Goal: Task Accomplishment & Management: Complete application form

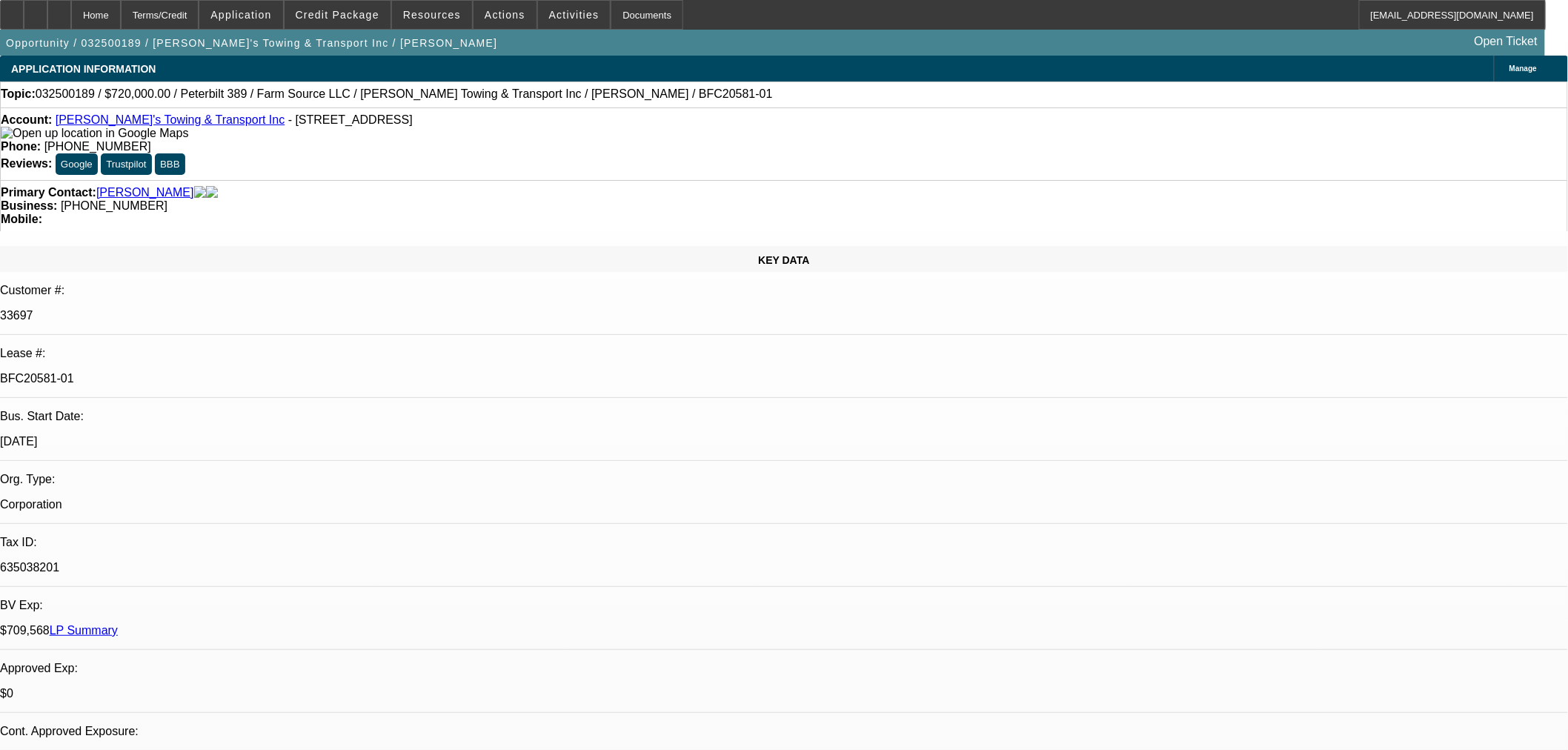
select select "0"
select select "2"
select select "0"
select select "6"
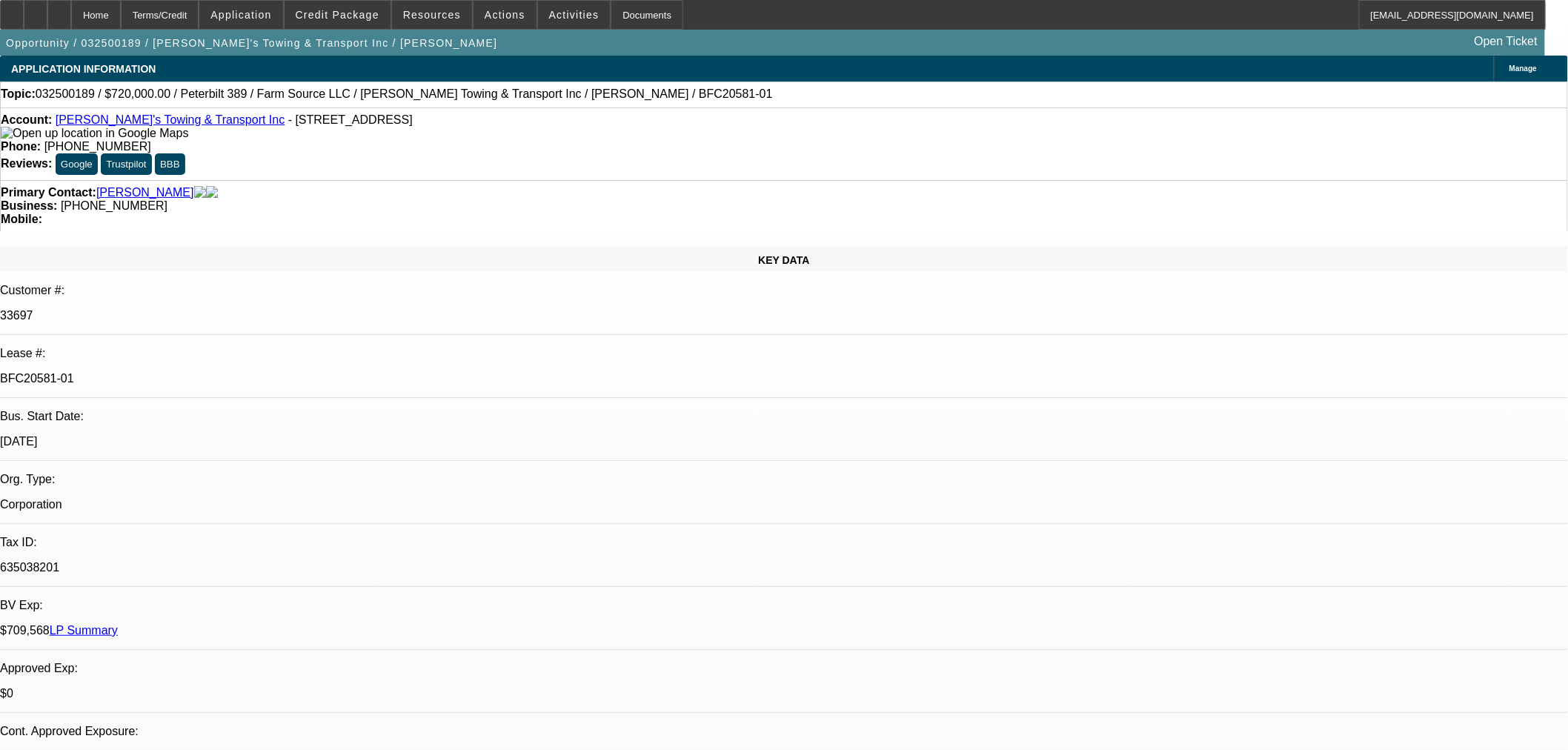
select select "0"
select select "2"
select select "0"
select select "6"
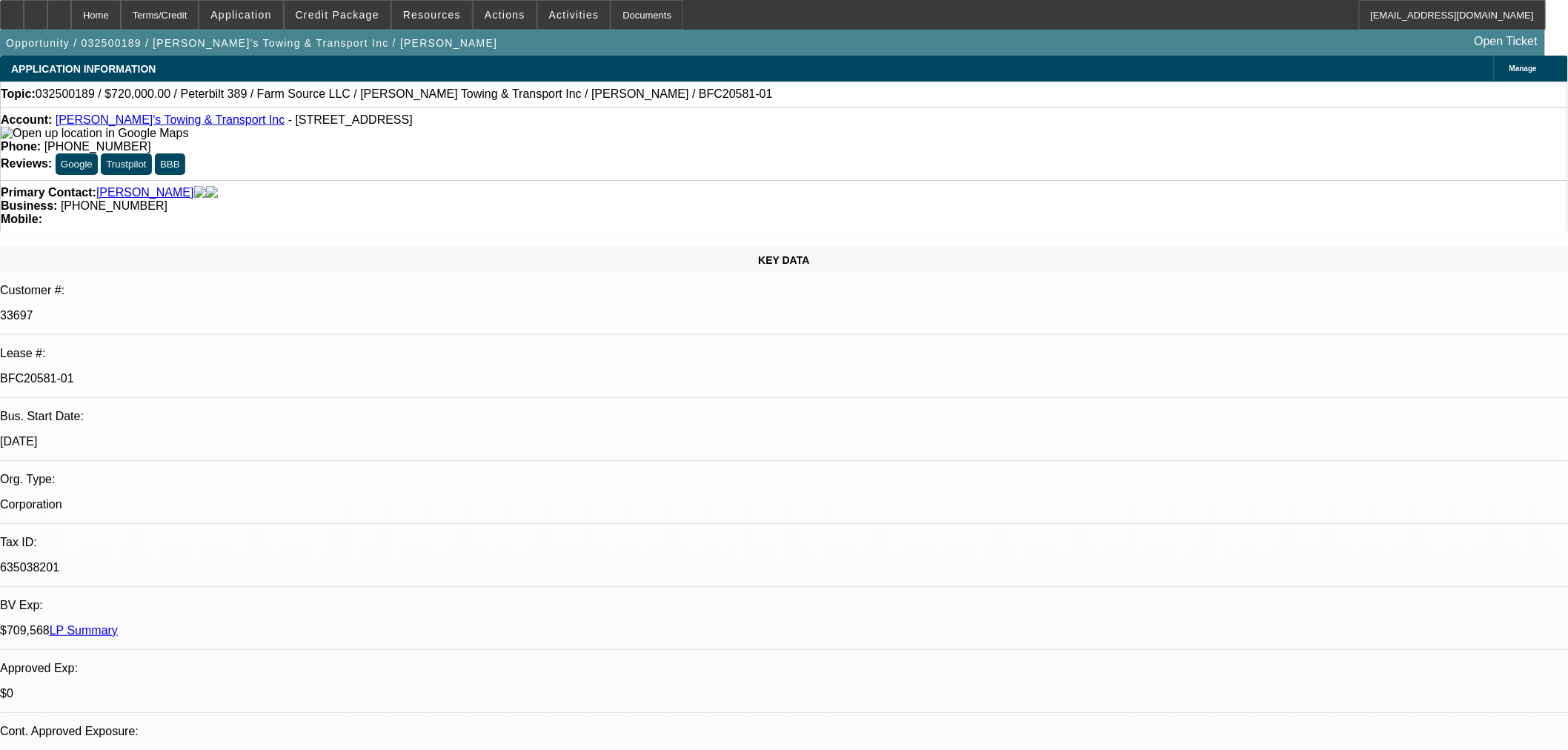
select select "0"
select select "2"
select select "0"
select select "6"
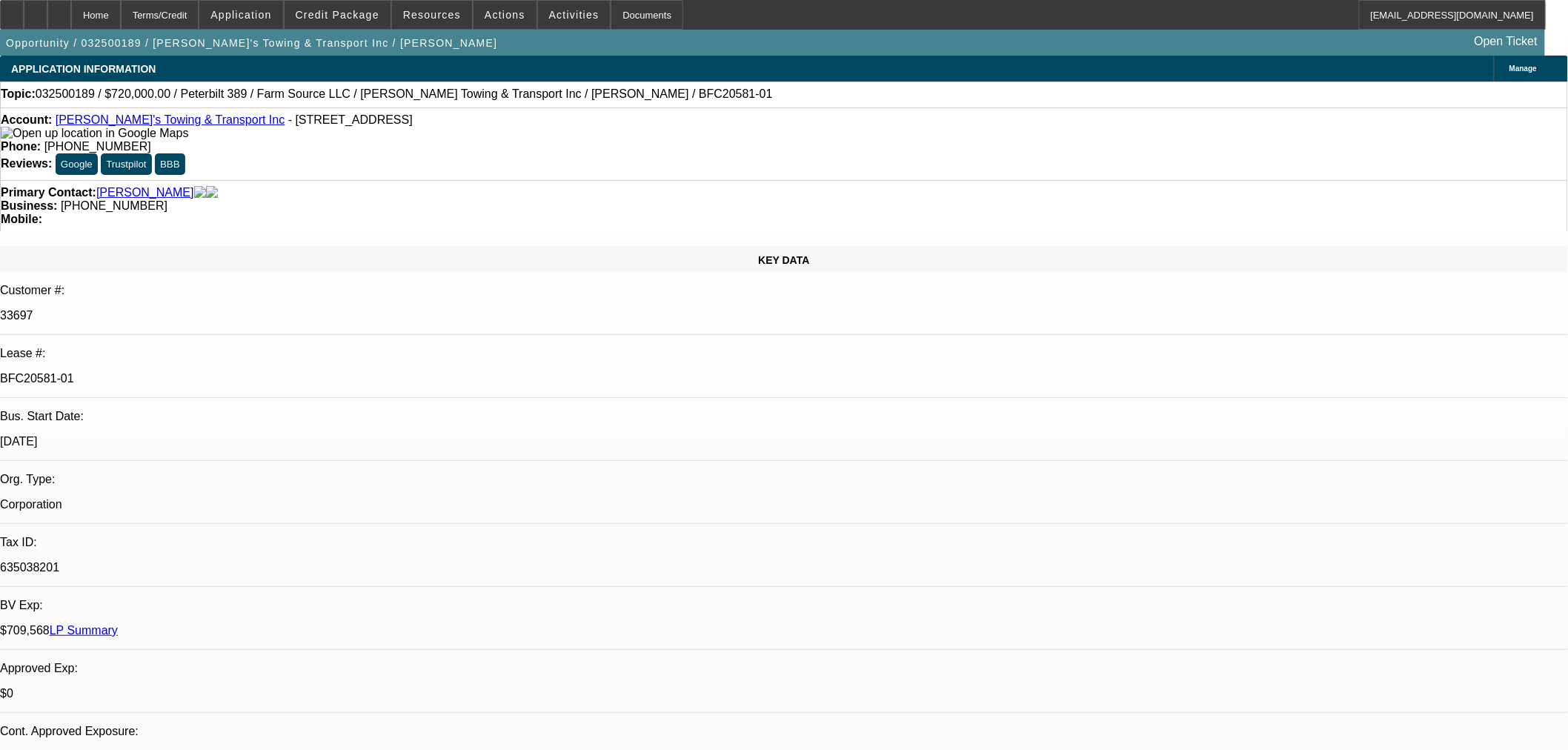
select select "0"
select select "2"
select select "0"
select select "6"
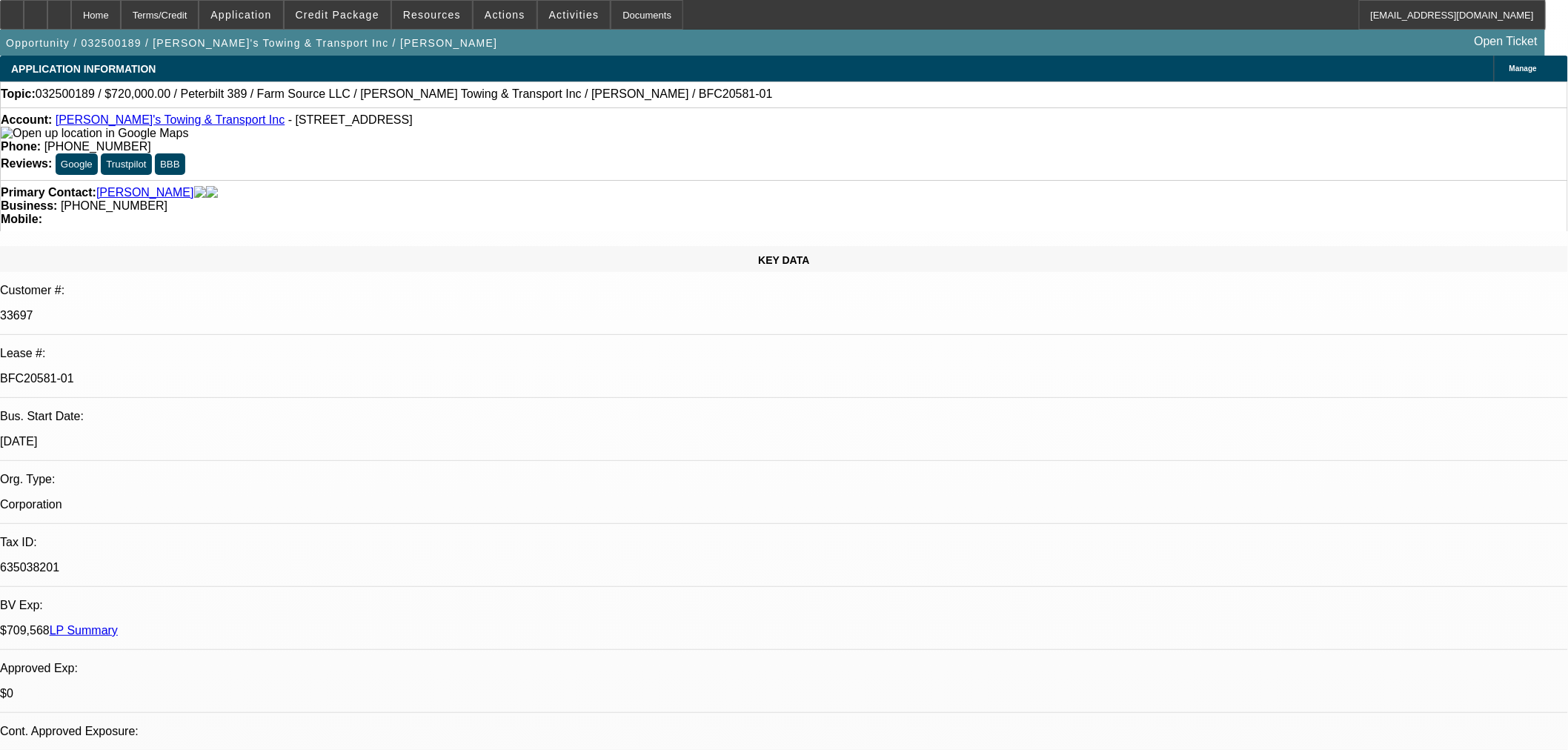
click at [152, 124] on link "Albert's Towing & Transport Inc" at bounding box center [170, 120] width 230 height 13
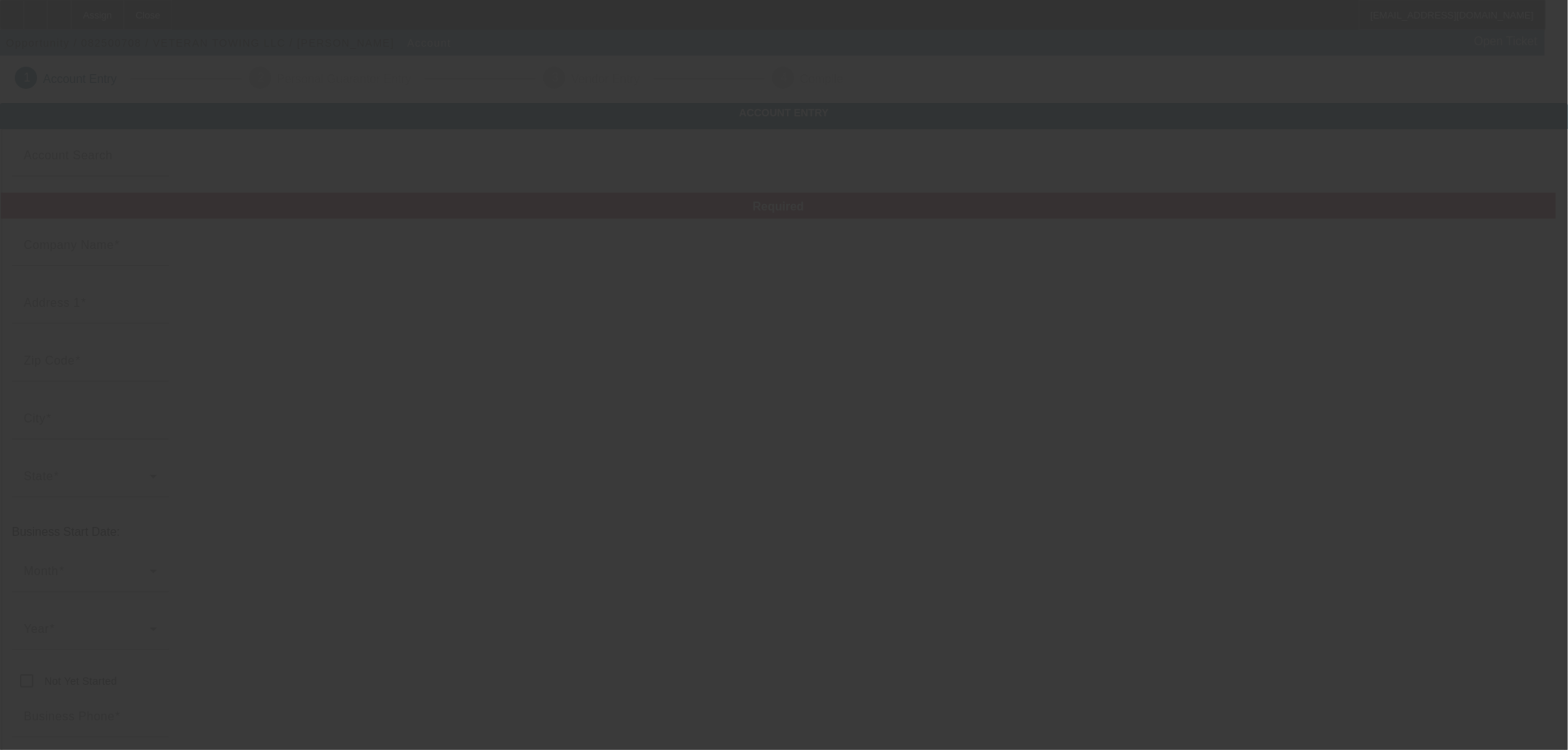
type input "VETERAN TOWING LLC"
type input "[STREET_ADDRESS]"
type input "73096"
type input "Weatherford"
type input "(580) 330-1501"
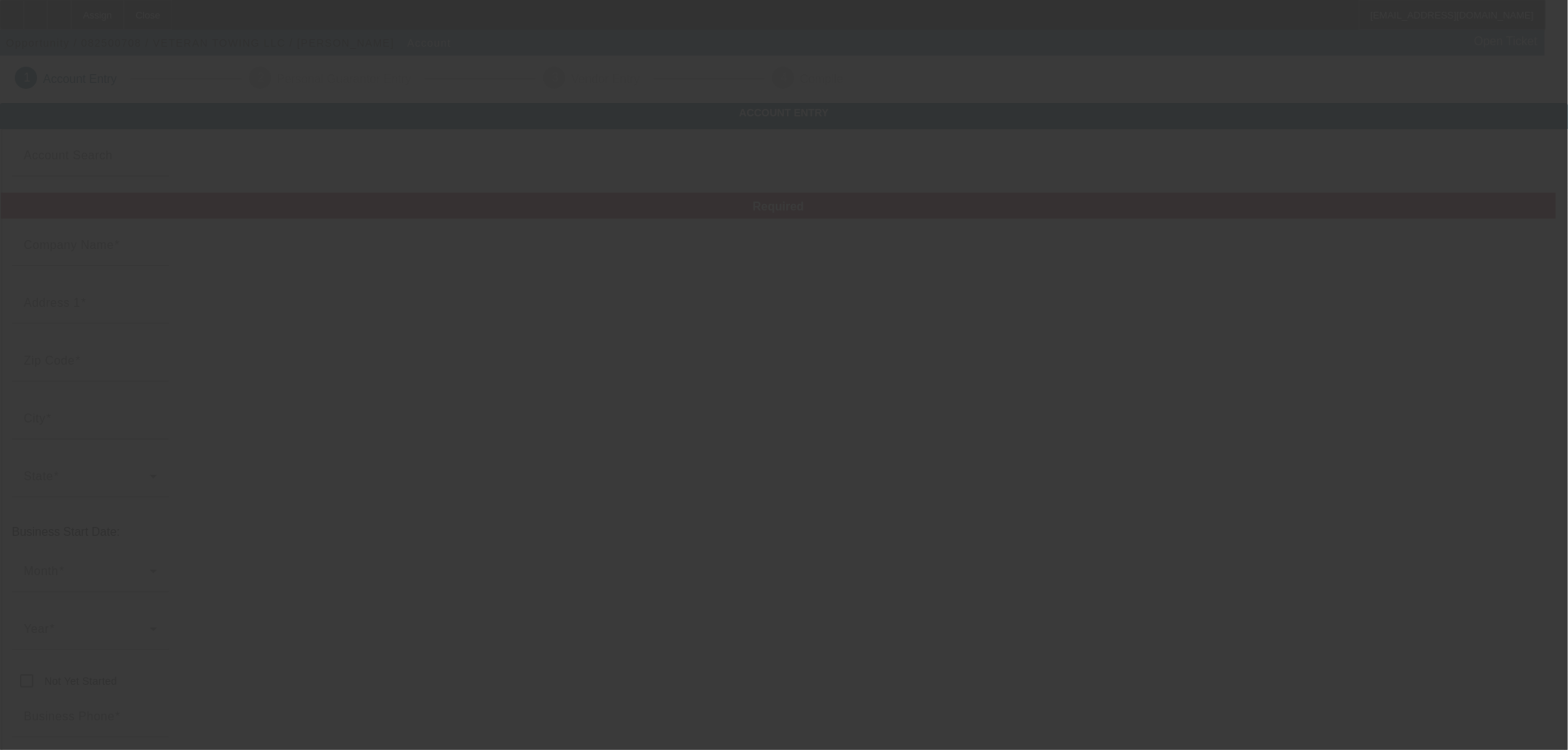
type input "jbbrooks81@msn.com"
type input "83-4166999"
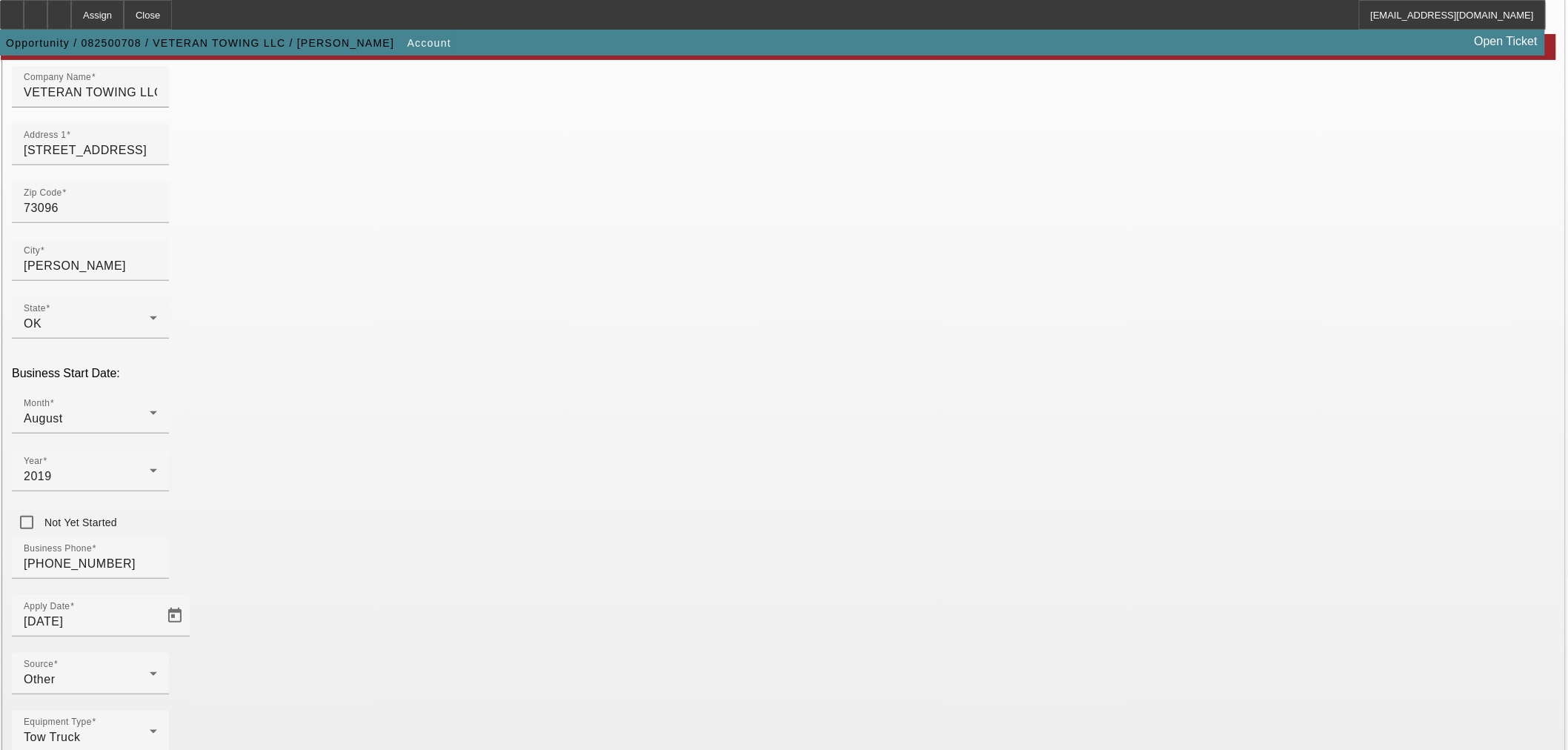
scroll to position [185, 0]
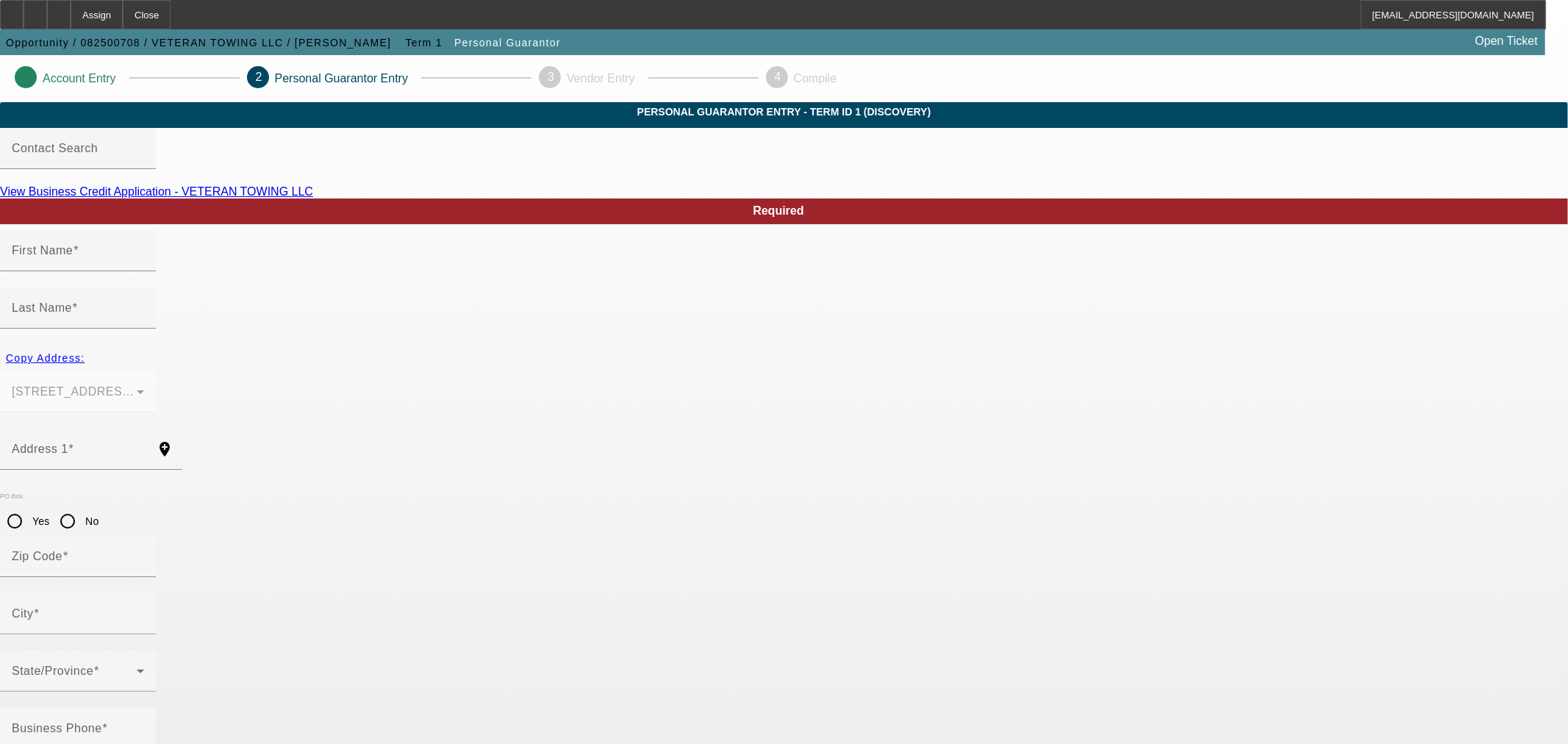
type input "James"
type input "Brooks"
type input "10377 North 2400 Road"
radio input "true"
type input "73096"
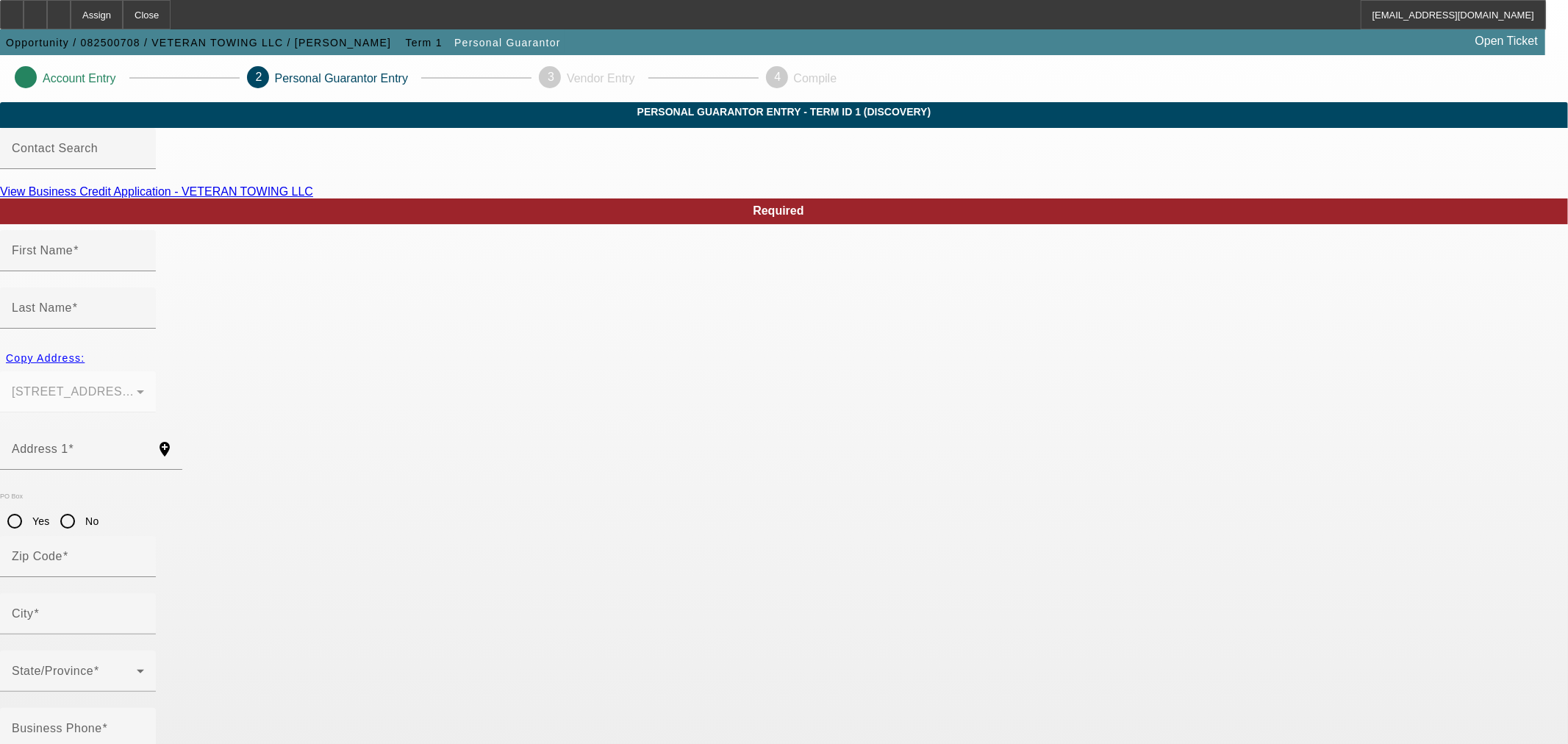
type input "Weatherford"
type input "[PHONE_NUMBER]"
type input "100"
type input "444-88-0342"
type input "brooksjames18@gmail.com"
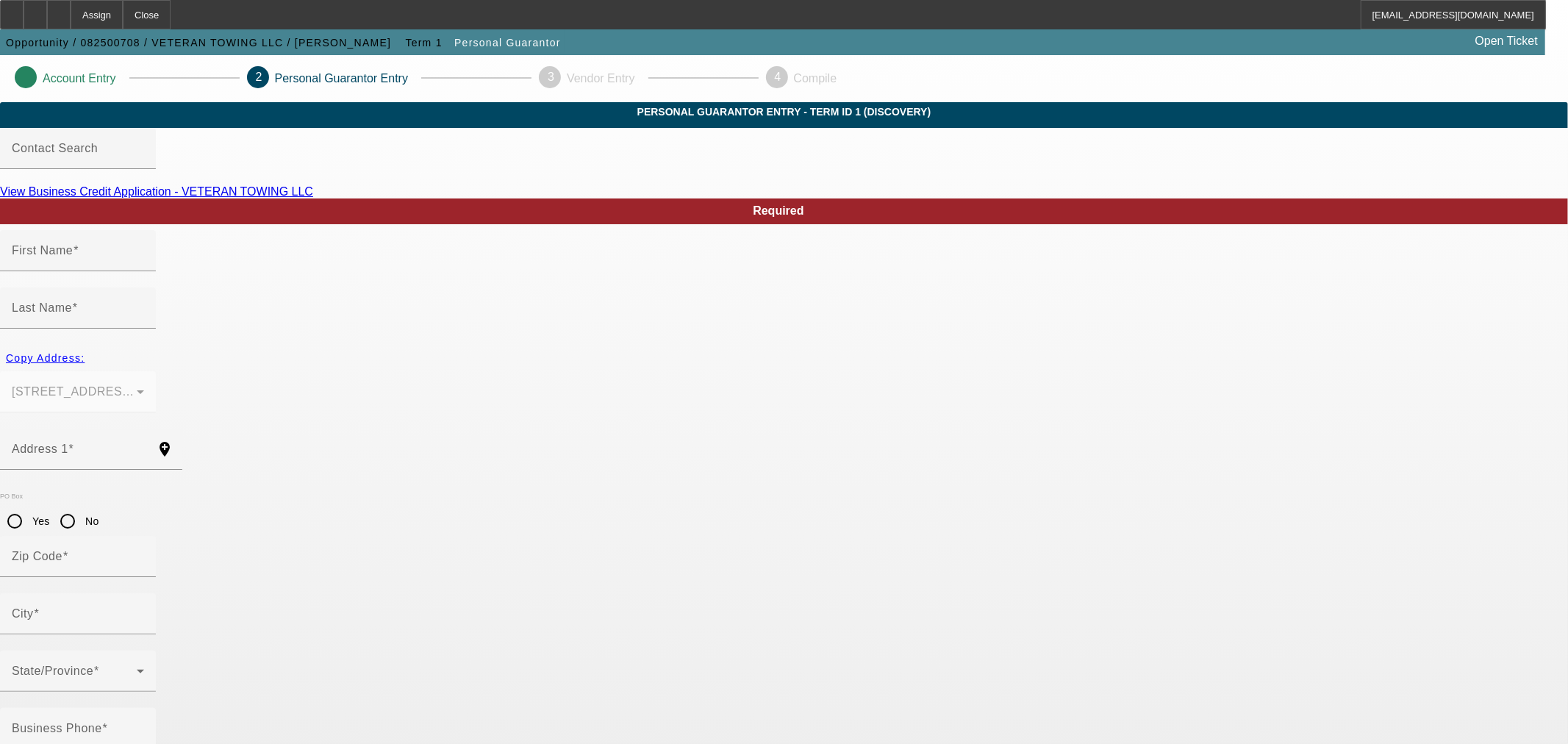
type input "(580) 330-1502"
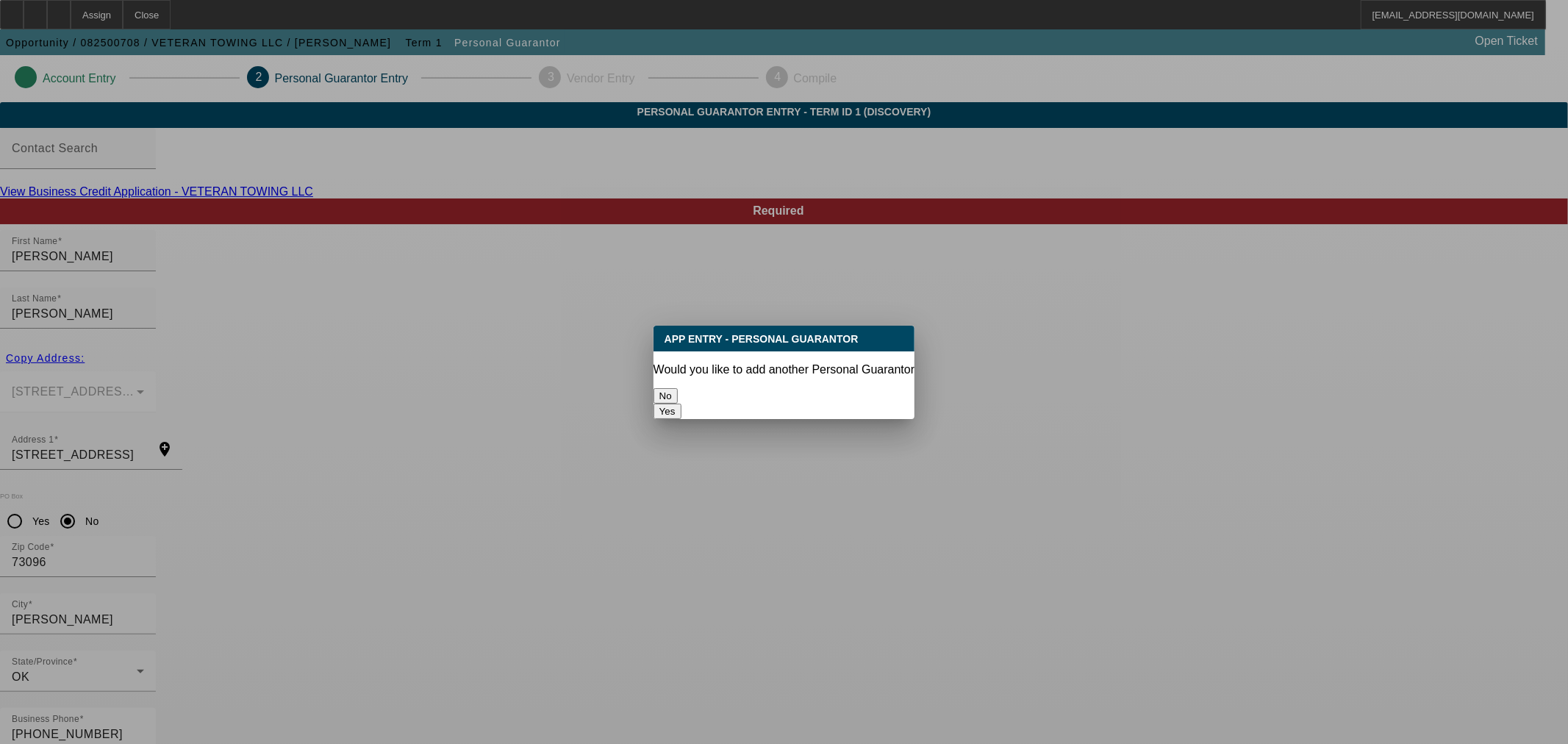
click at [678, 391] on button "No" at bounding box center [666, 396] width 24 height 15
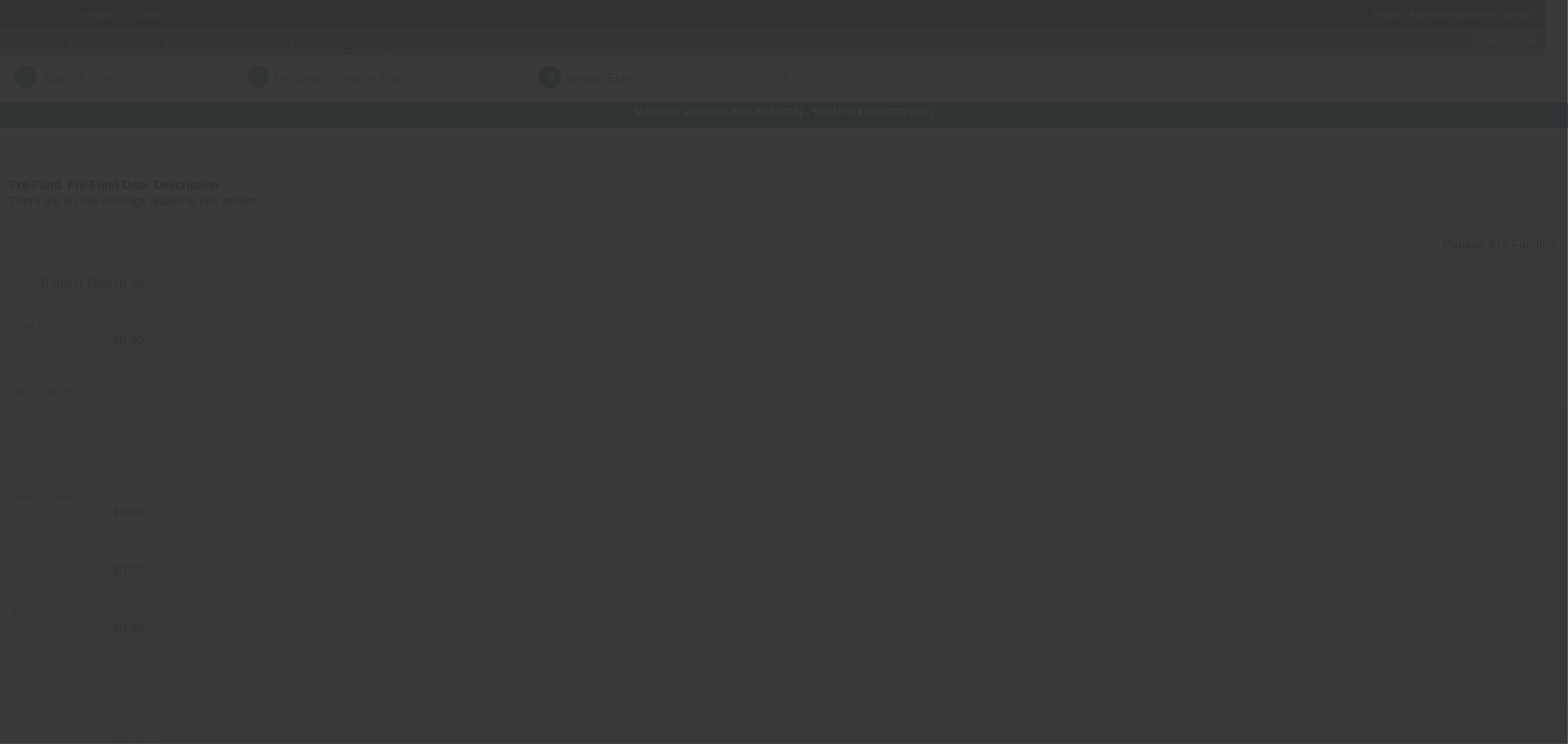
type input "$68,000.00"
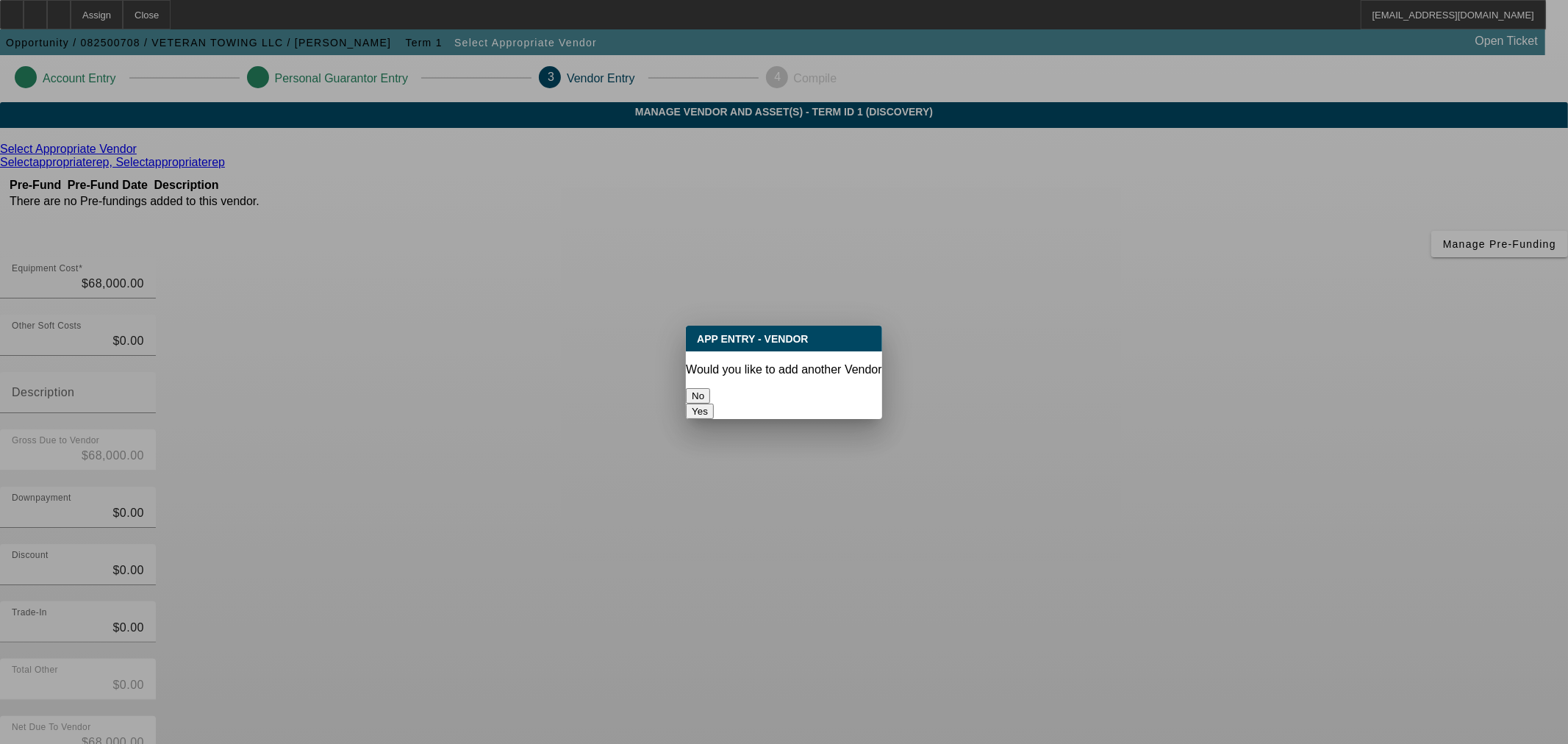
click at [710, 396] on button "No" at bounding box center [698, 396] width 24 height 15
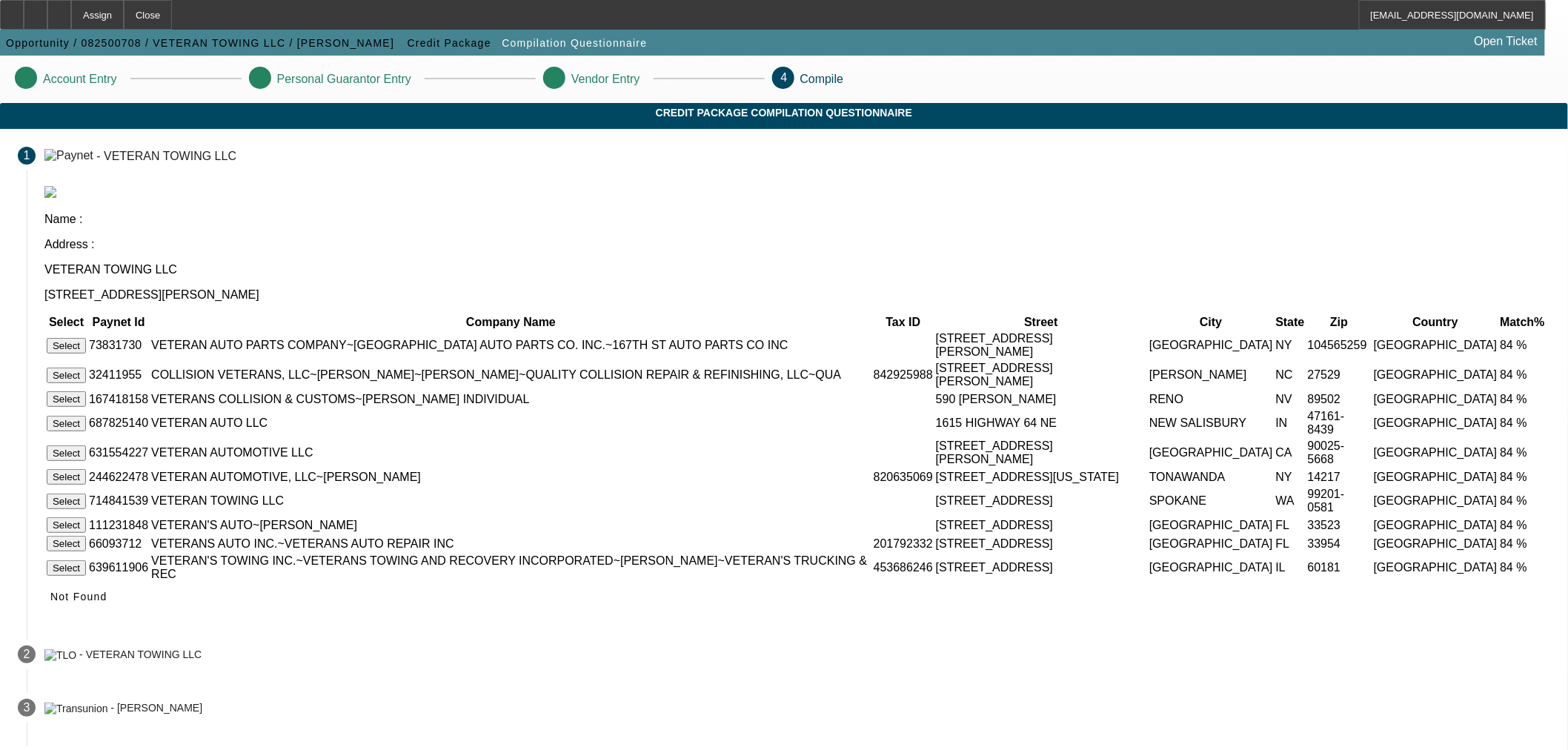
click at [51, 603] on icon at bounding box center [51, 596] width 0 height 12
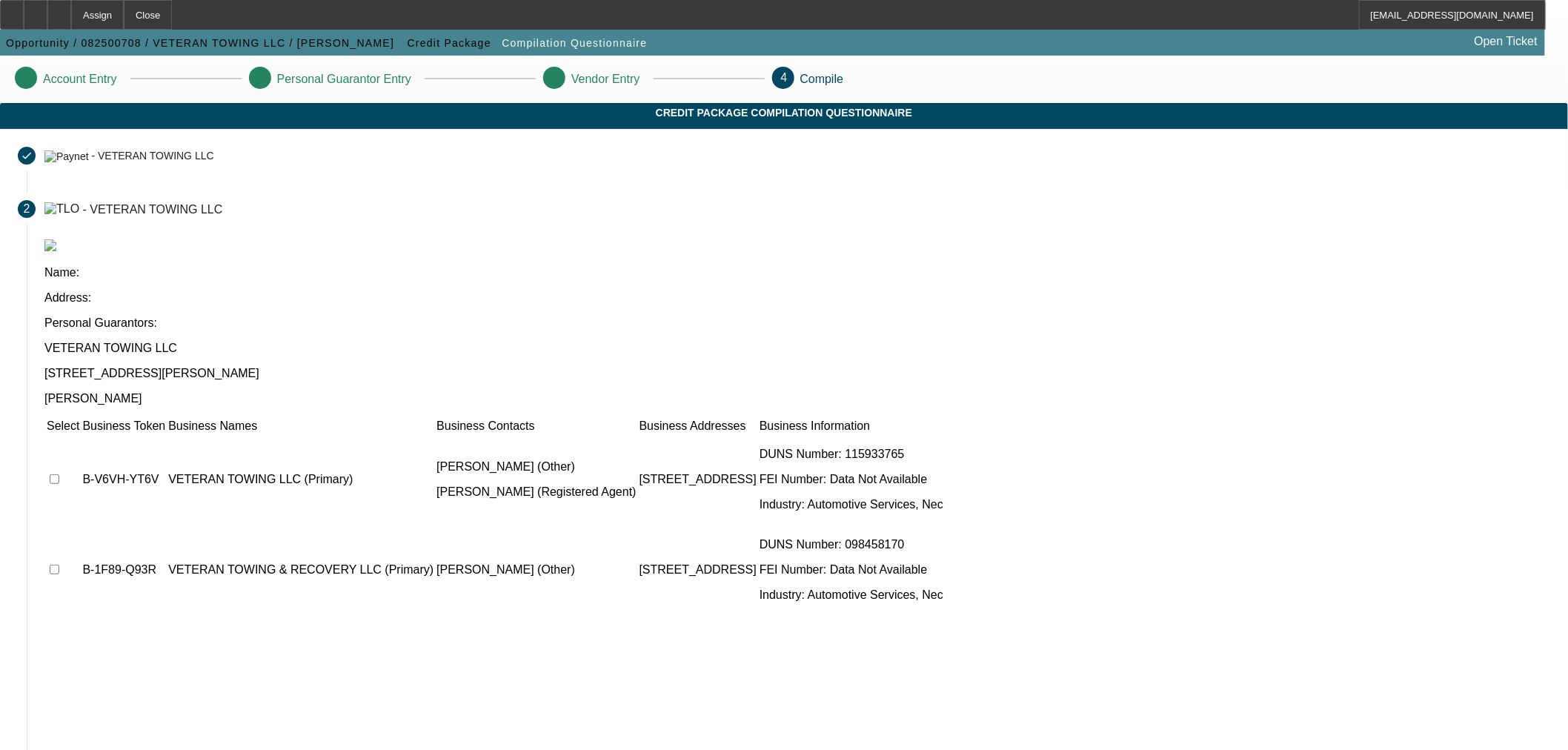
click at [60, 474] on input "checkbox" at bounding box center [55, 479] width 10 height 10
checkbox input "true"
click at [60, 565] on input "checkbox" at bounding box center [55, 570] width 10 height 10
checkbox input "true"
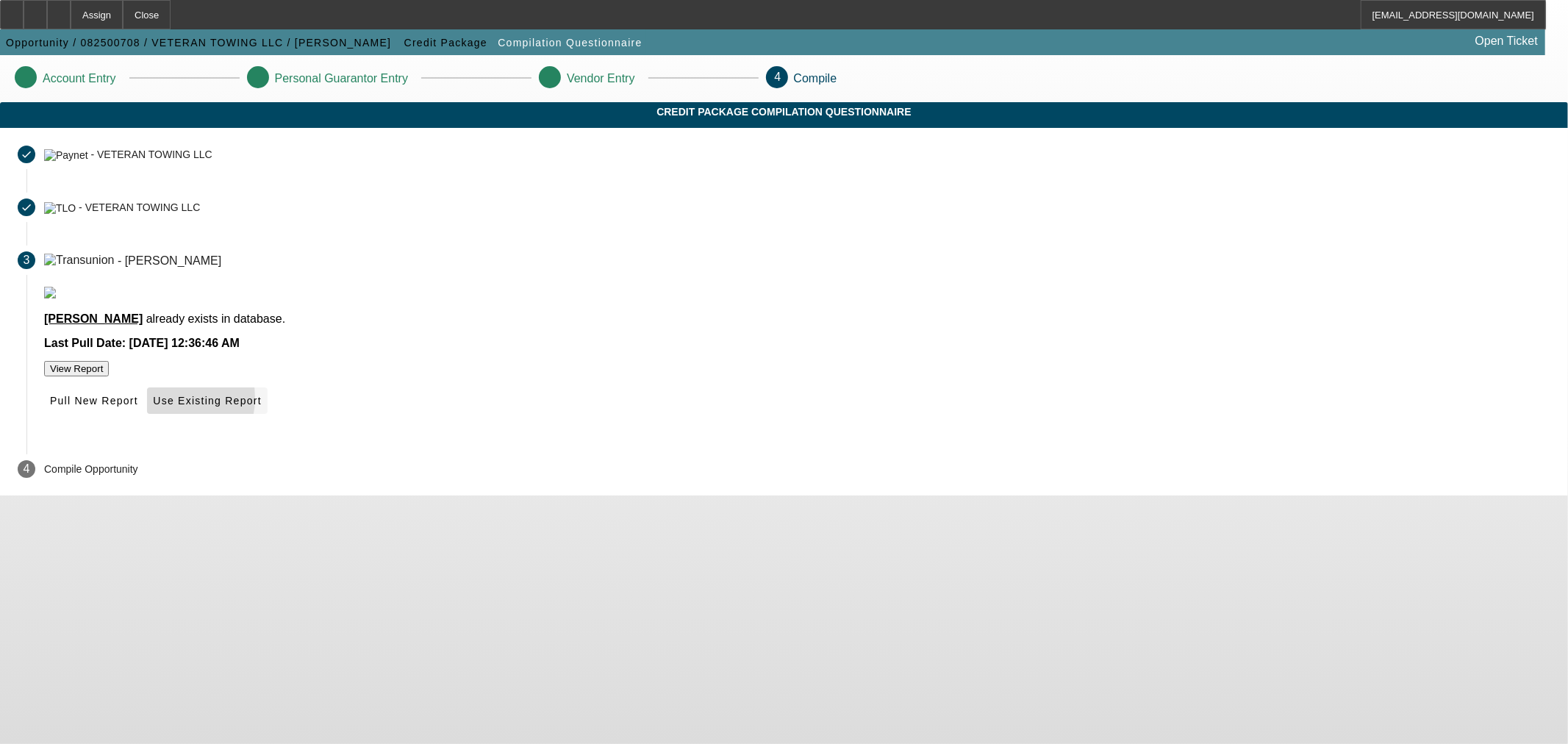
click at [153, 407] on icon at bounding box center [153, 400] width 0 height 12
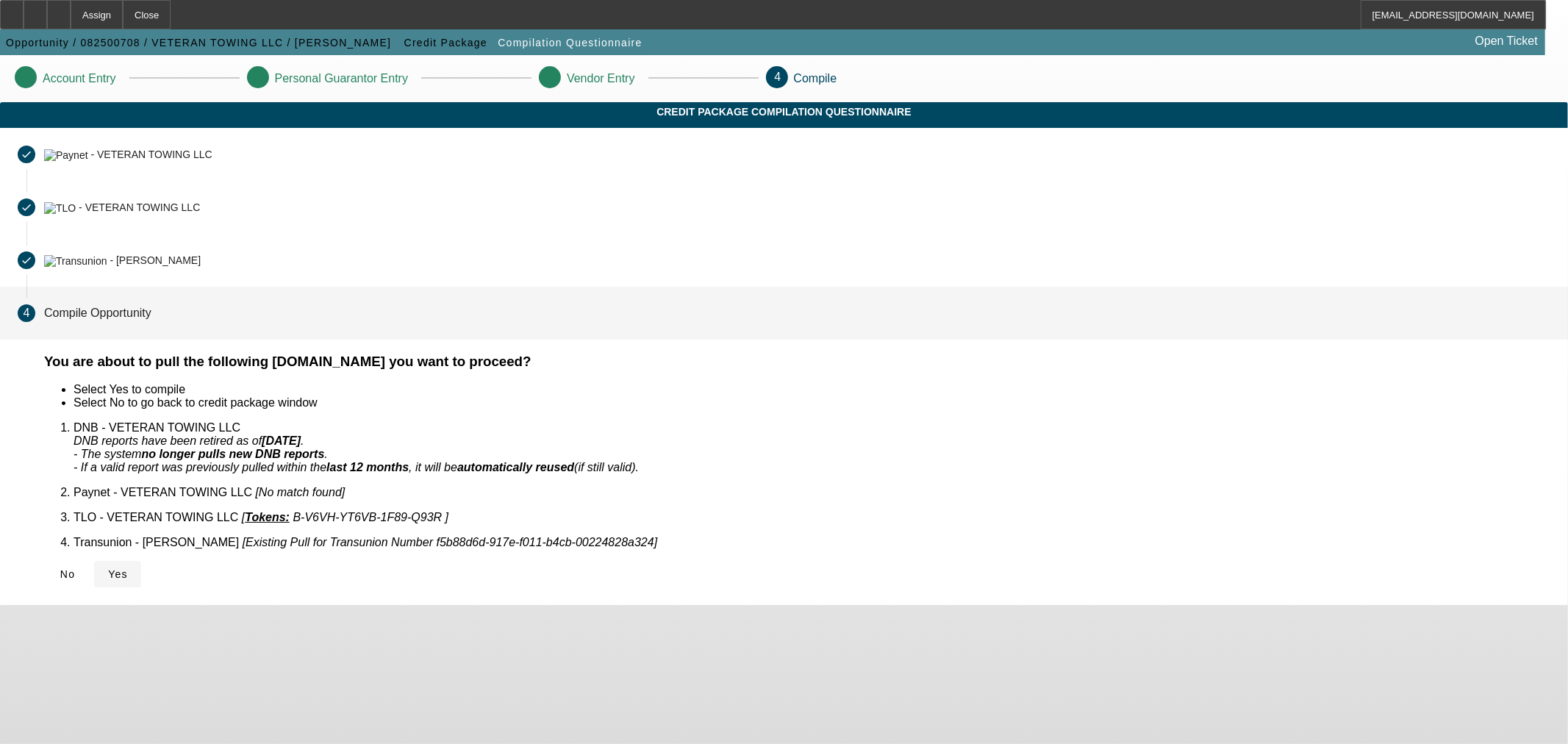
click at [128, 568] on span "Yes" at bounding box center [117, 574] width 20 height 12
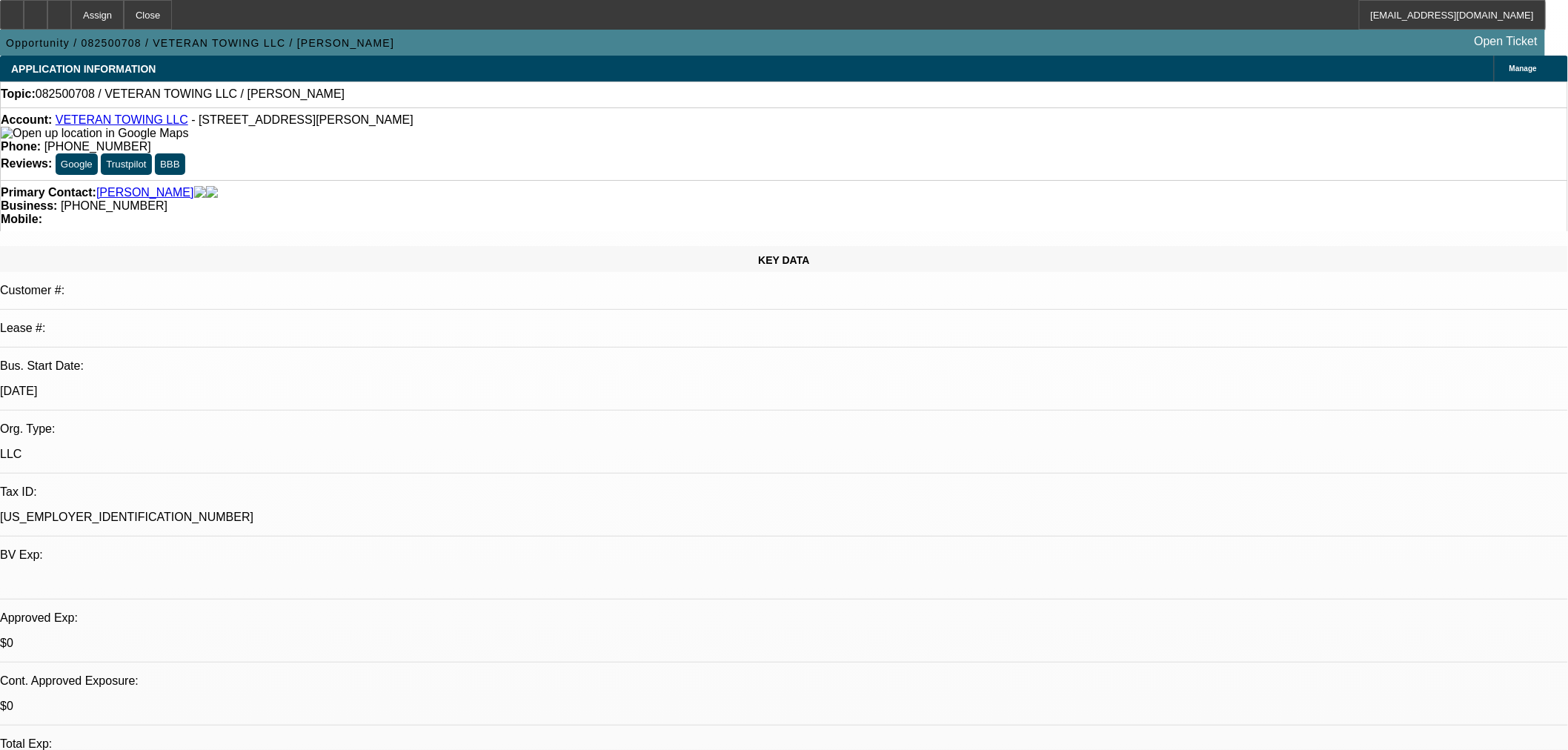
select select "0"
select select "2"
select select "0.1"
select select "4"
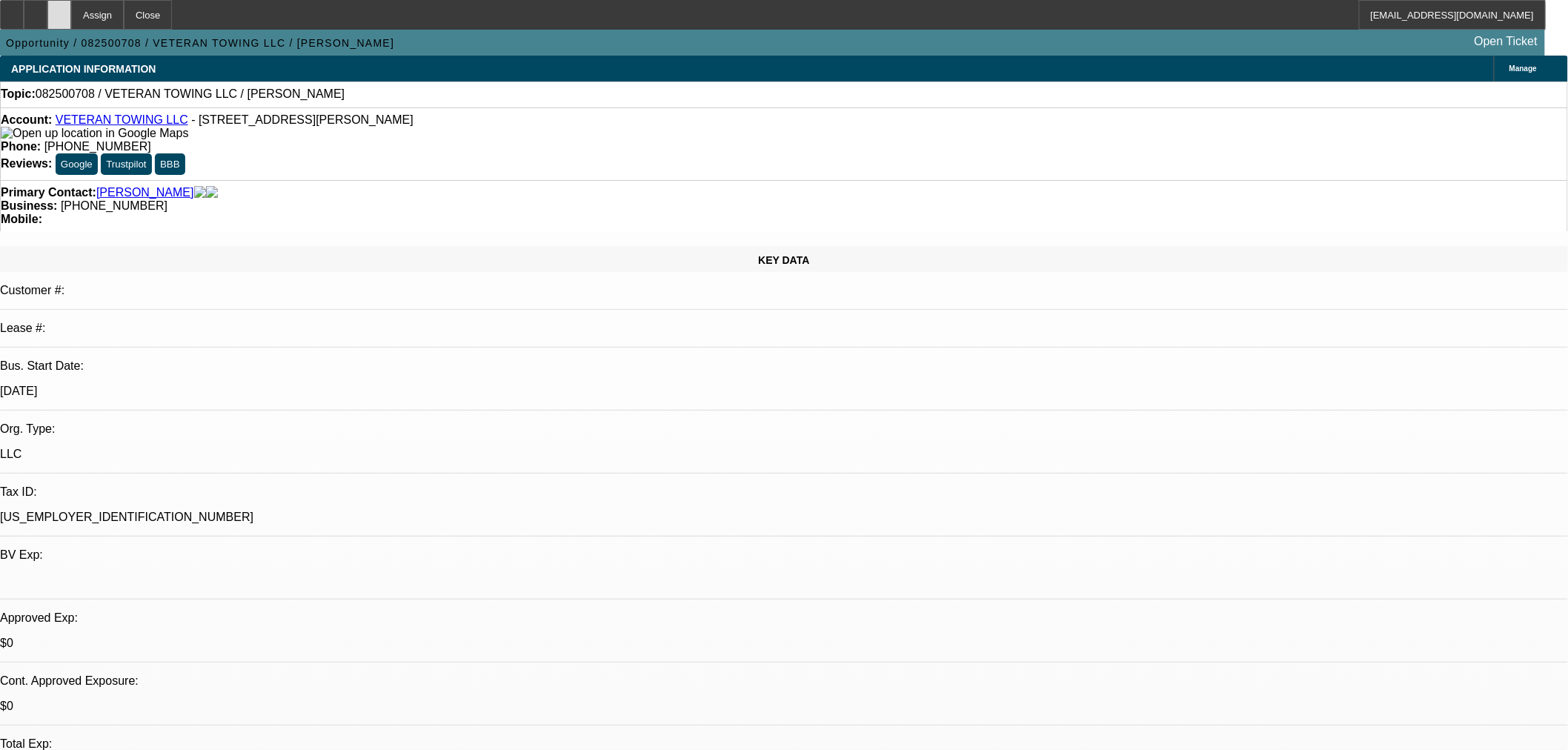
click at [71, 24] on div at bounding box center [59, 15] width 23 height 30
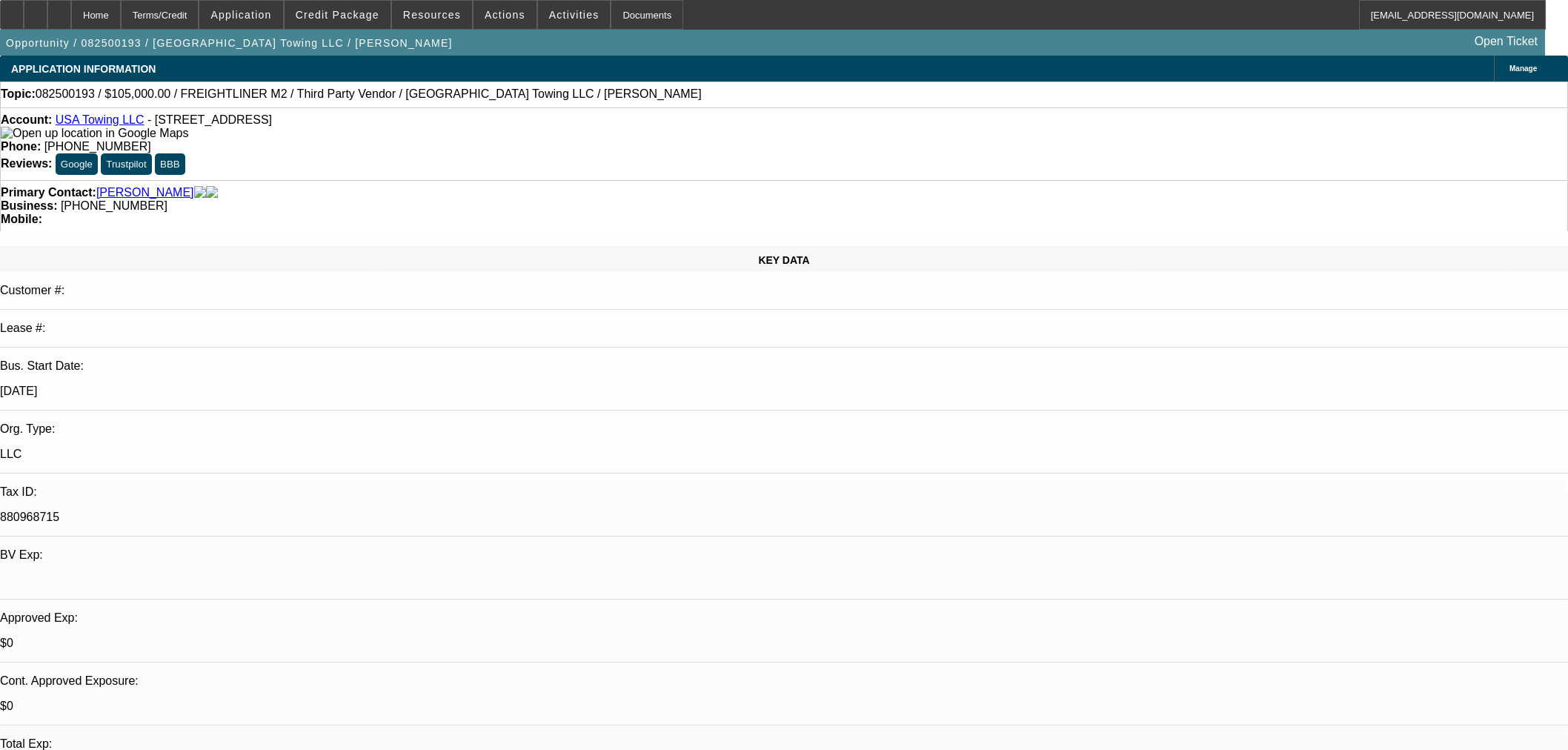
select select "0"
select select "2"
select select "0"
select select "6"
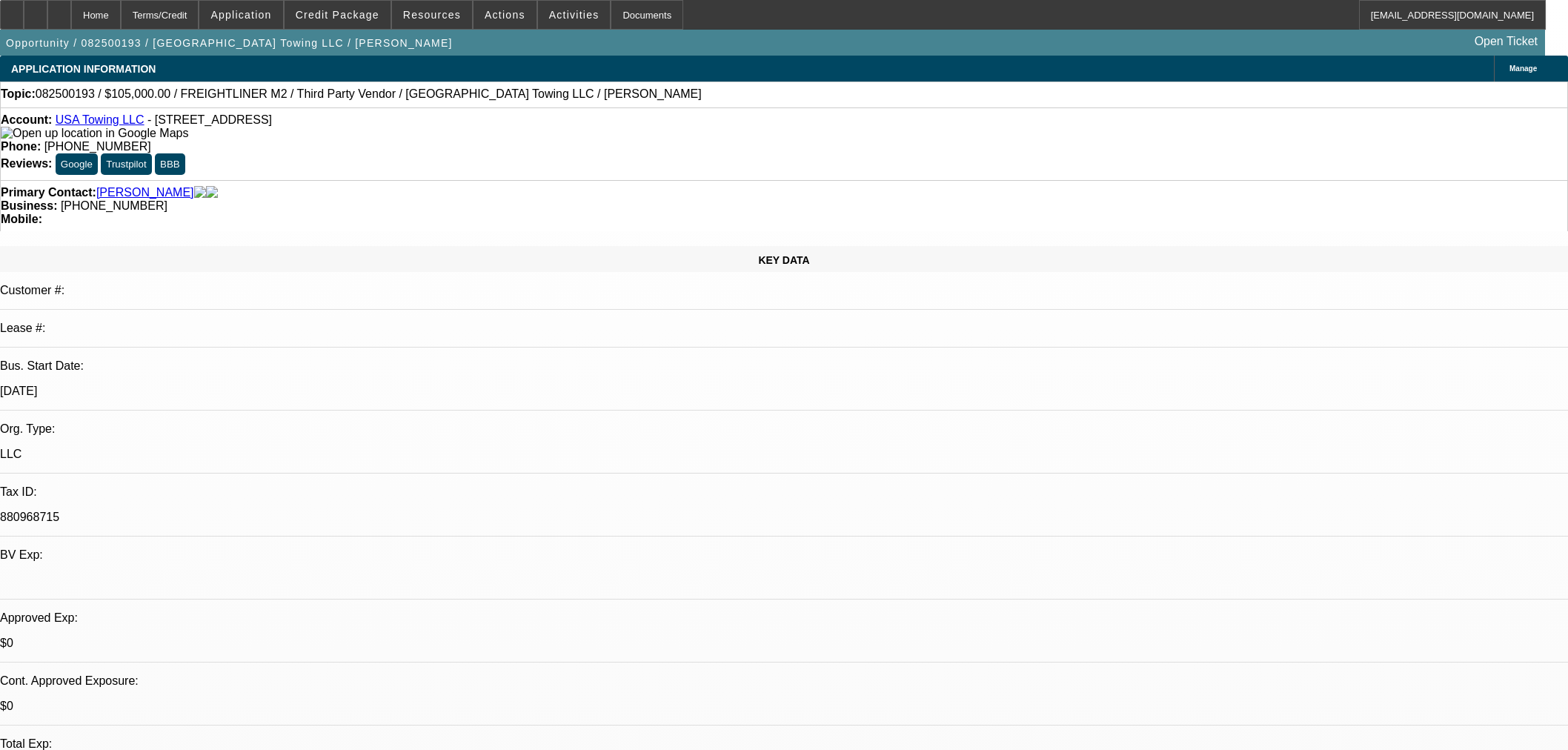
select select "0"
select select "2"
select select "0"
select select "6"
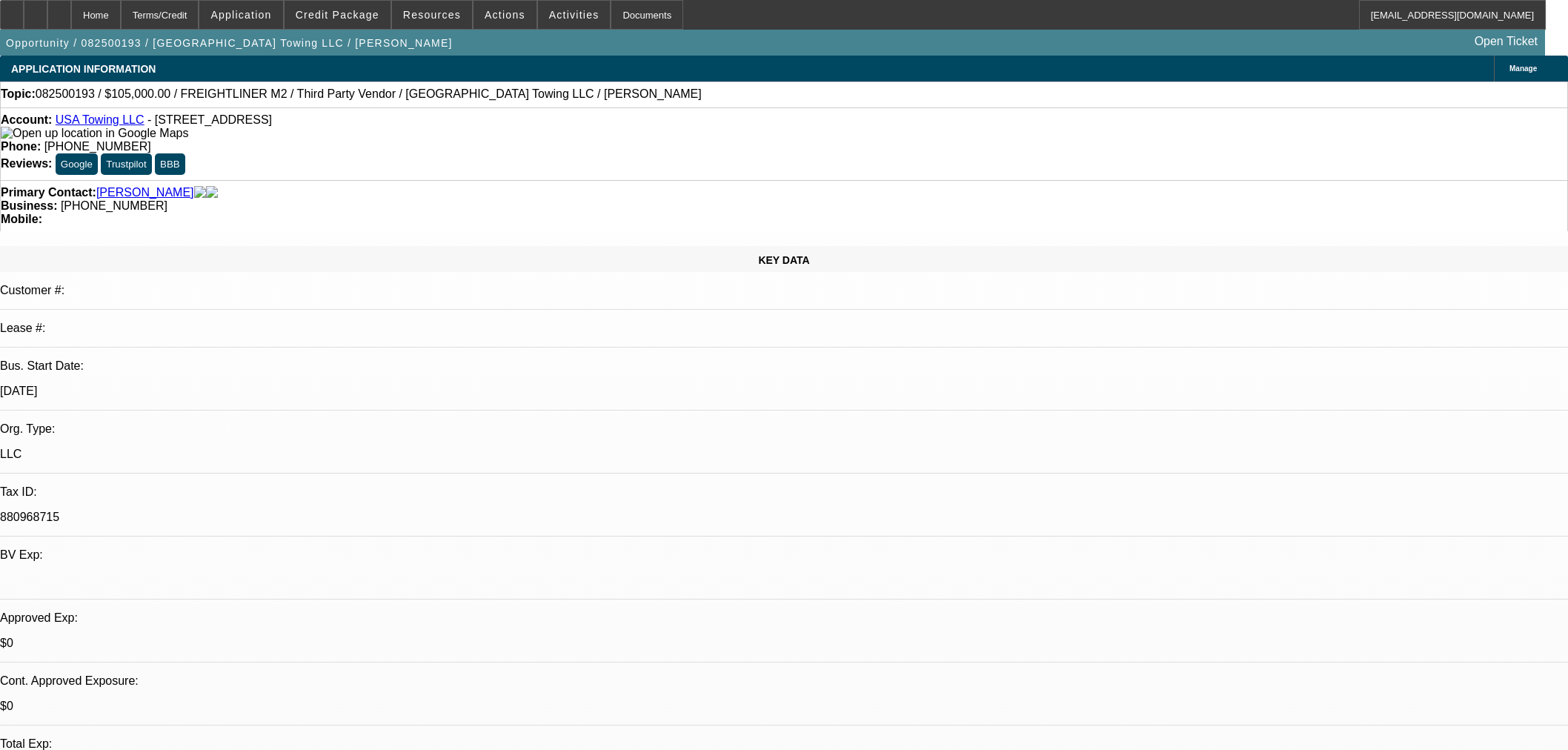
select select "0"
select select "2"
select select "0"
select select "6"
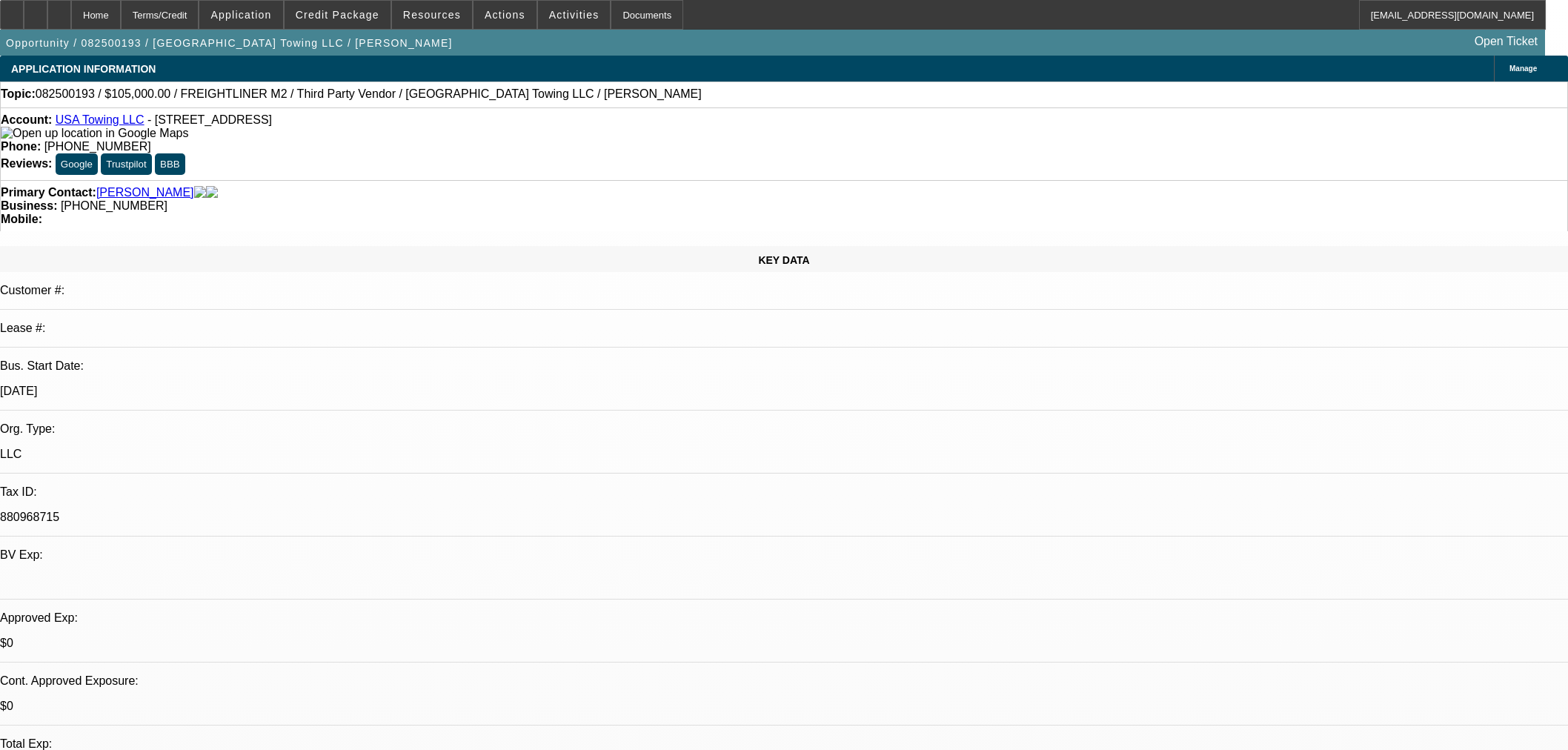
select select "0"
select select "2"
select select "0"
select select "6"
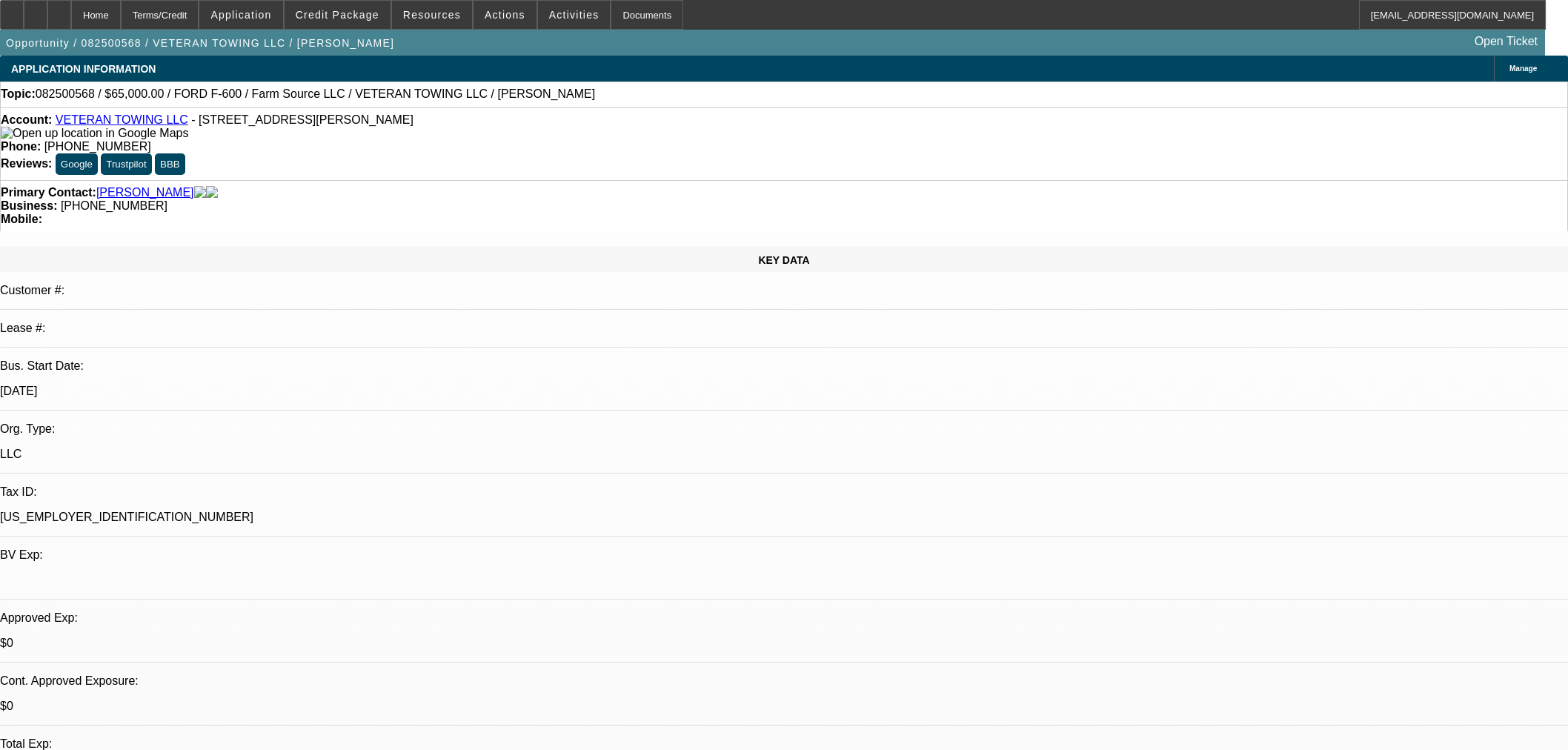
select select "0"
select select "6"
select select "0"
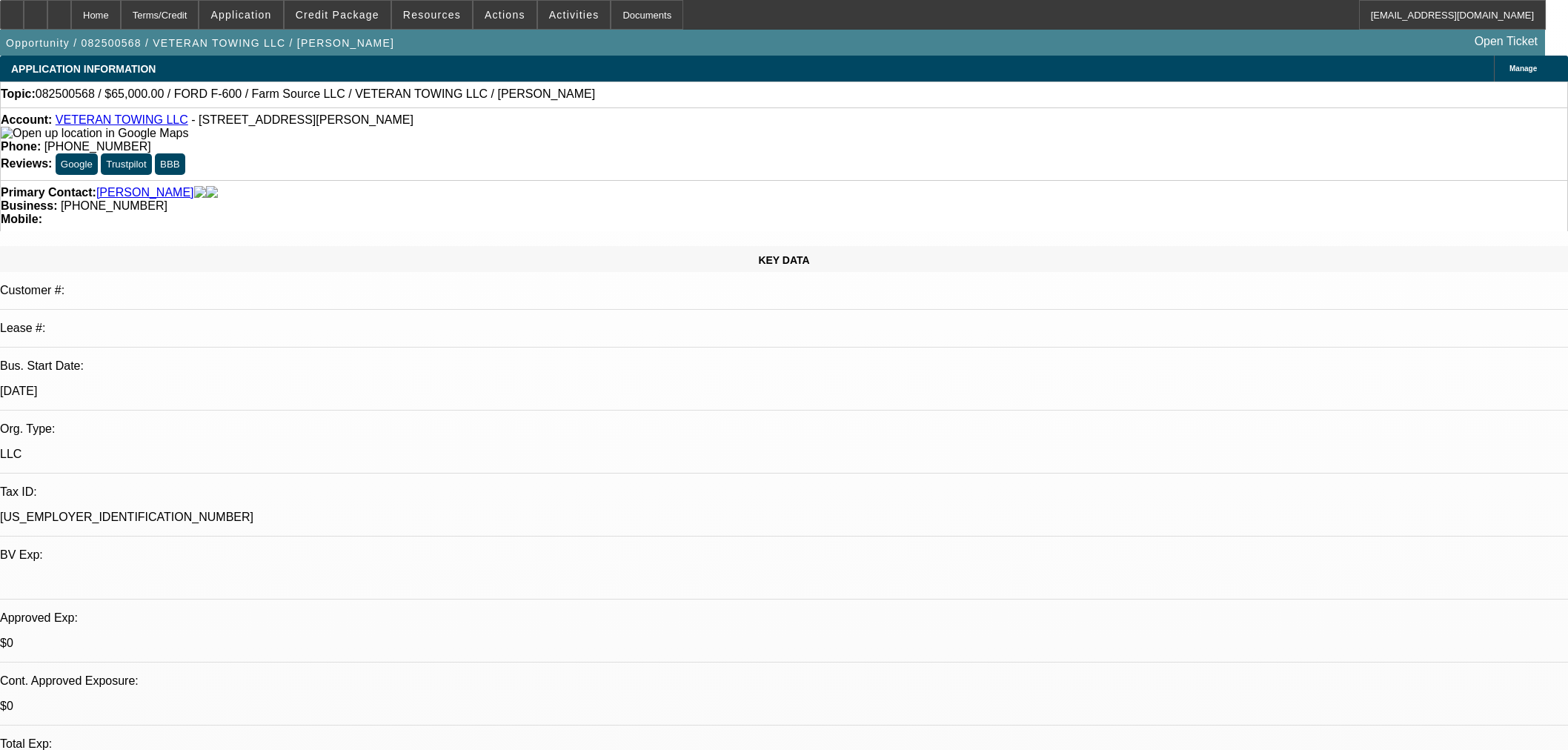
select select "0"
select select "6"
select select "0"
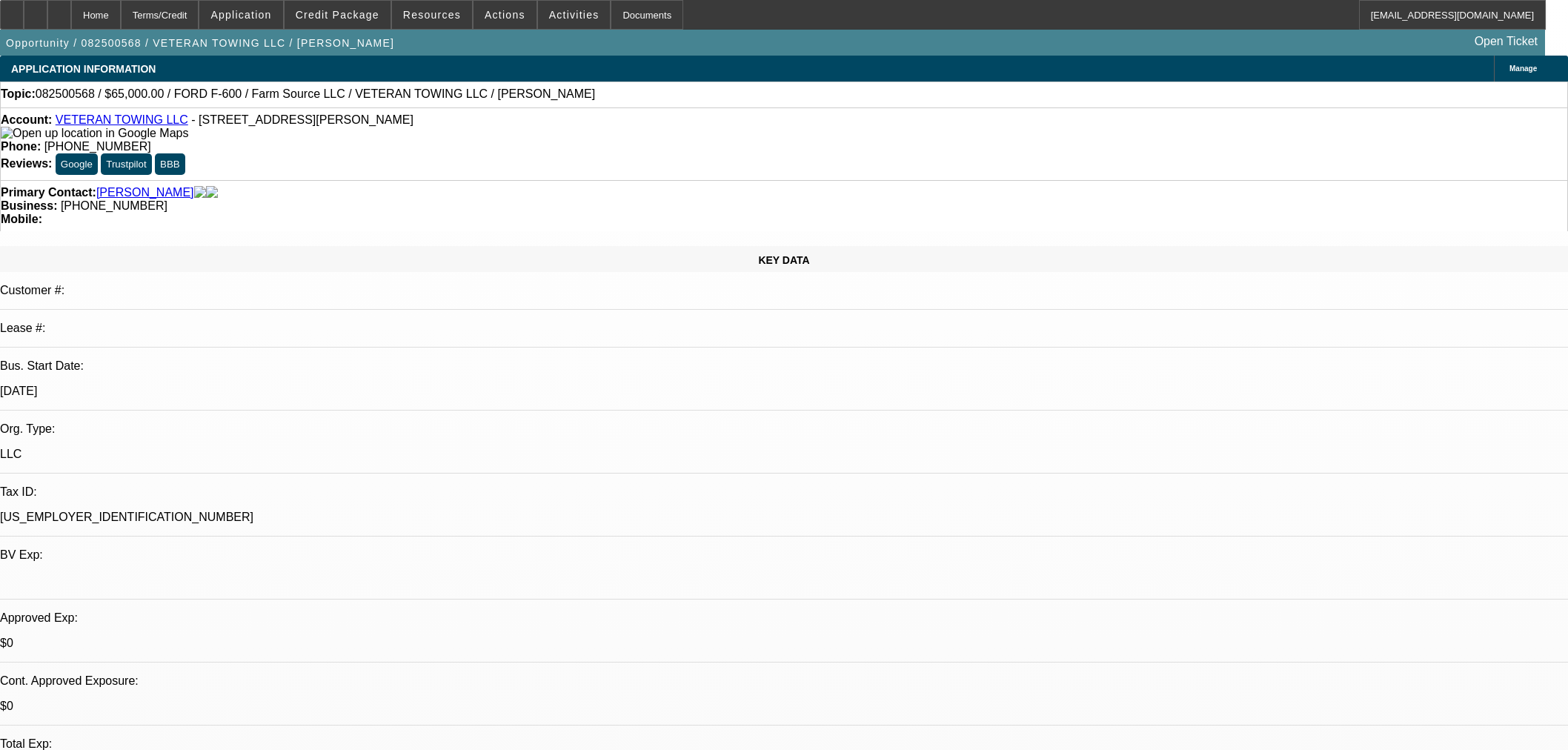
select select "0"
select select "6"
select select "0"
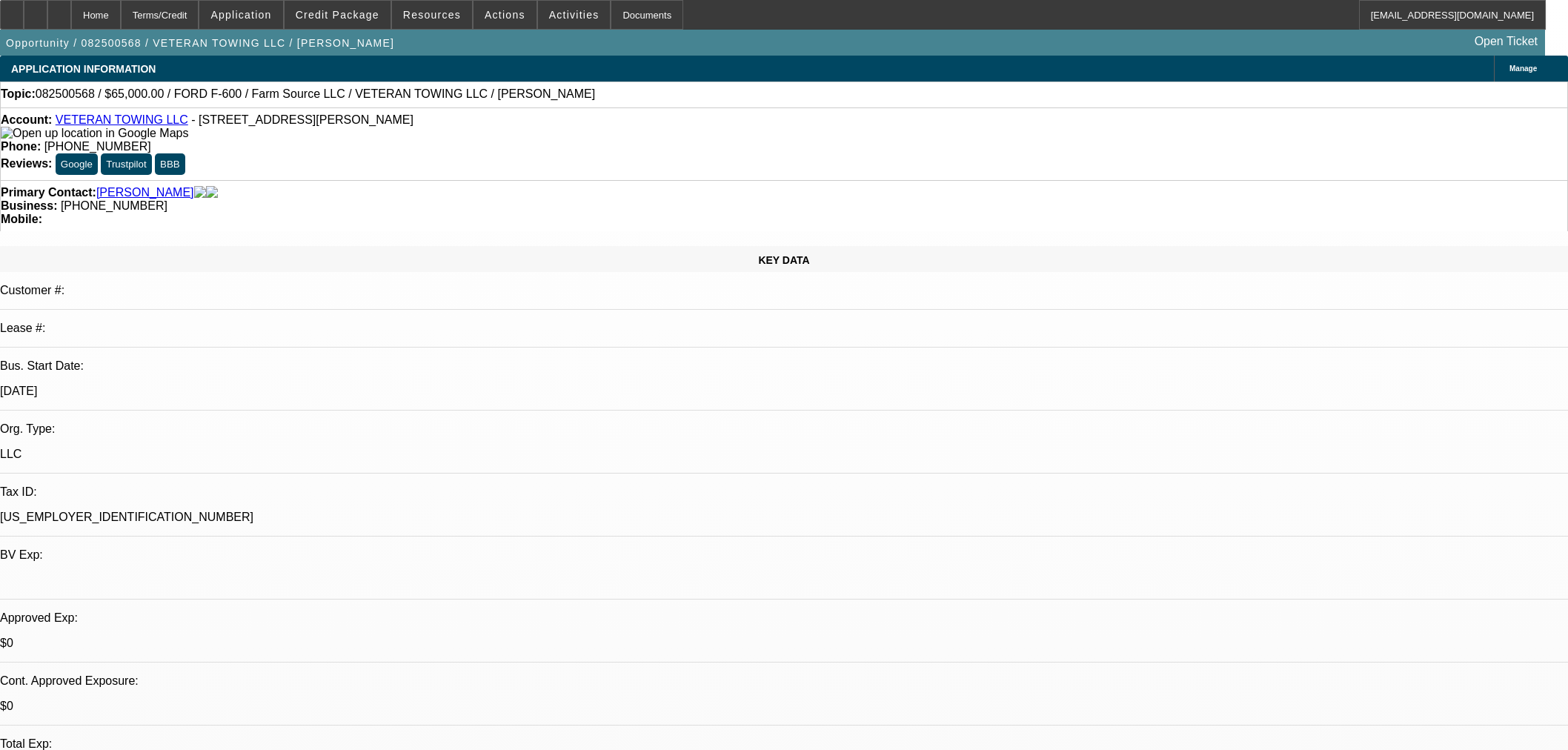
select select "6"
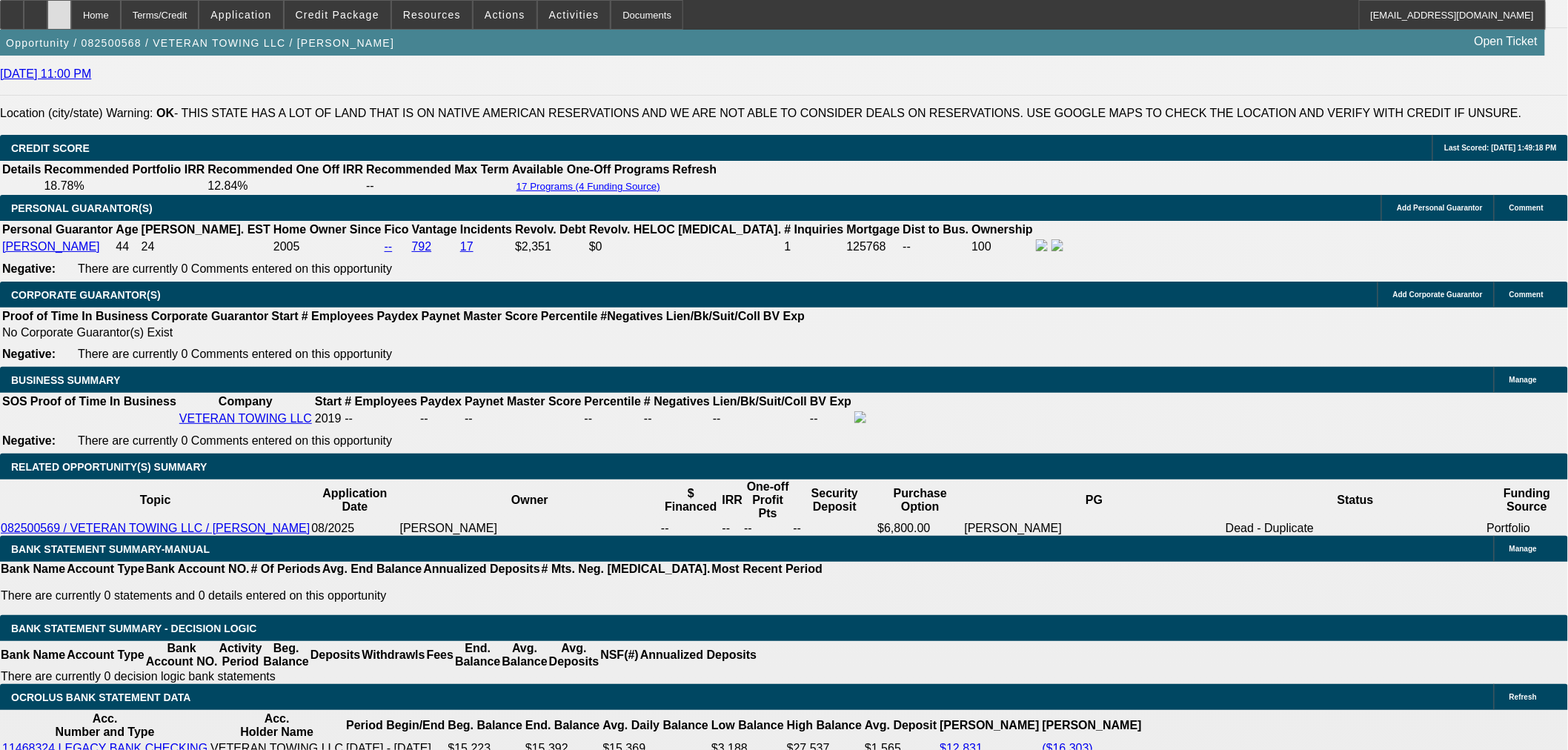
click at [71, 20] on div at bounding box center [59, 15] width 23 height 30
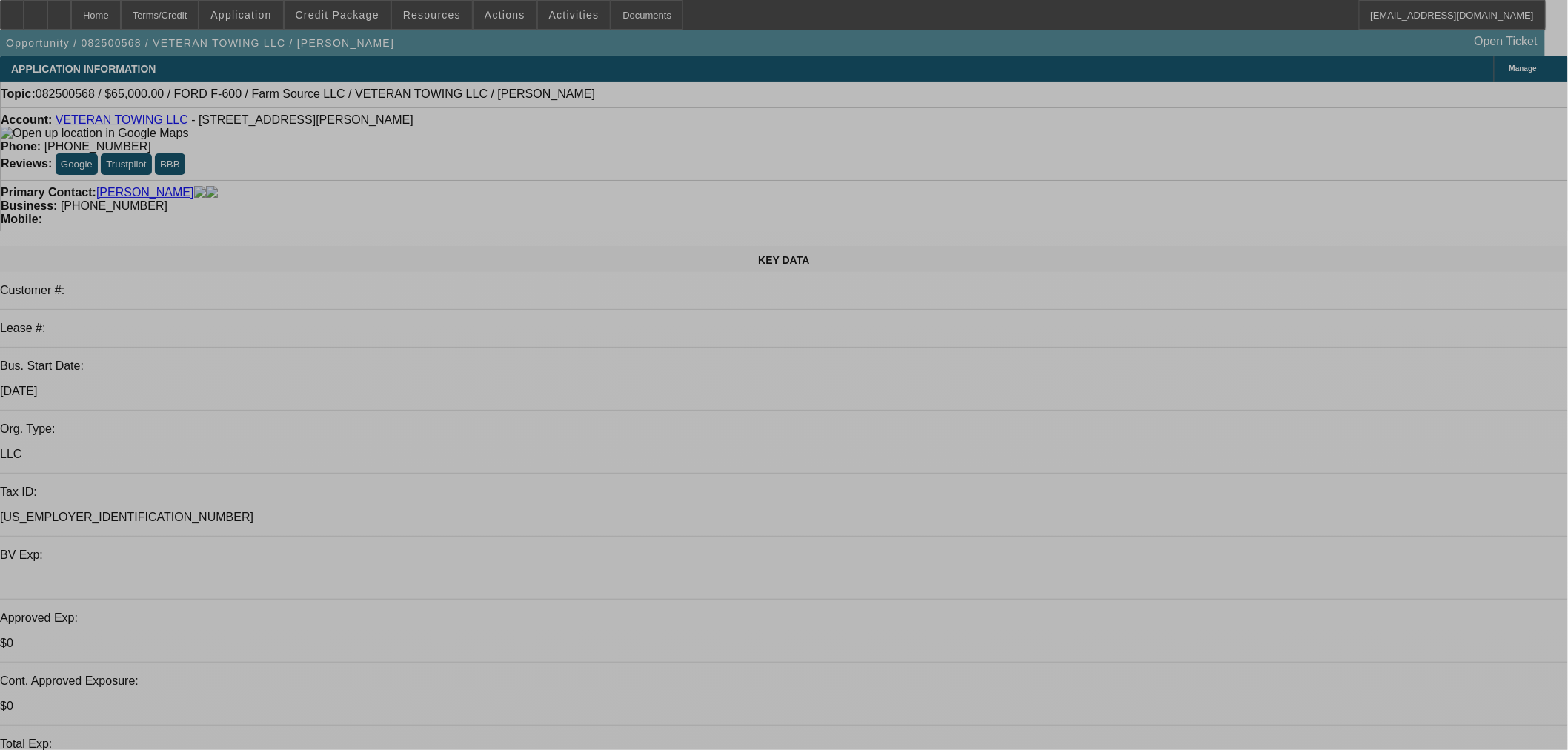
select select "0"
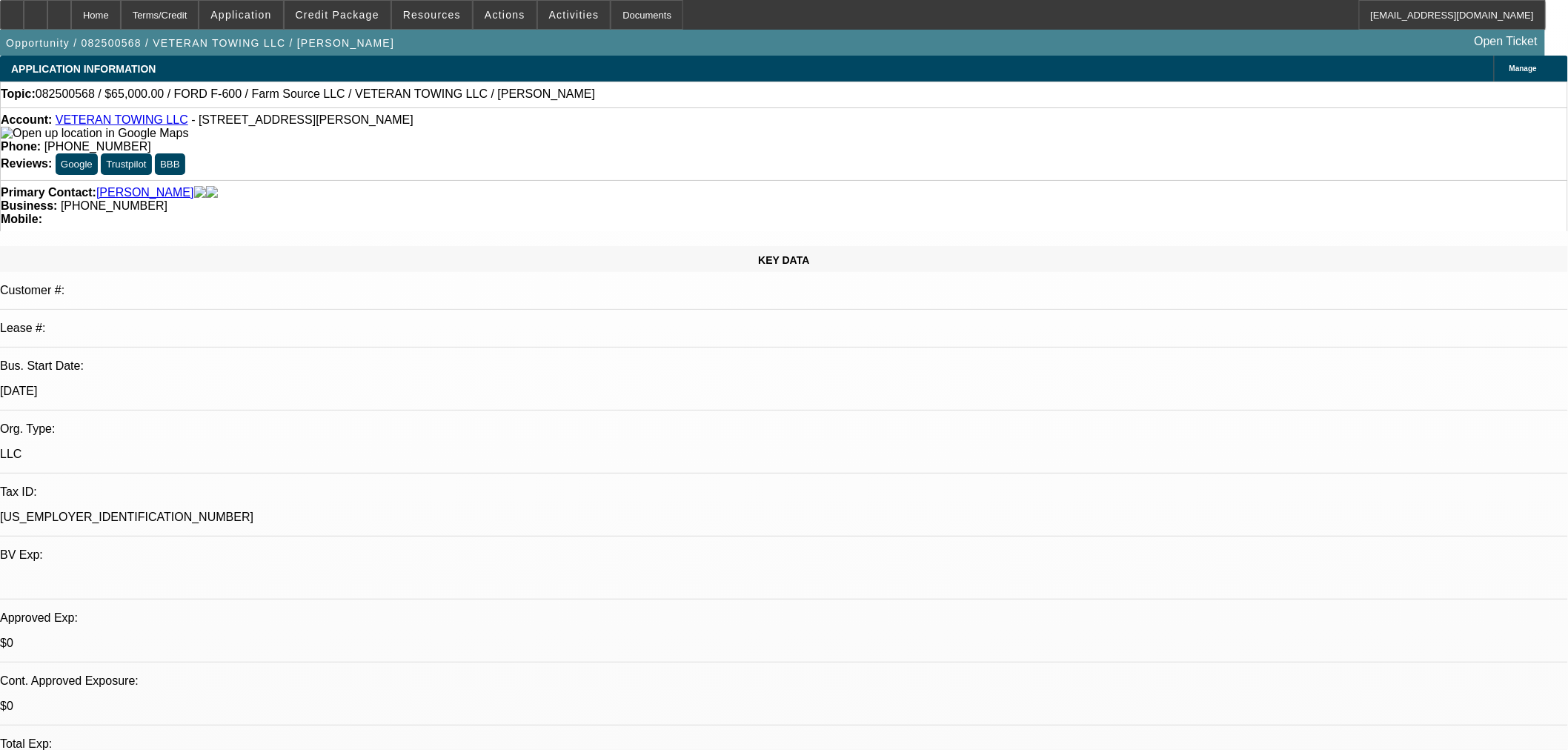
select select "0"
select select "6"
select select "0"
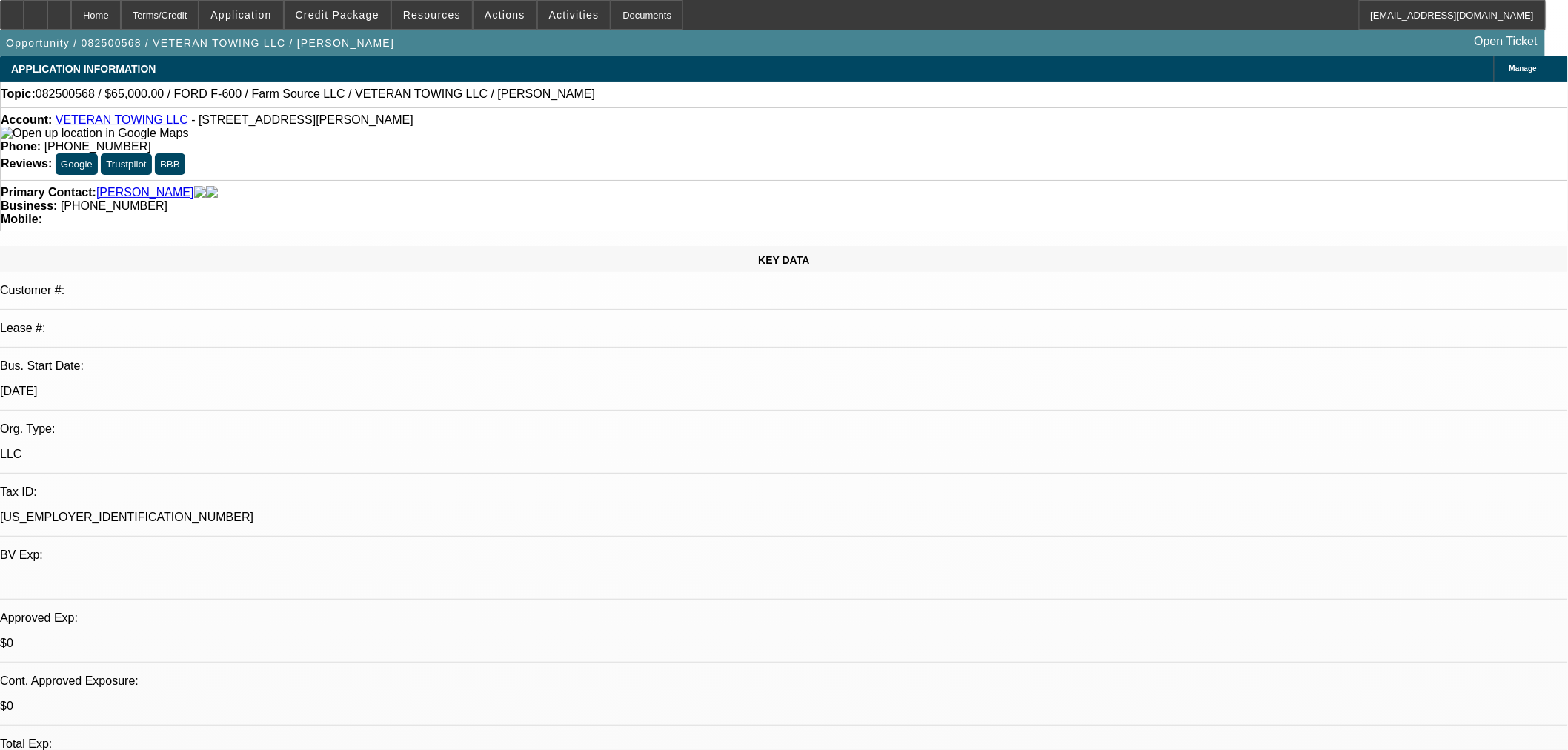
select select "6"
select select "0"
select select "6"
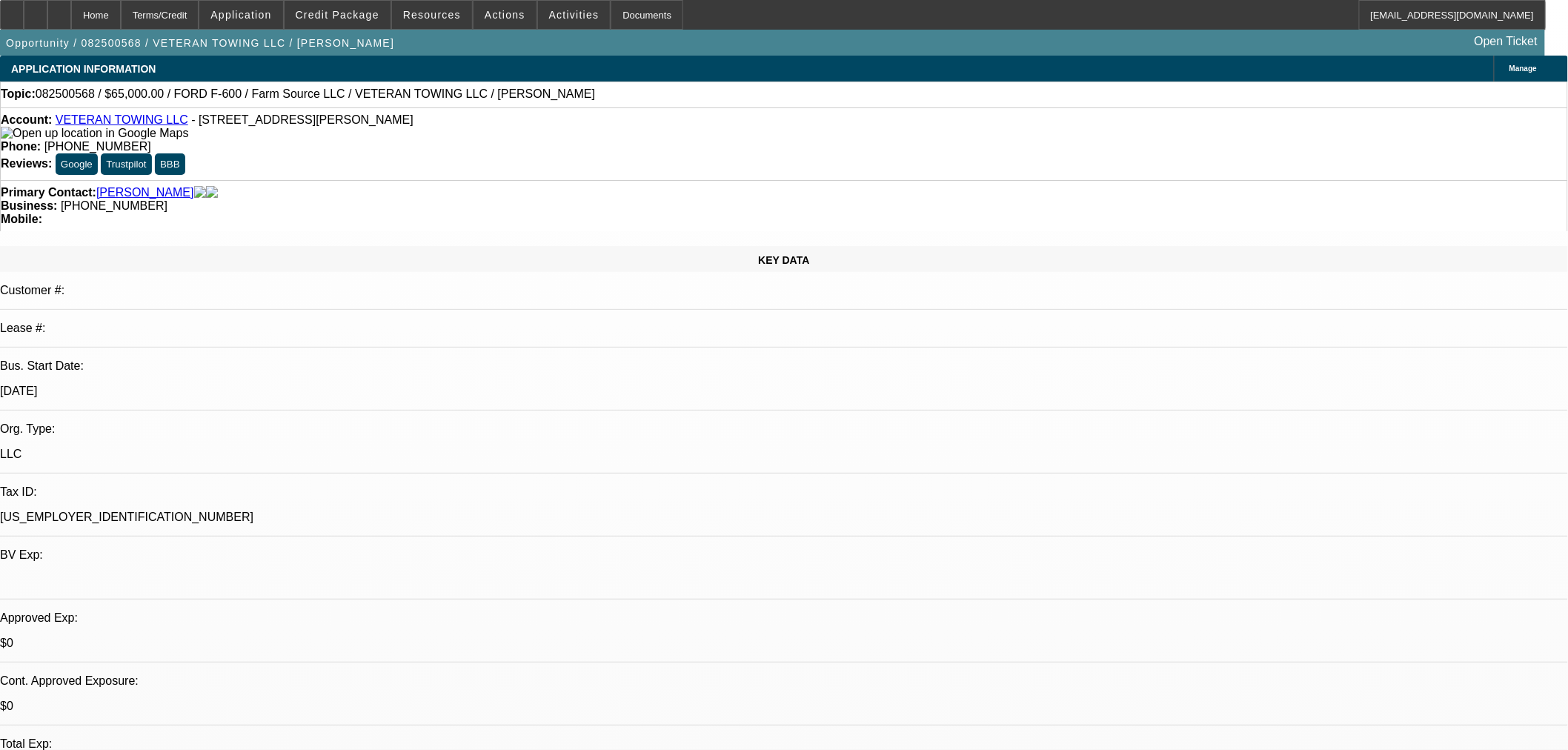
select select "0"
select select "6"
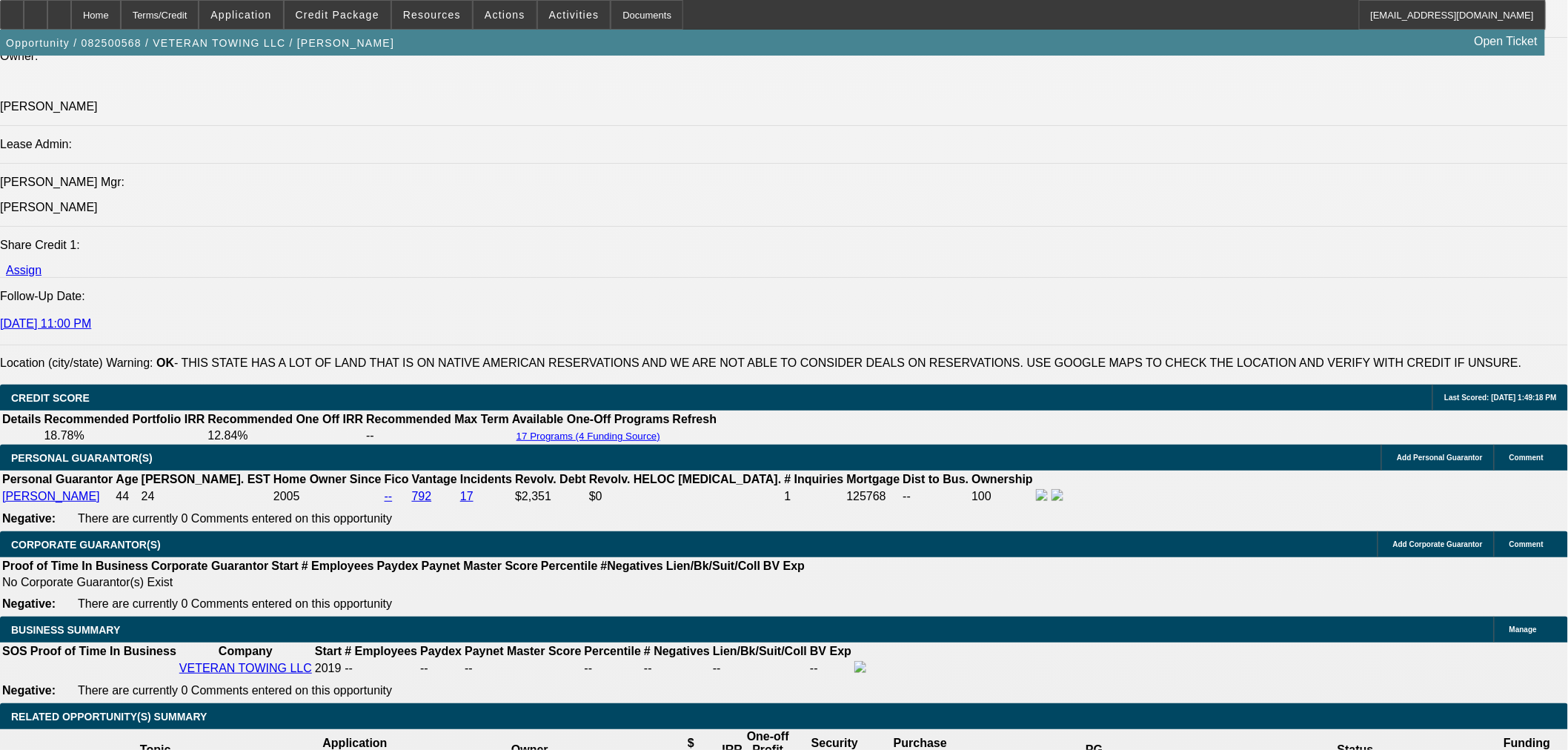
scroll to position [2140, 0]
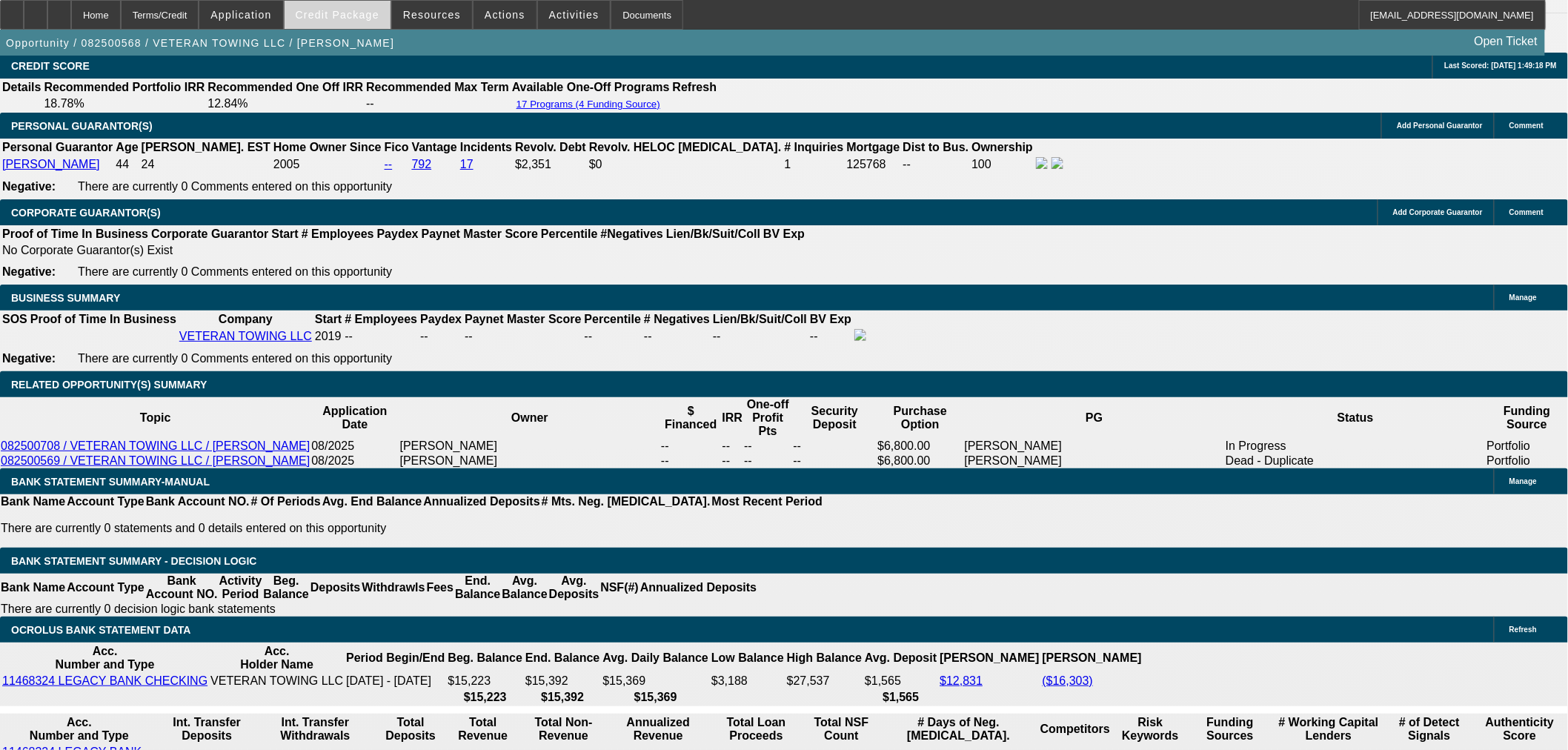
click at [363, 18] on span "Credit Package" at bounding box center [337, 15] width 84 height 12
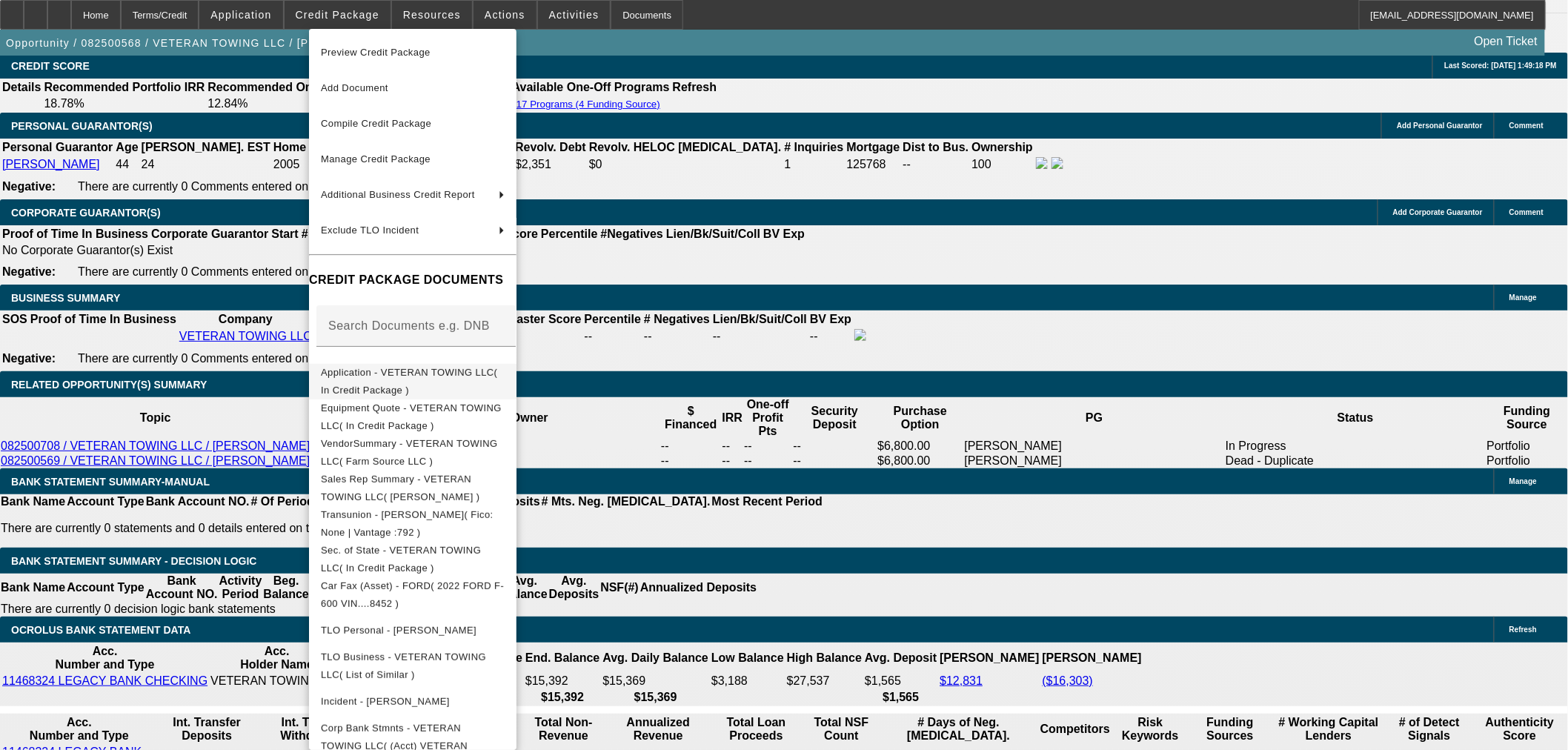
click at [396, 386] on button "Application - VETERAN TOWING LLC( In Credit Package )" at bounding box center [413, 381] width 208 height 35
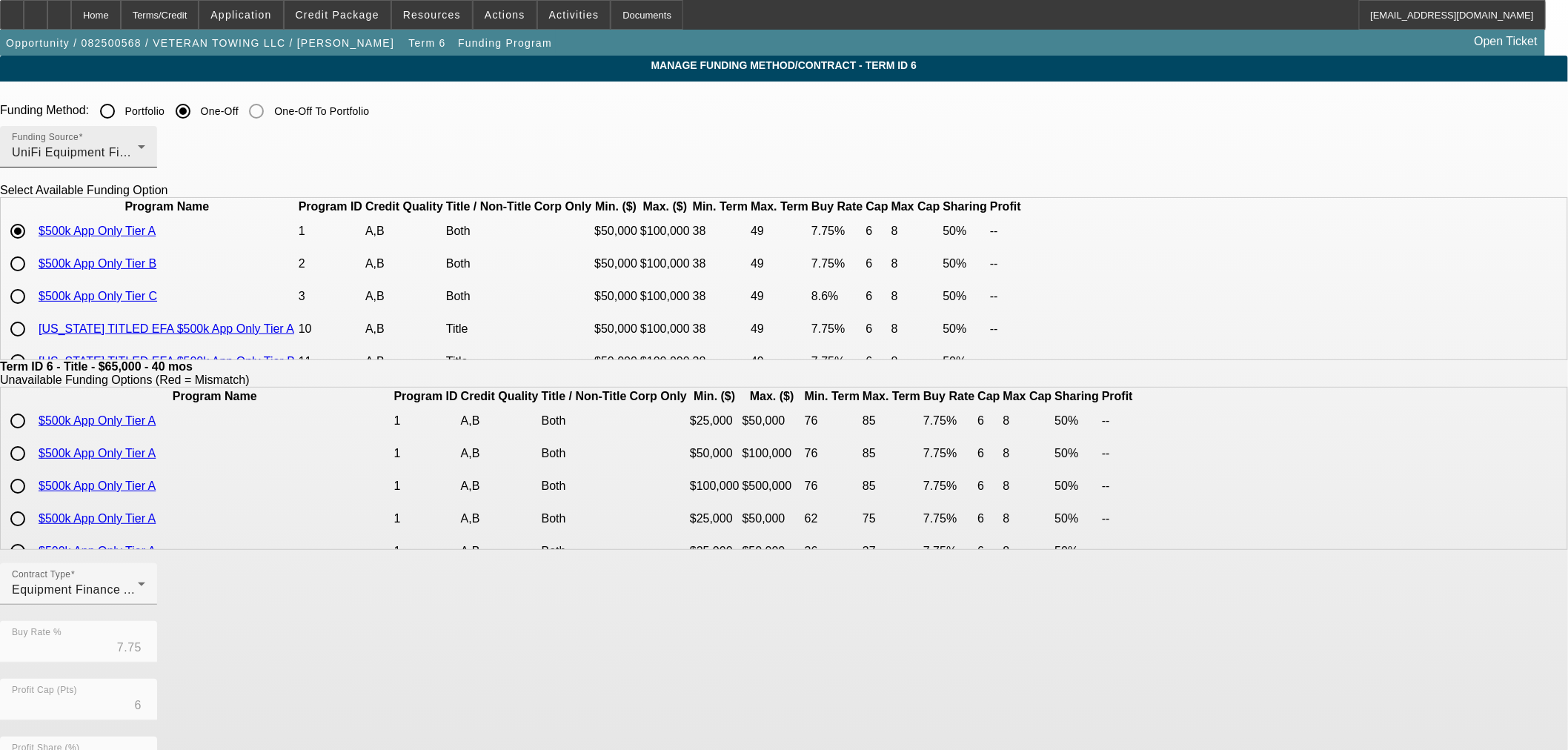
click at [181, 157] on span "UniFi Equipment Finance, Inc." at bounding box center [97, 152] width 170 height 13
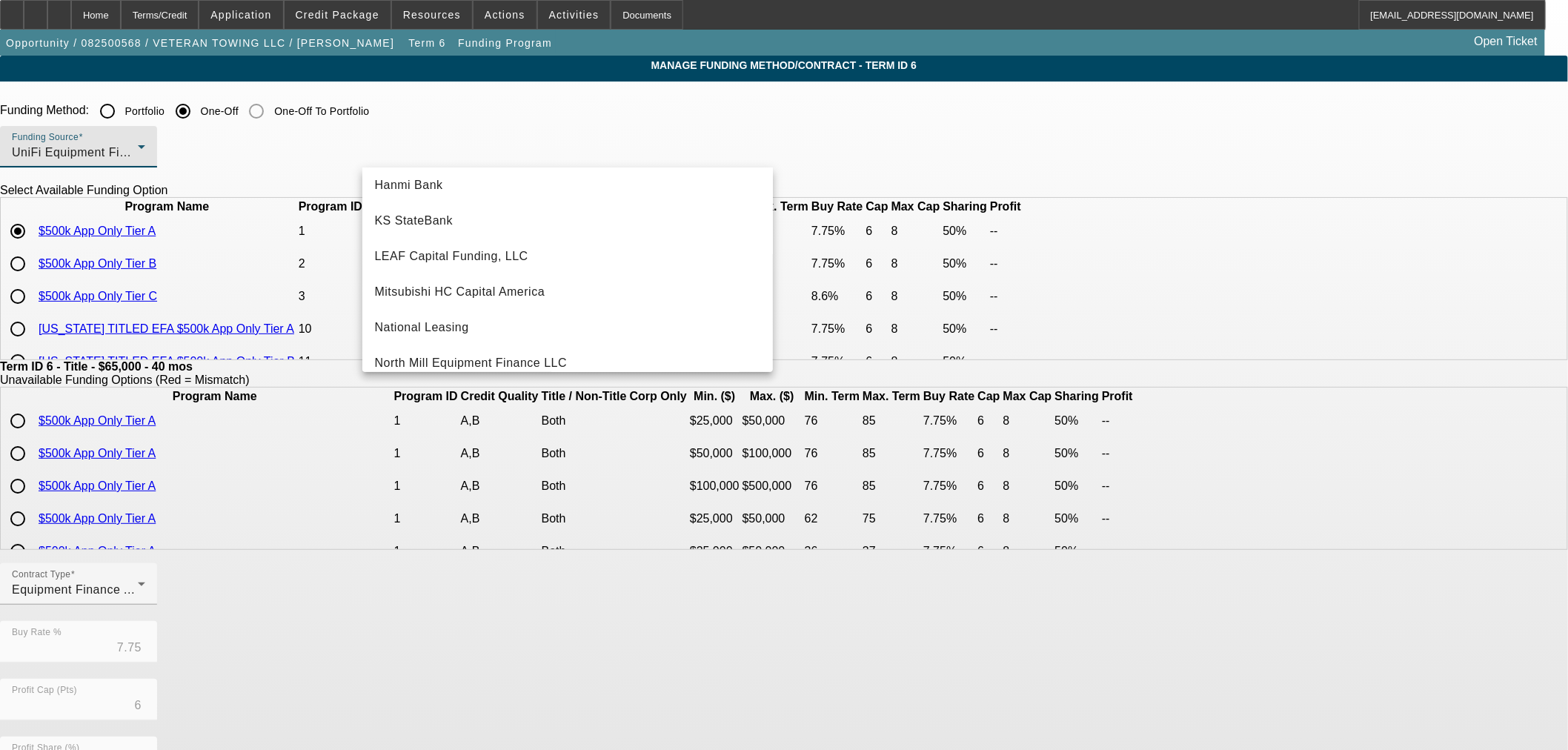
scroll to position [255, 0]
click at [491, 292] on span "LEAF Capital Funding, LLC" at bounding box center [451, 292] width 153 height 18
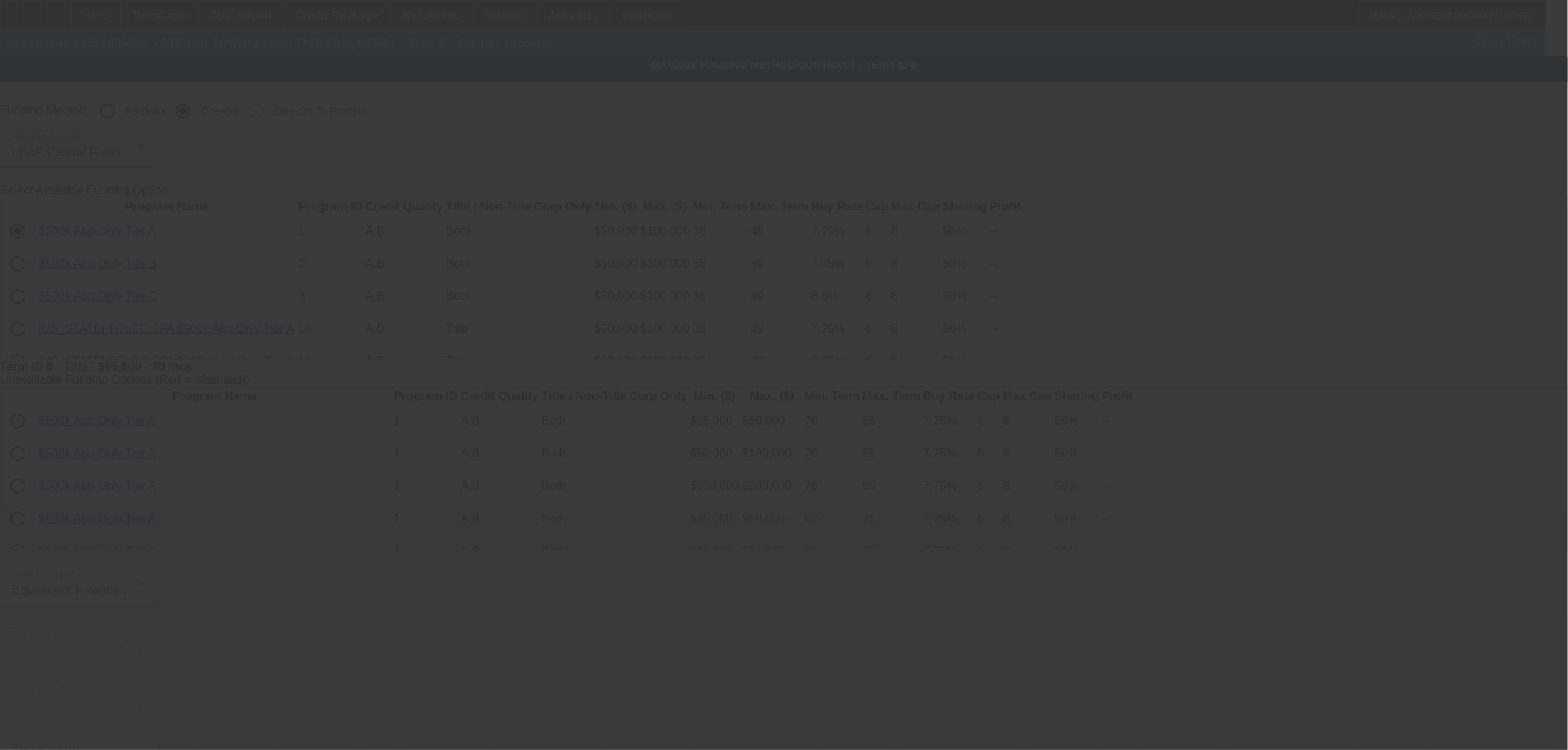
type input "7.25"
type input "10"
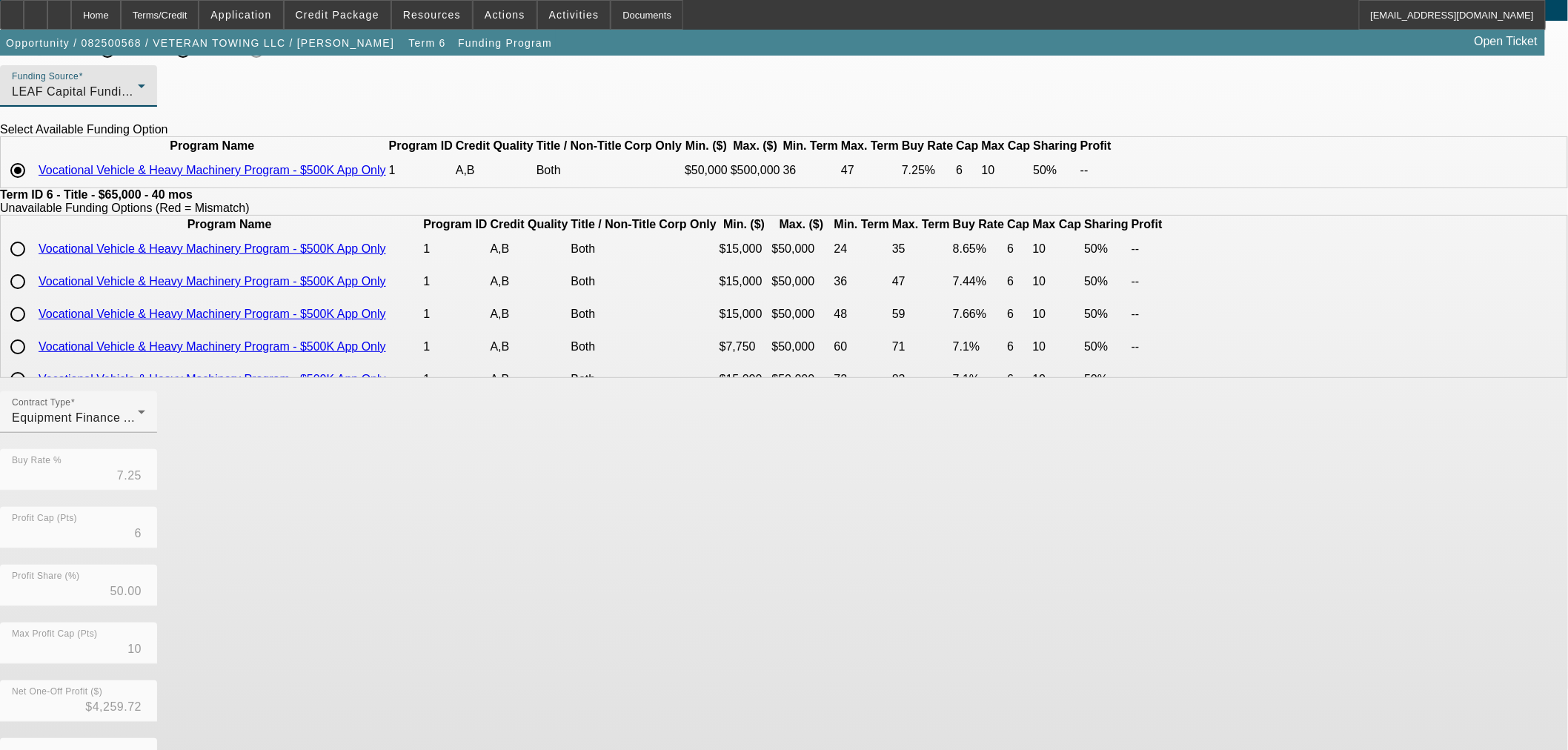
scroll to position [178, 0]
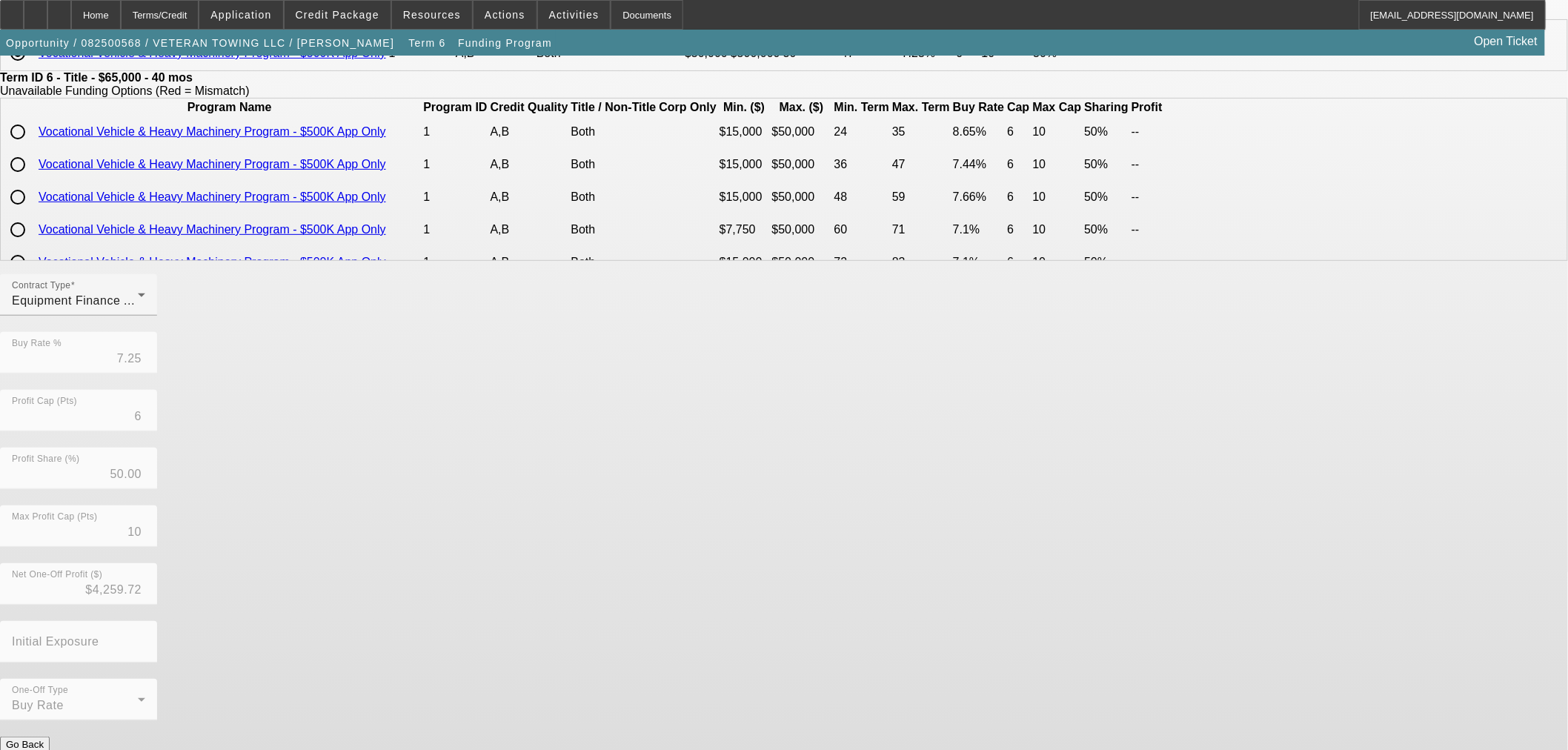
click at [42, 749] on button "Submit" at bounding box center [21, 760] width 42 height 15
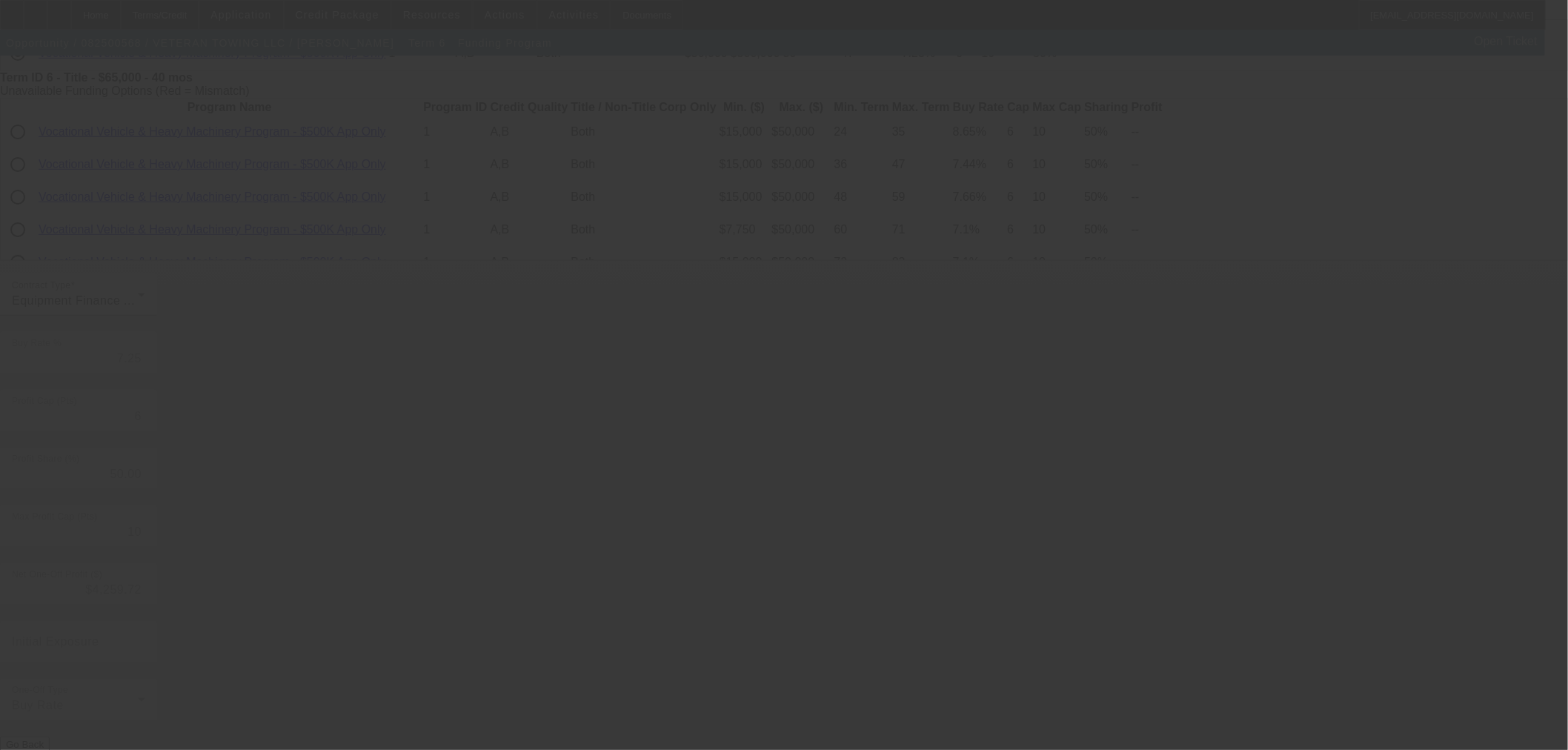
type input "7.75"
type input "8"
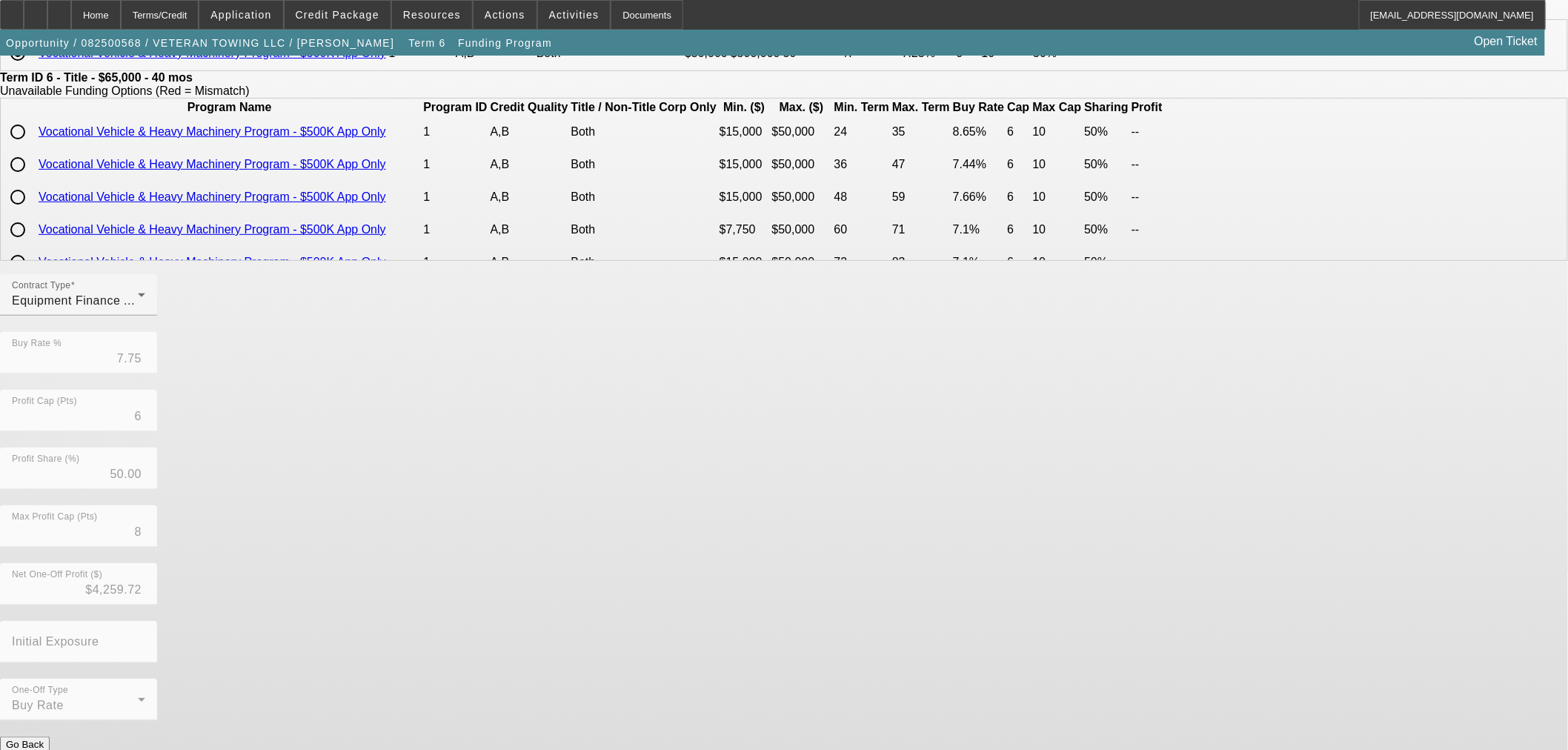
scroll to position [0, 0]
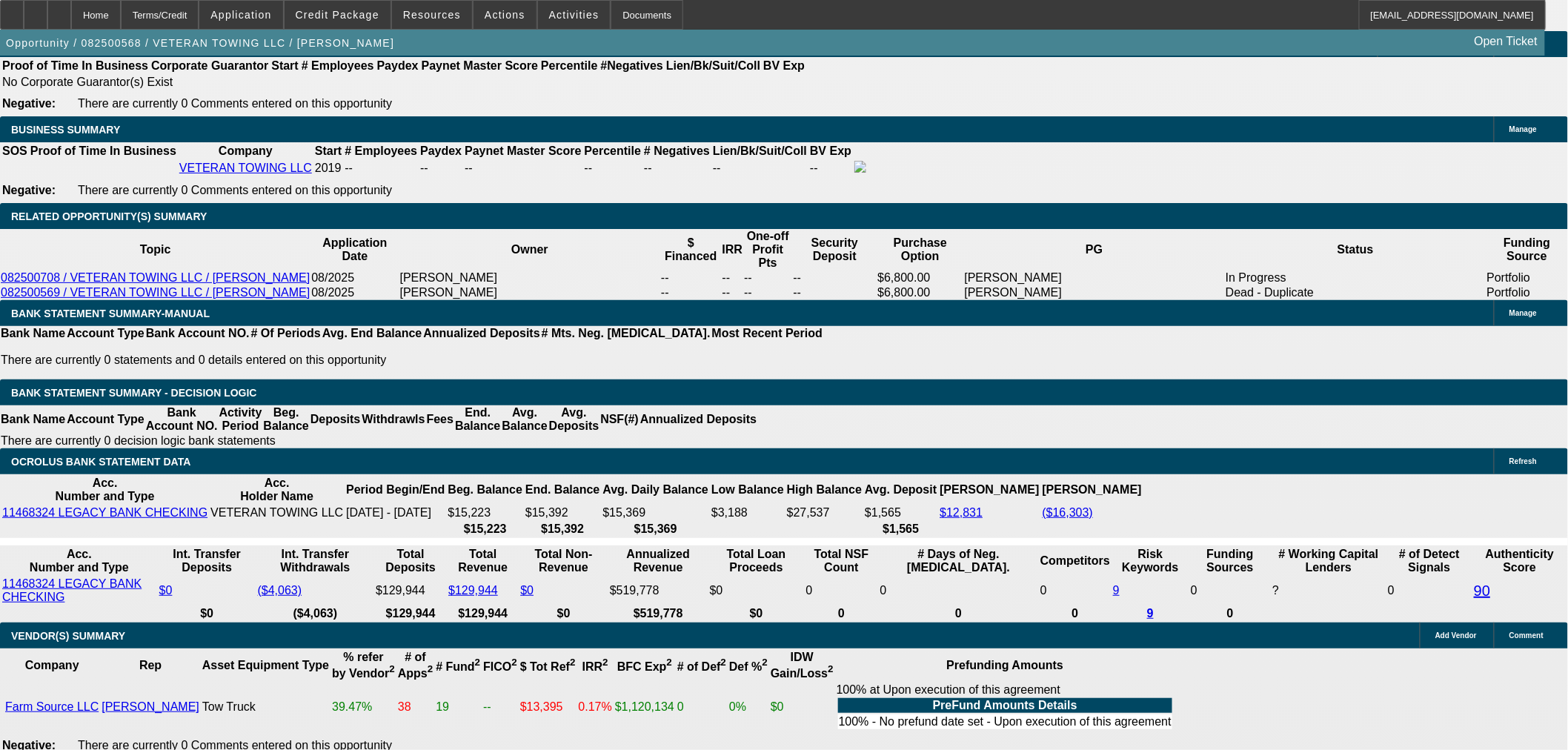
select select "0"
select select "6"
select select "0"
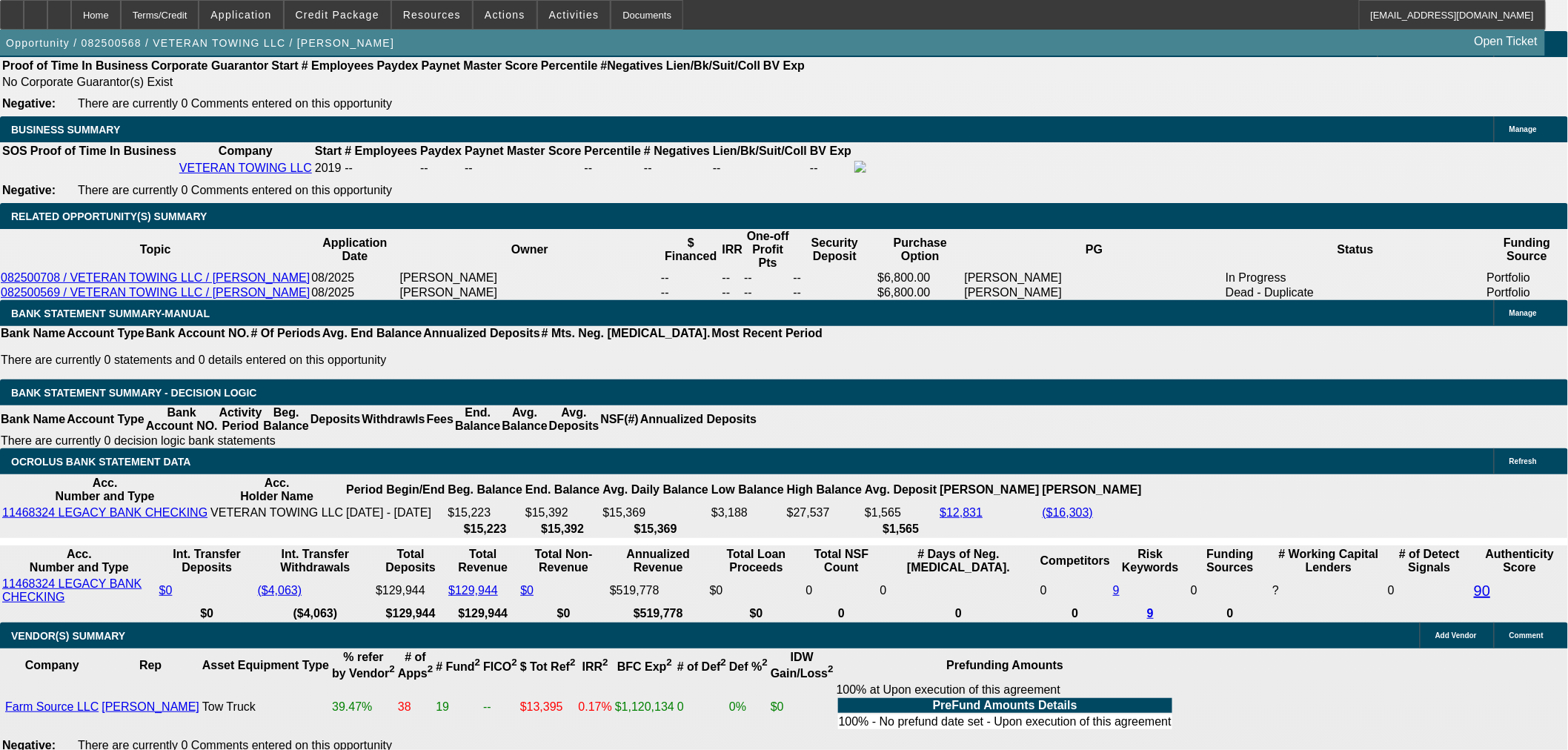
select select "0"
select select "6"
select select "0"
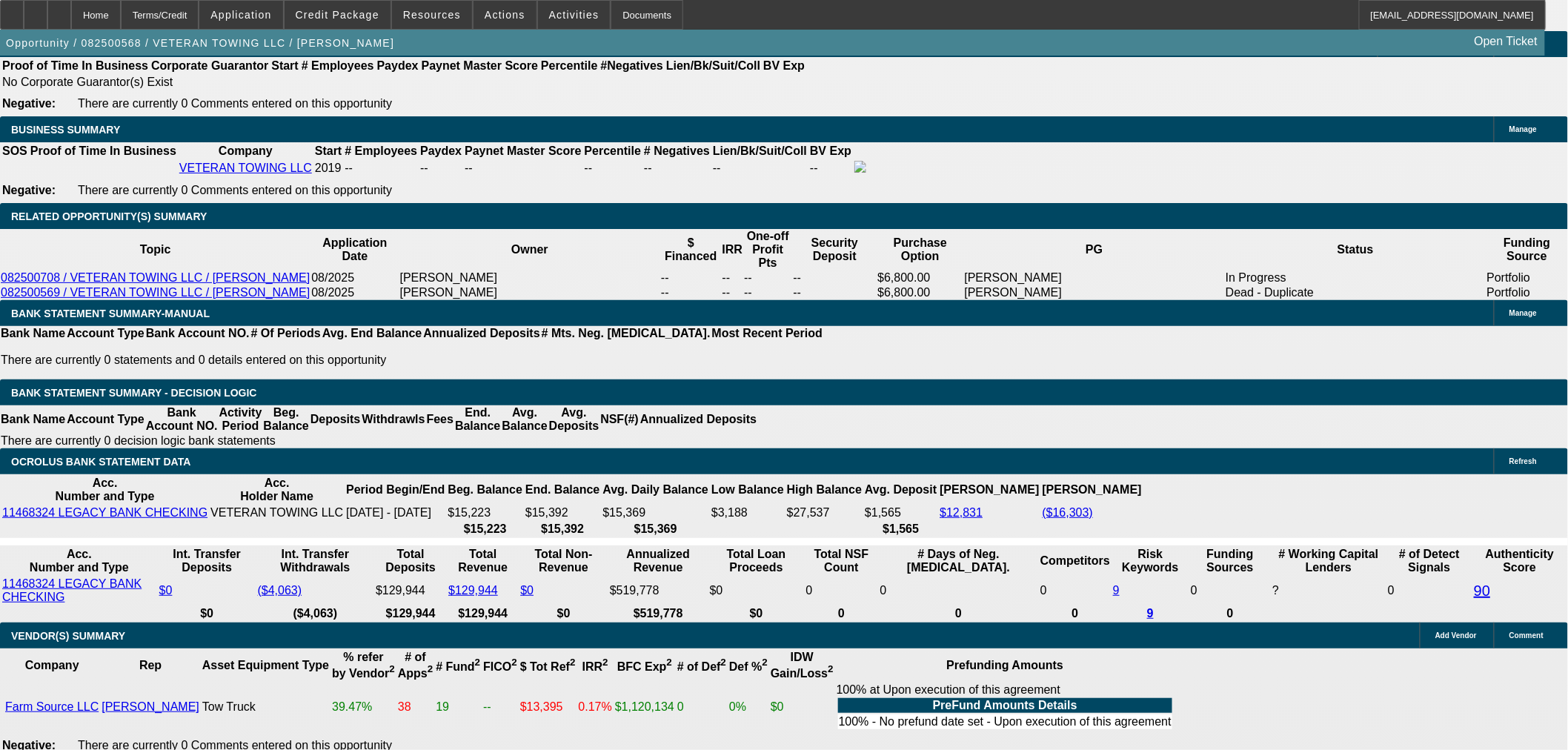
select select "0"
select select "6"
select select "0"
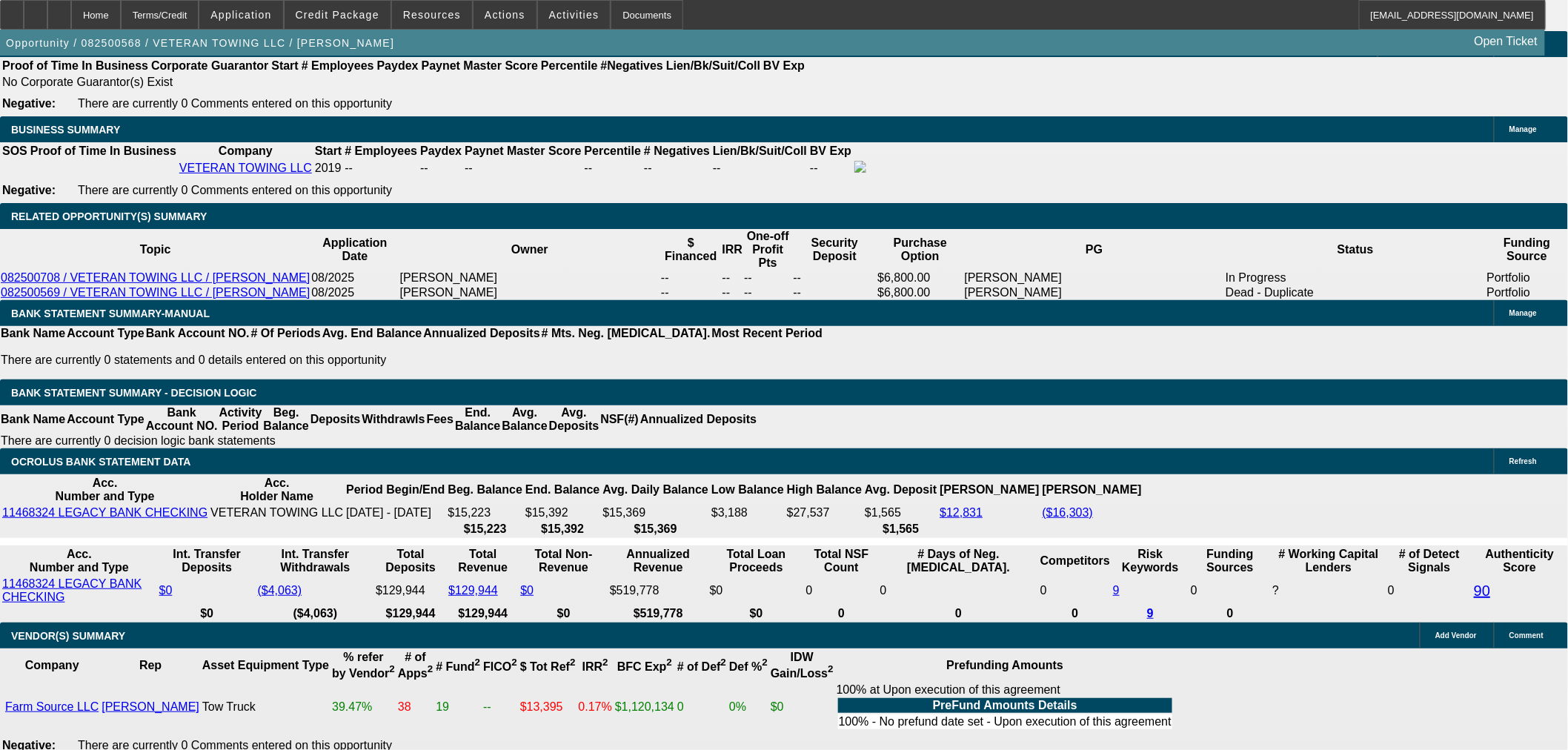
select select "6"
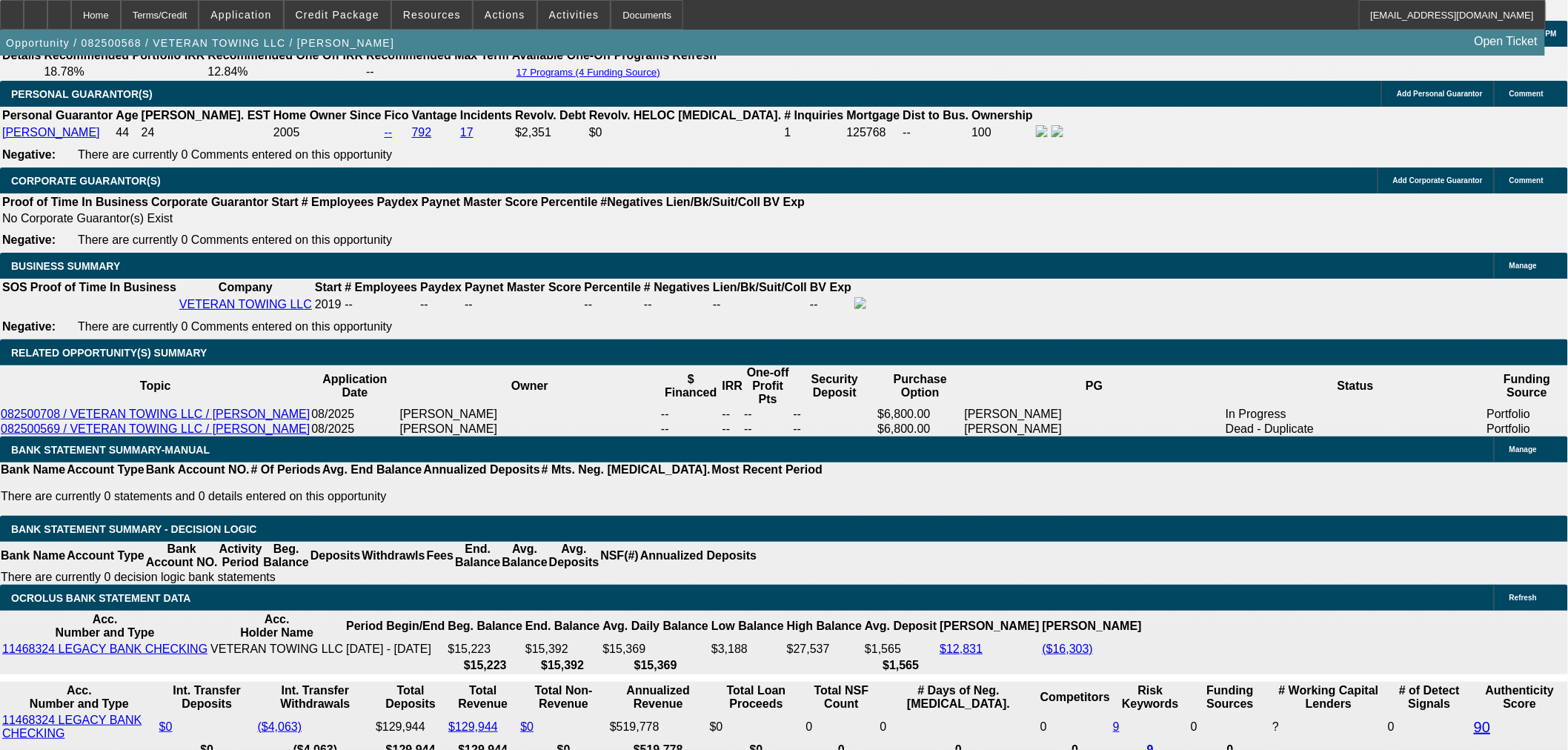
scroll to position [2169, 0]
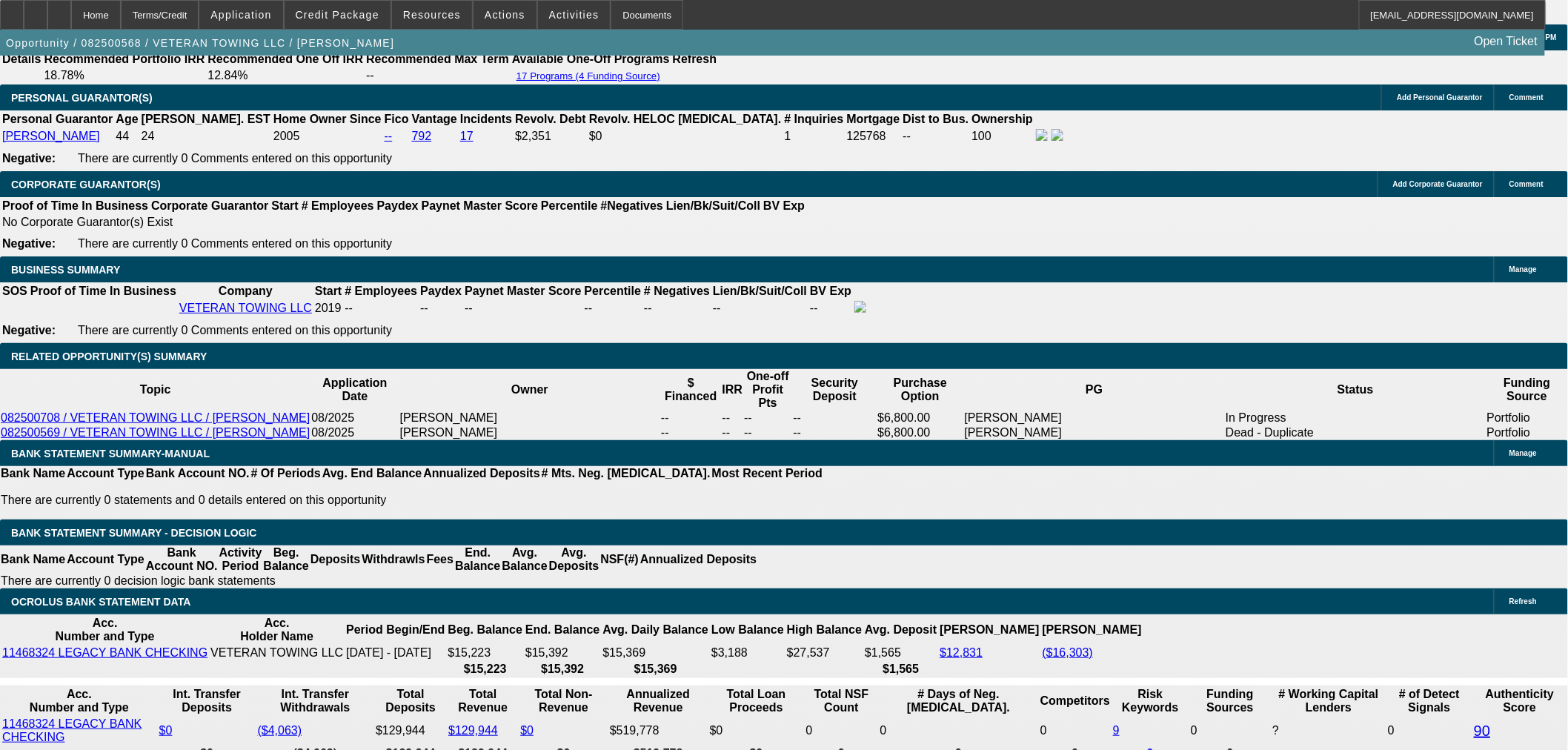
drag, startPoint x: 345, startPoint y: 369, endPoint x: 386, endPoint y: 369, distance: 41.0
type input "UNKNOWN"
type input "11"
type input "$1,948.44"
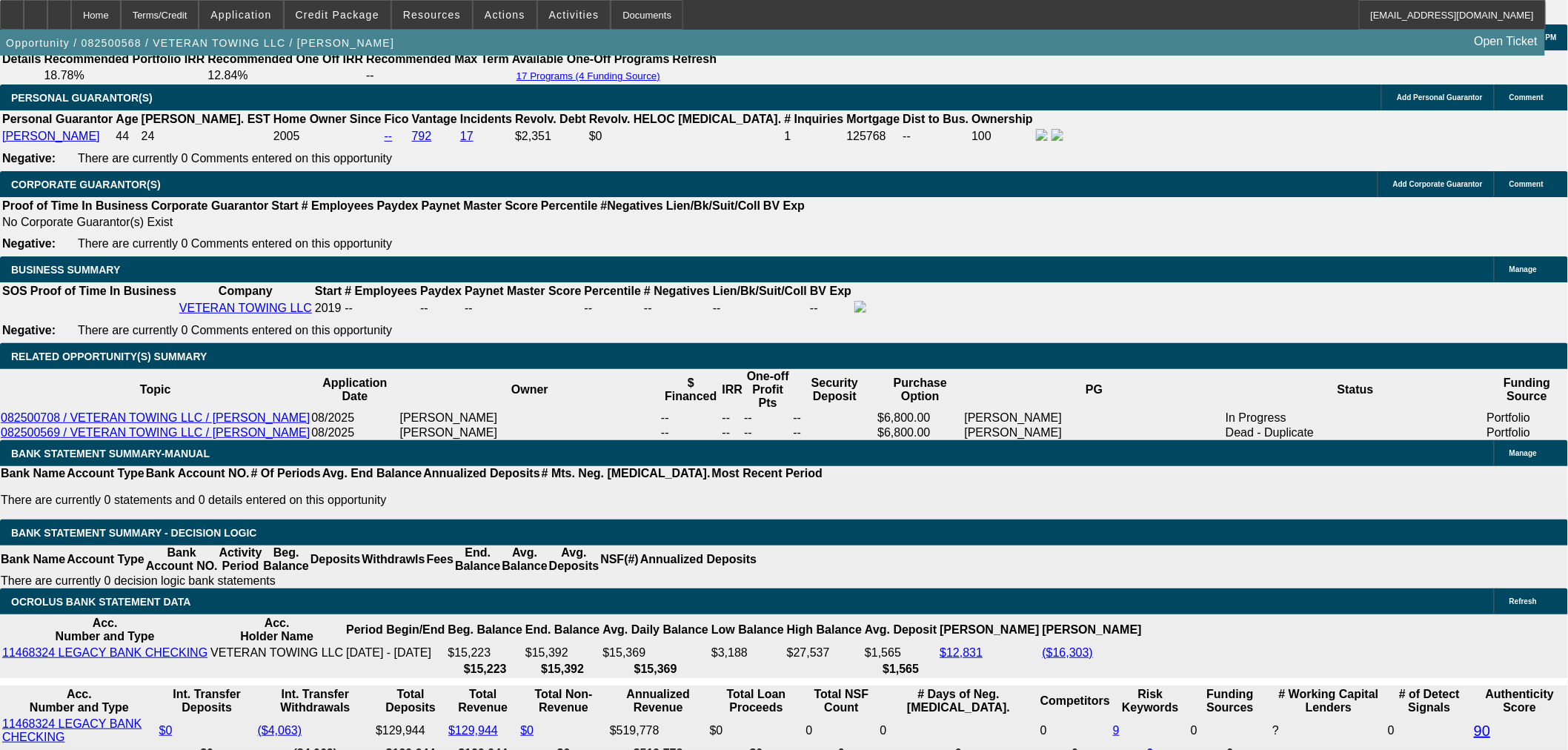
type input "11.4"
type input "$1,960.87"
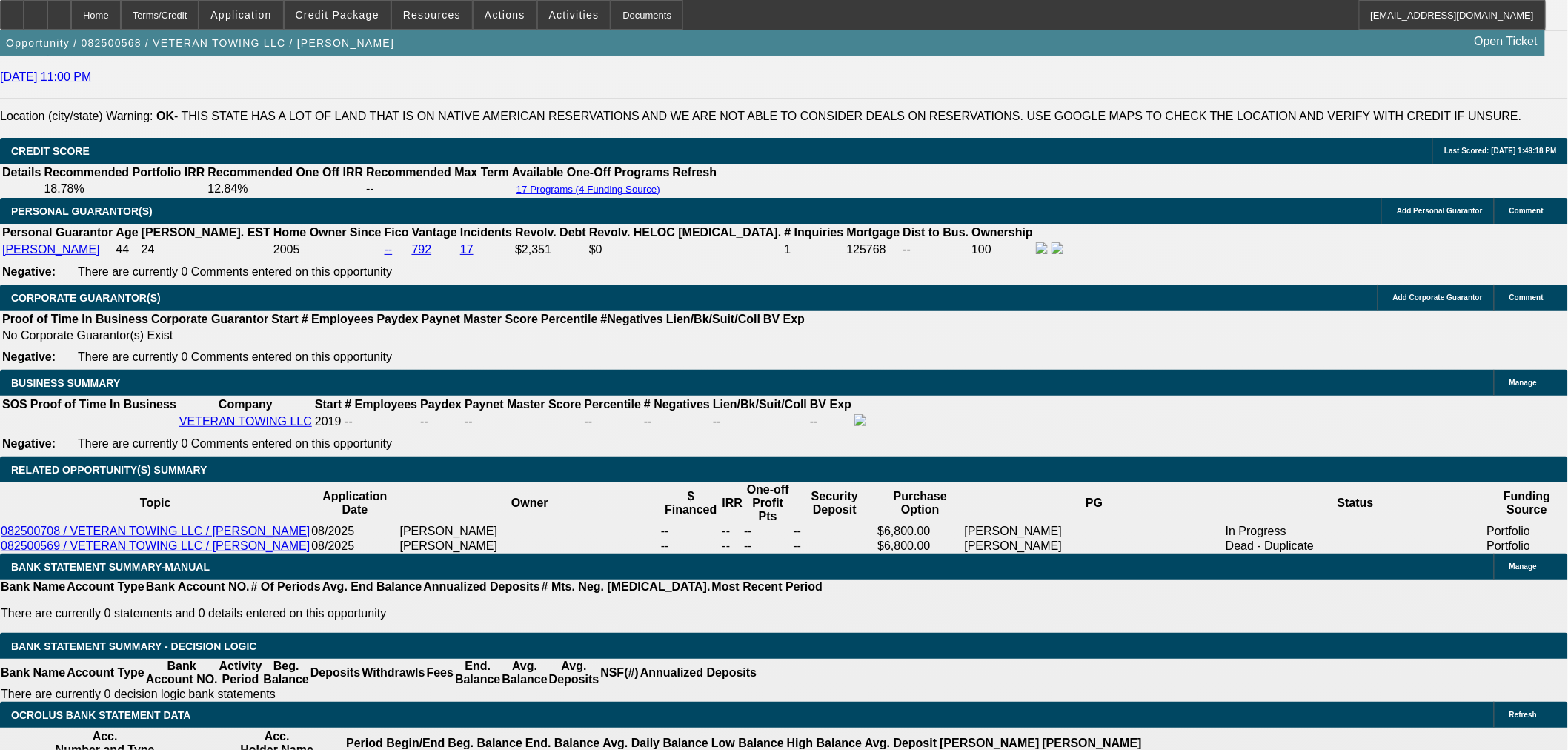
scroll to position [1840, 0]
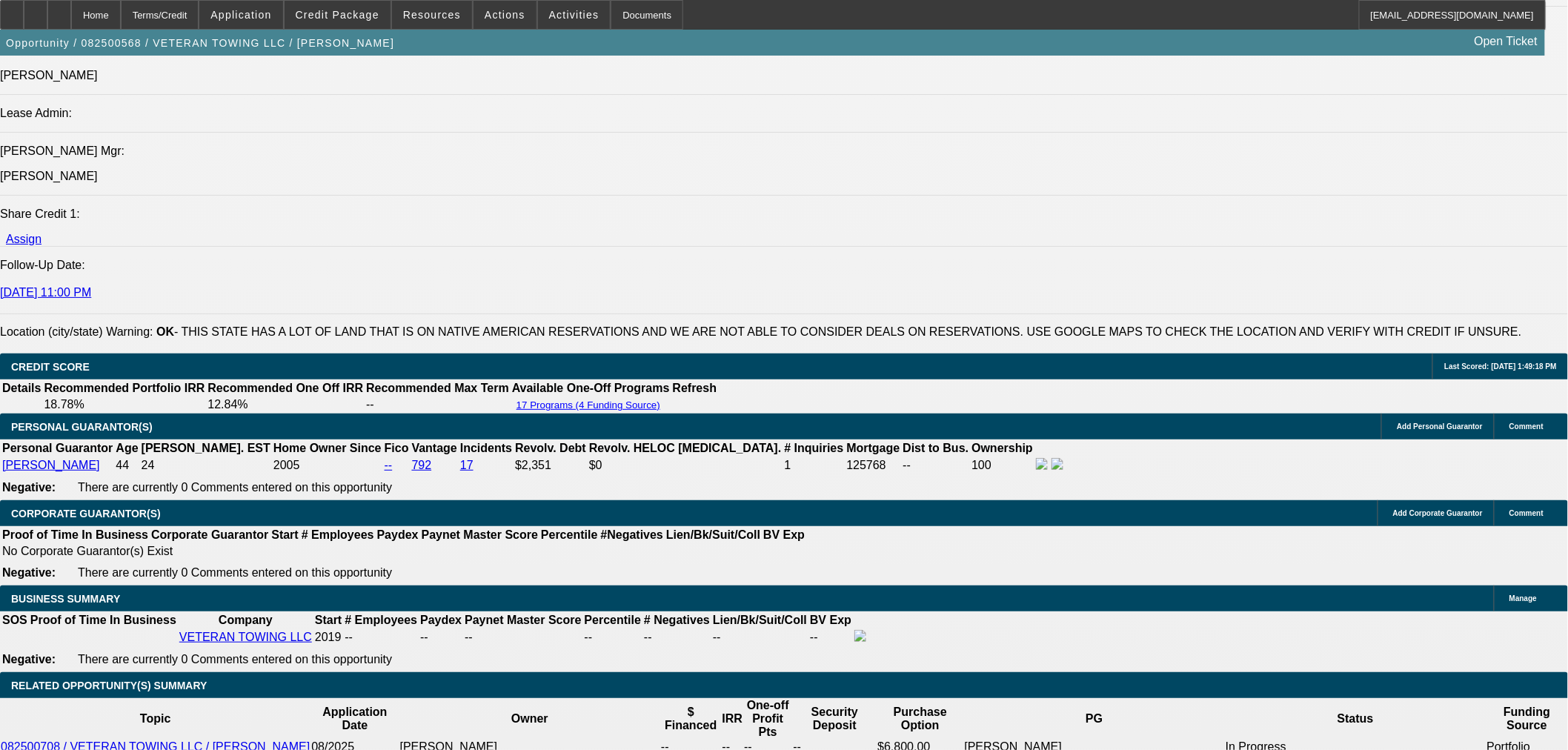
type input "11.4"
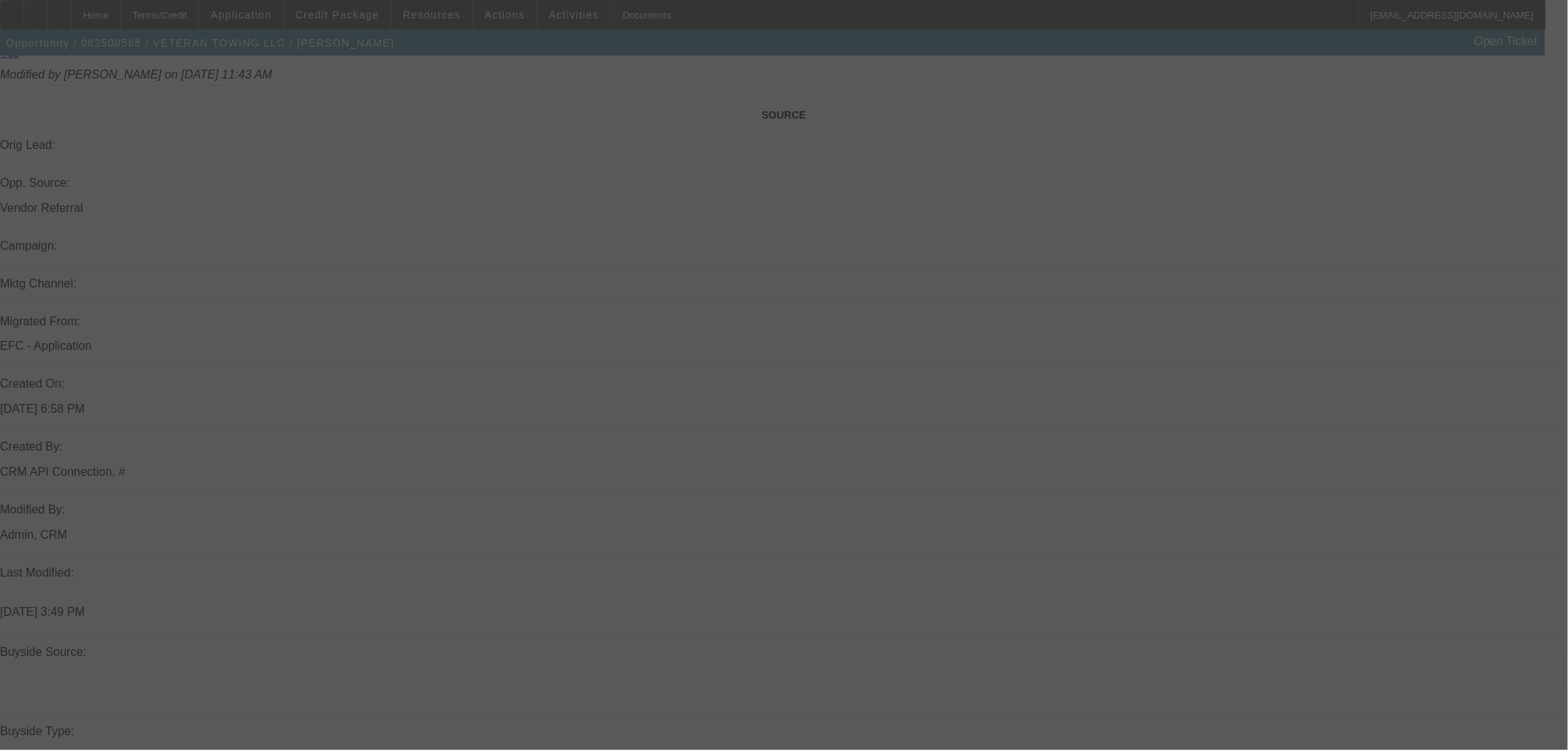
scroll to position [522, 0]
select select "0"
select select "6"
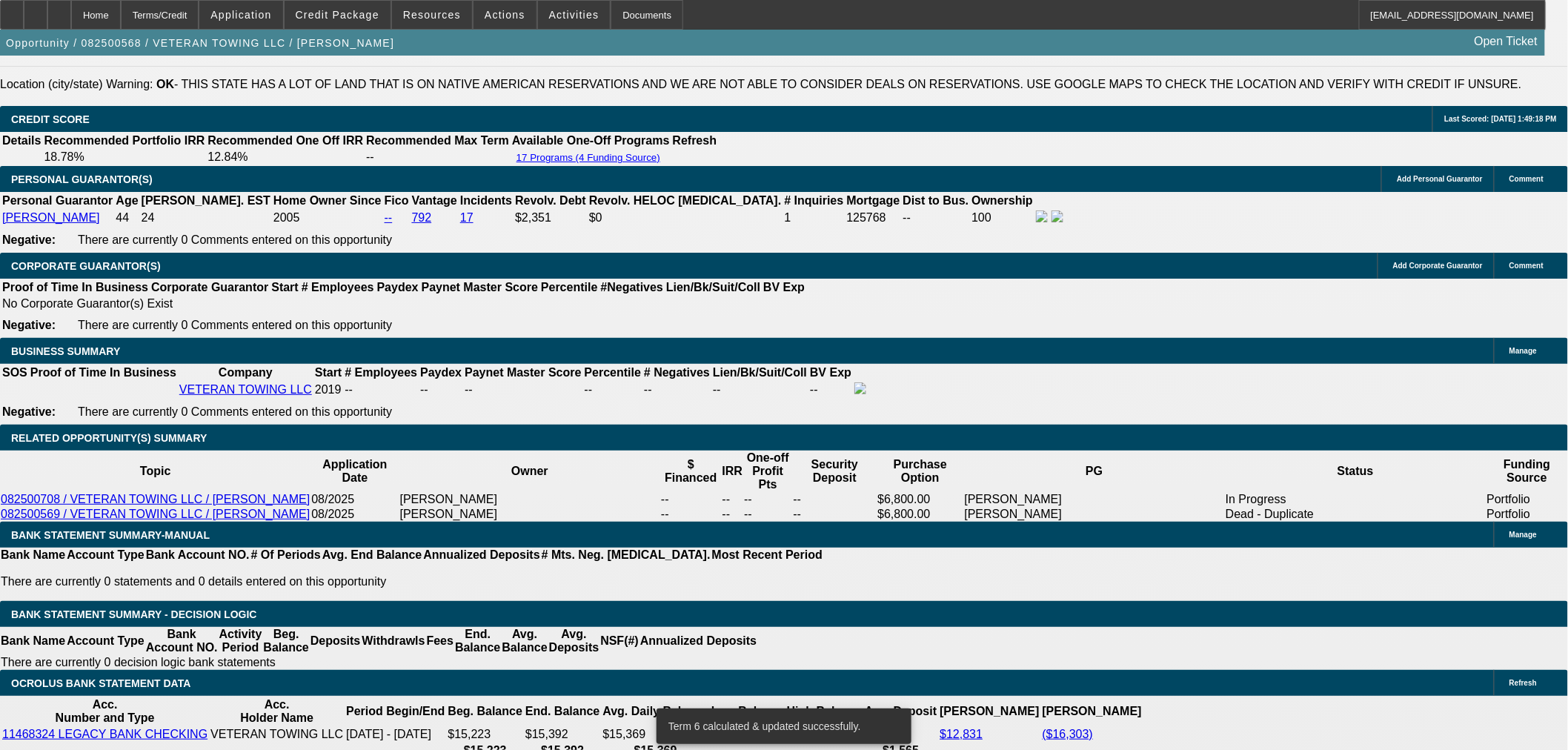
scroll to position [2086, 0]
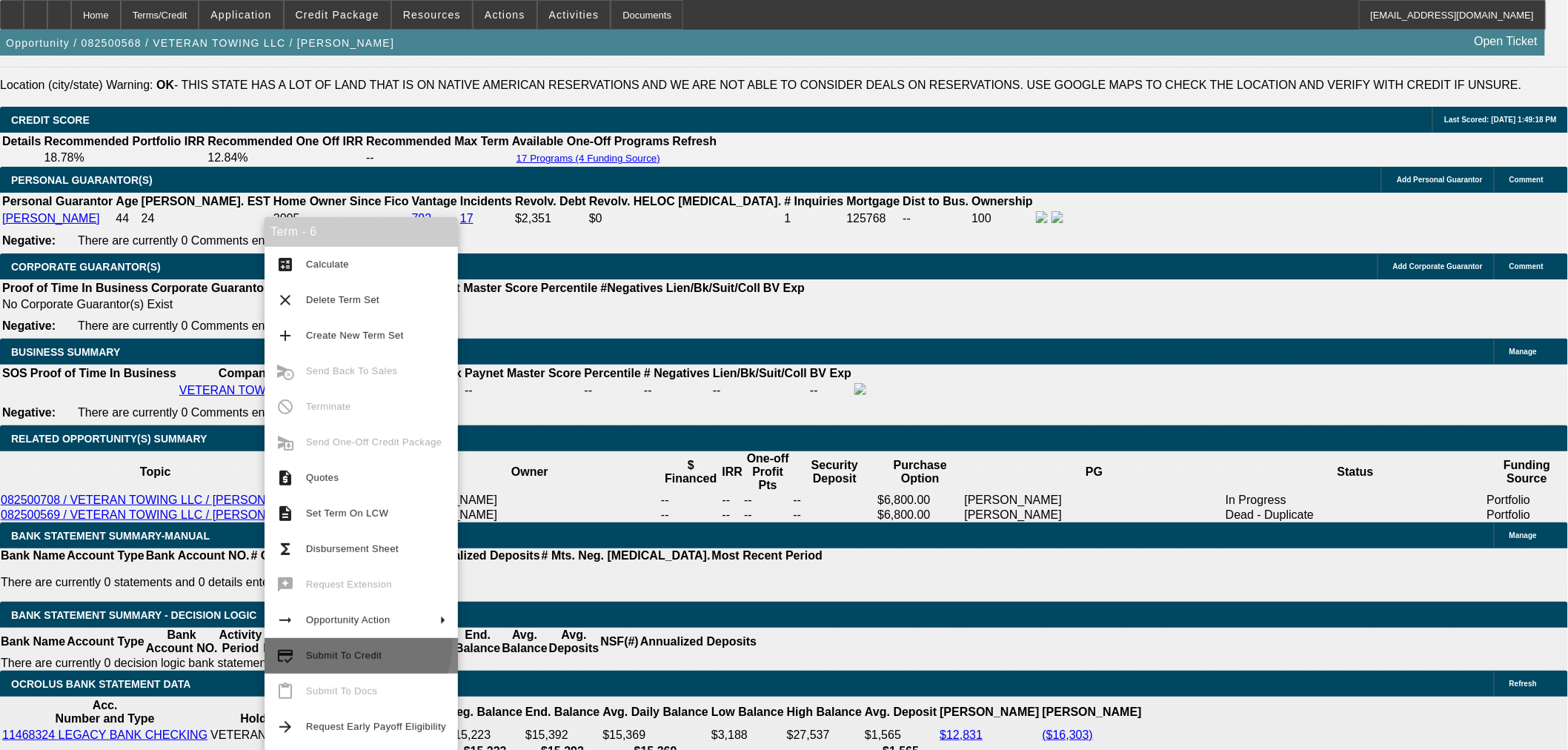
click at [341, 642] on button "credit_score Submit To Credit" at bounding box center [361, 656] width 193 height 35
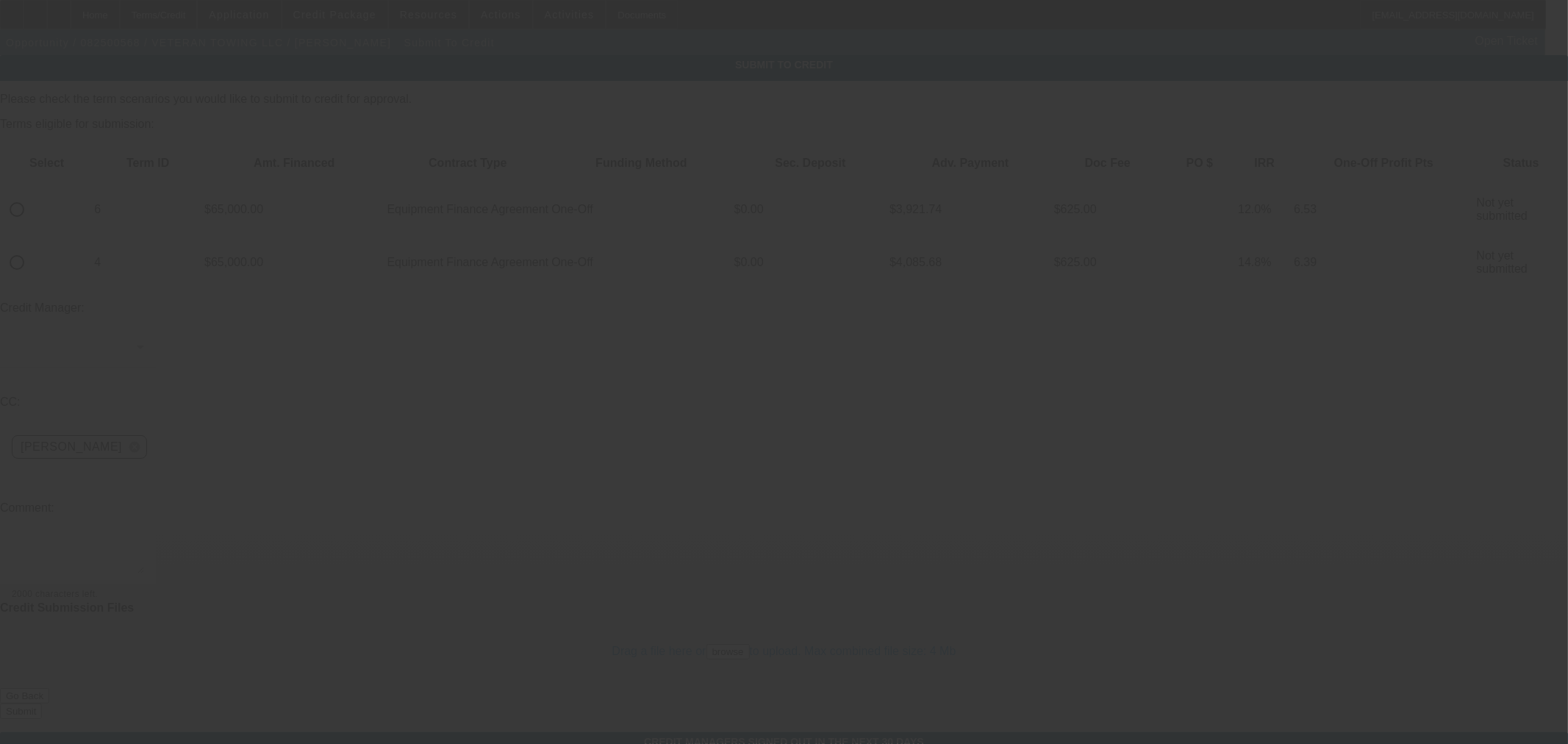
click at [32, 195] on input "radio" at bounding box center [17, 209] width 30 height 30
radio input "true"
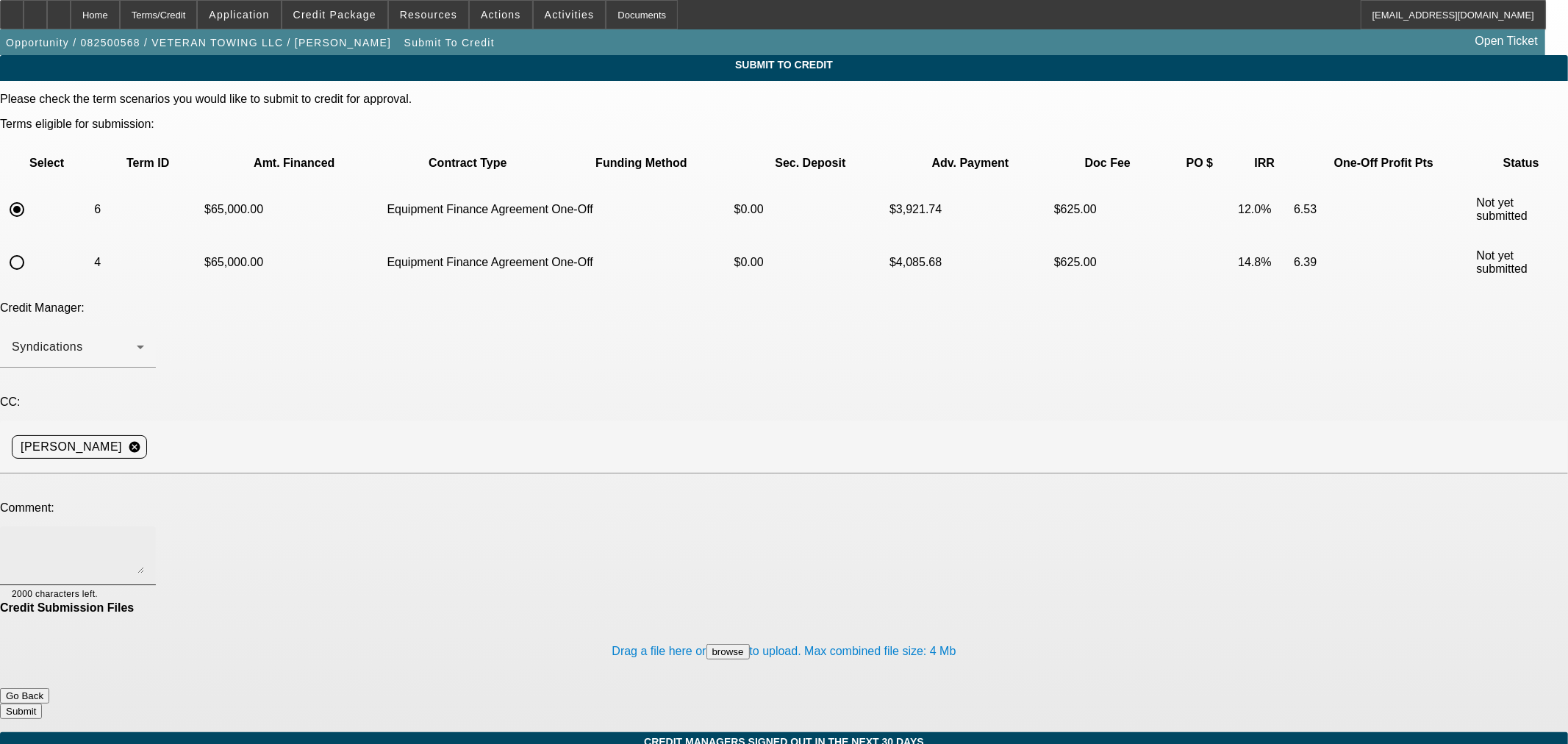
click at [144, 538] on textarea at bounding box center [78, 555] width 133 height 35
type textarea "Please ok to LEAF"
click at [42, 703] on button "Submit" at bounding box center [21, 710] width 42 height 15
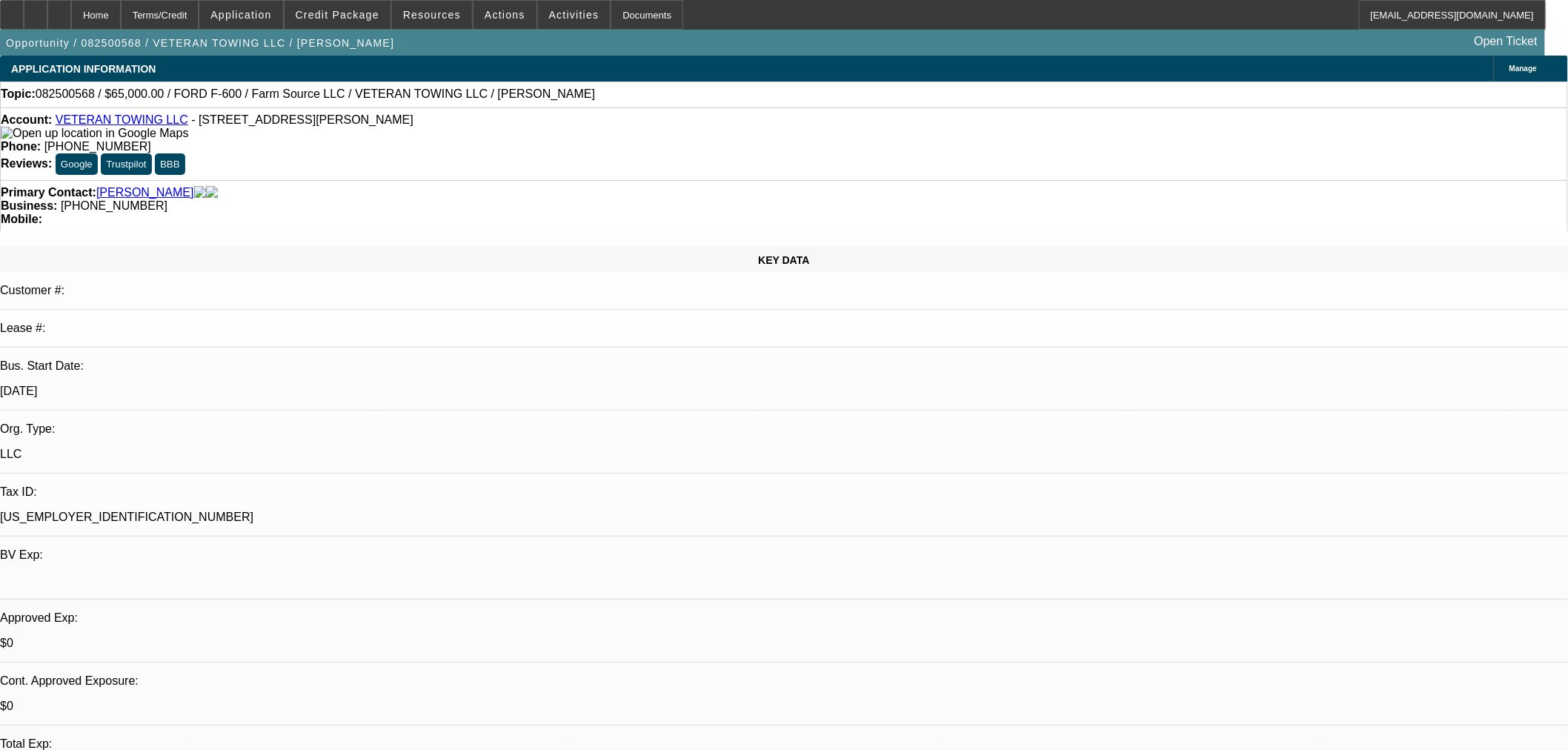
select select "0"
select select "6"
select select "0"
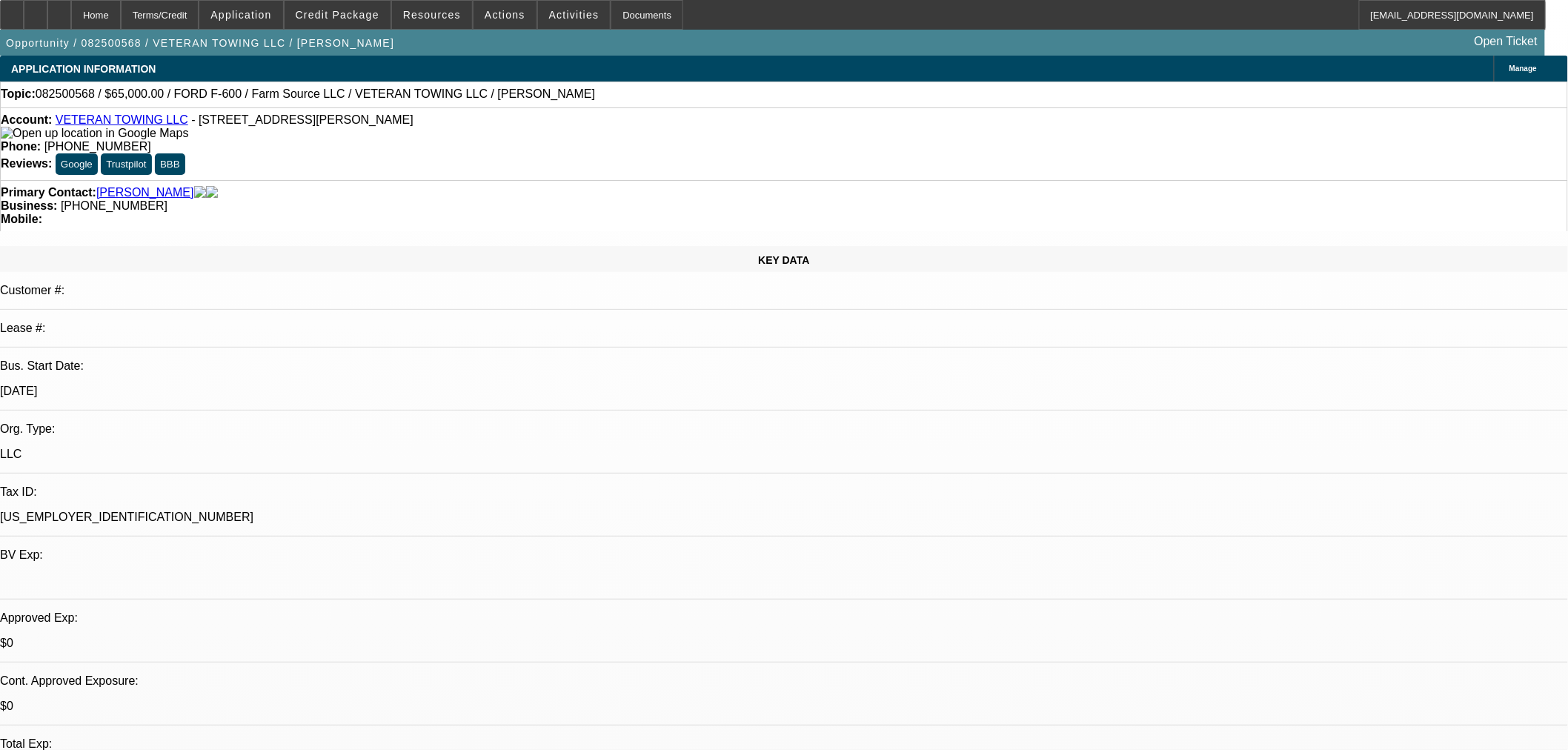
select select "0"
select select "6"
select select "0"
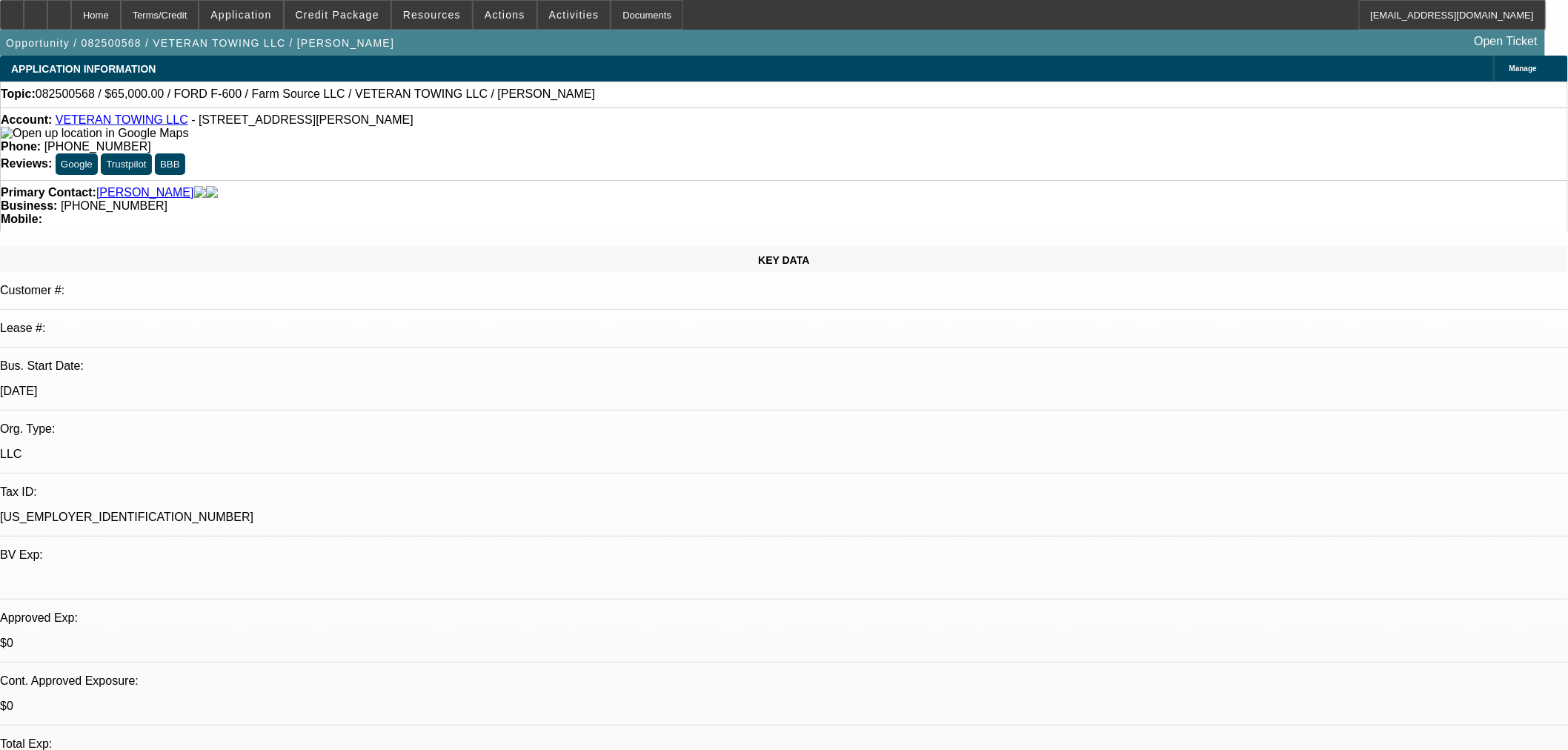
select select "0"
select select "6"
select select "0"
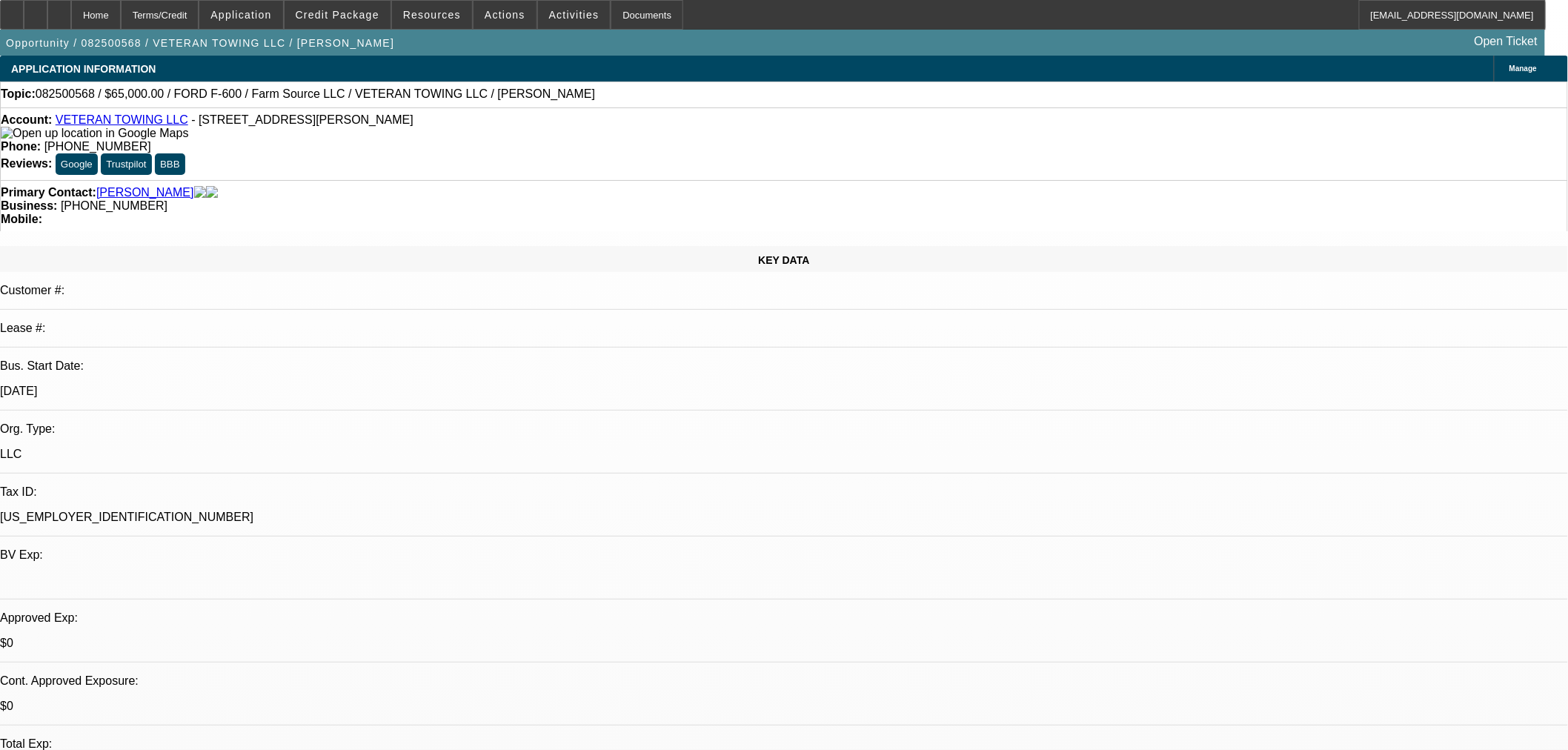
select select "6"
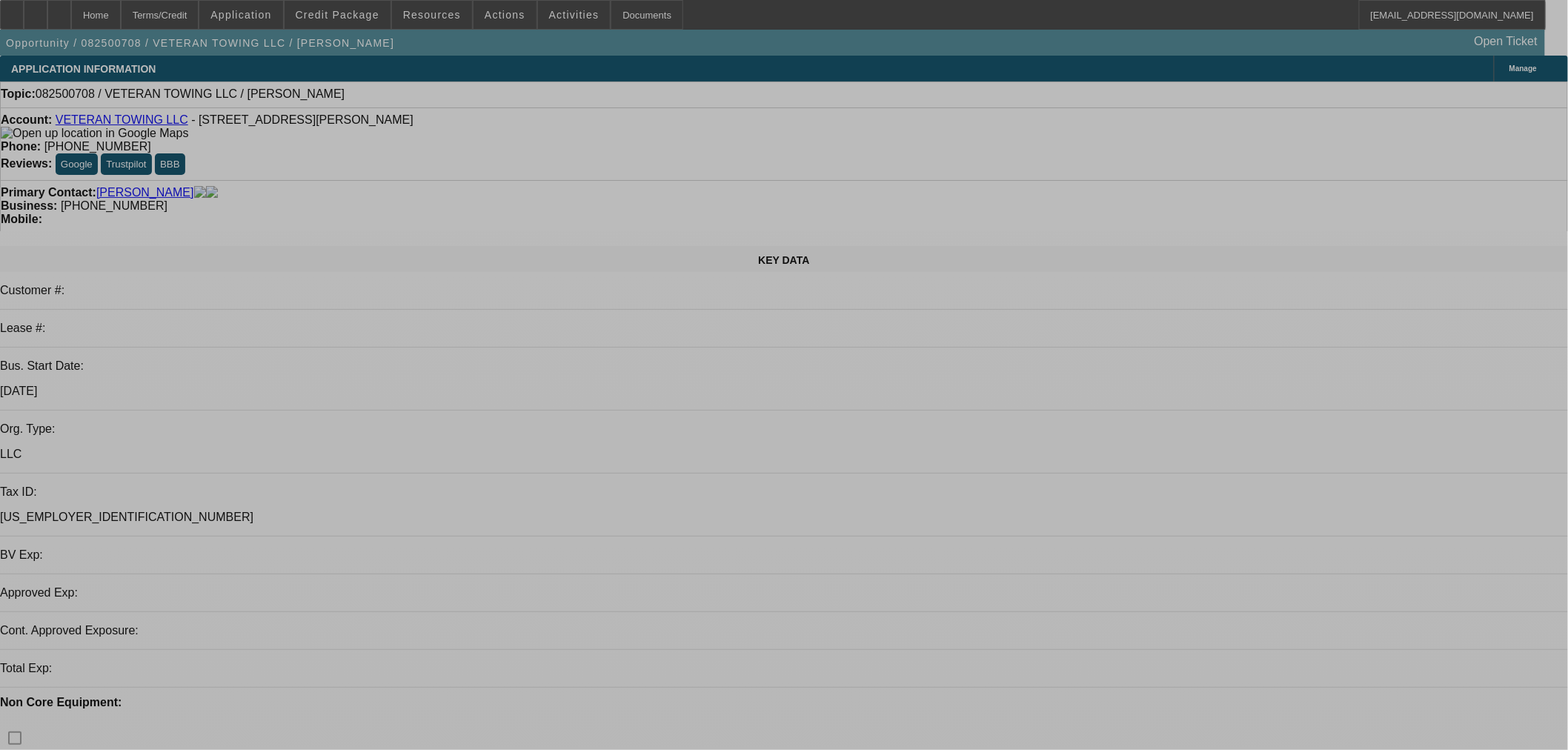
select select "0"
select select "2"
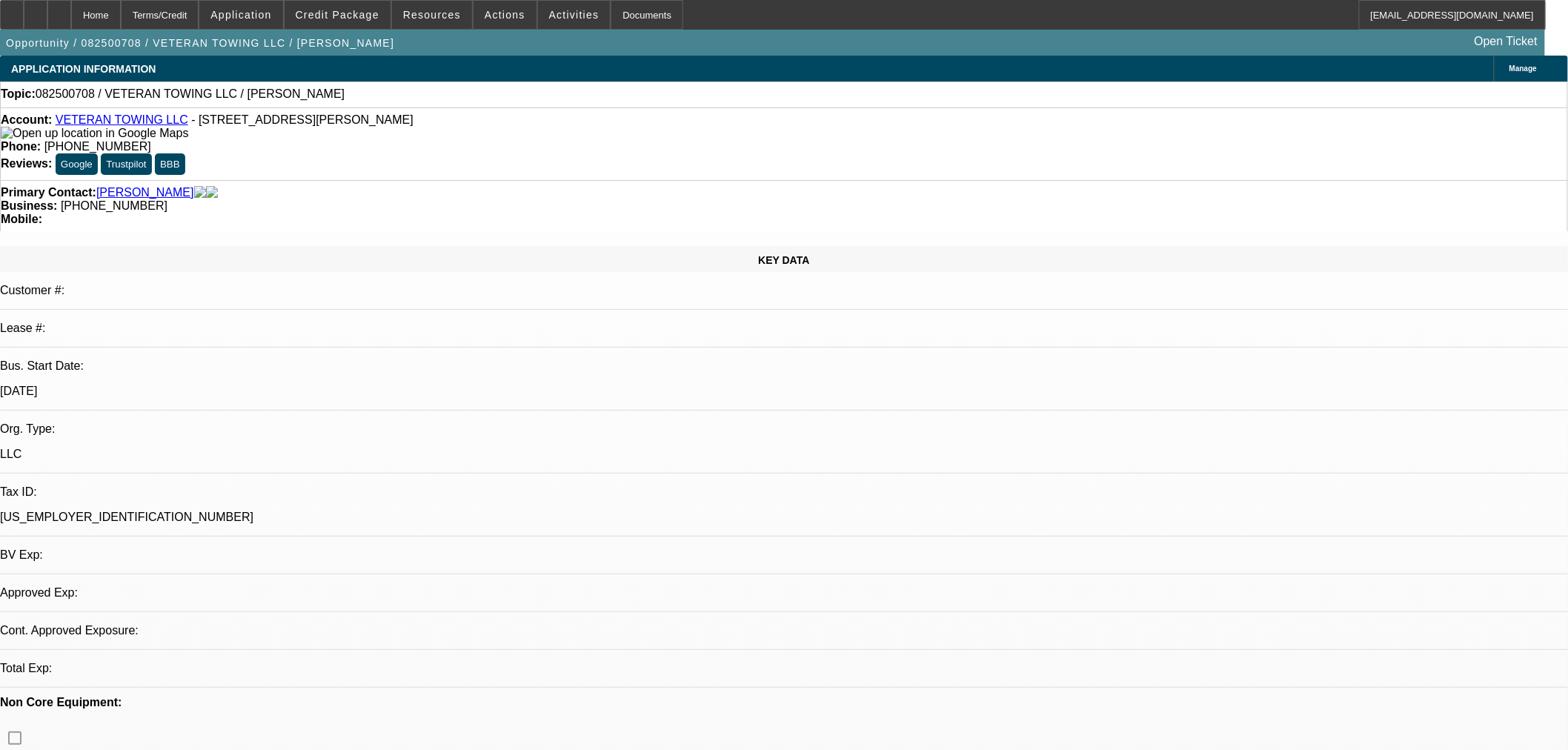
select select "2"
select select "0.1"
select select "4"
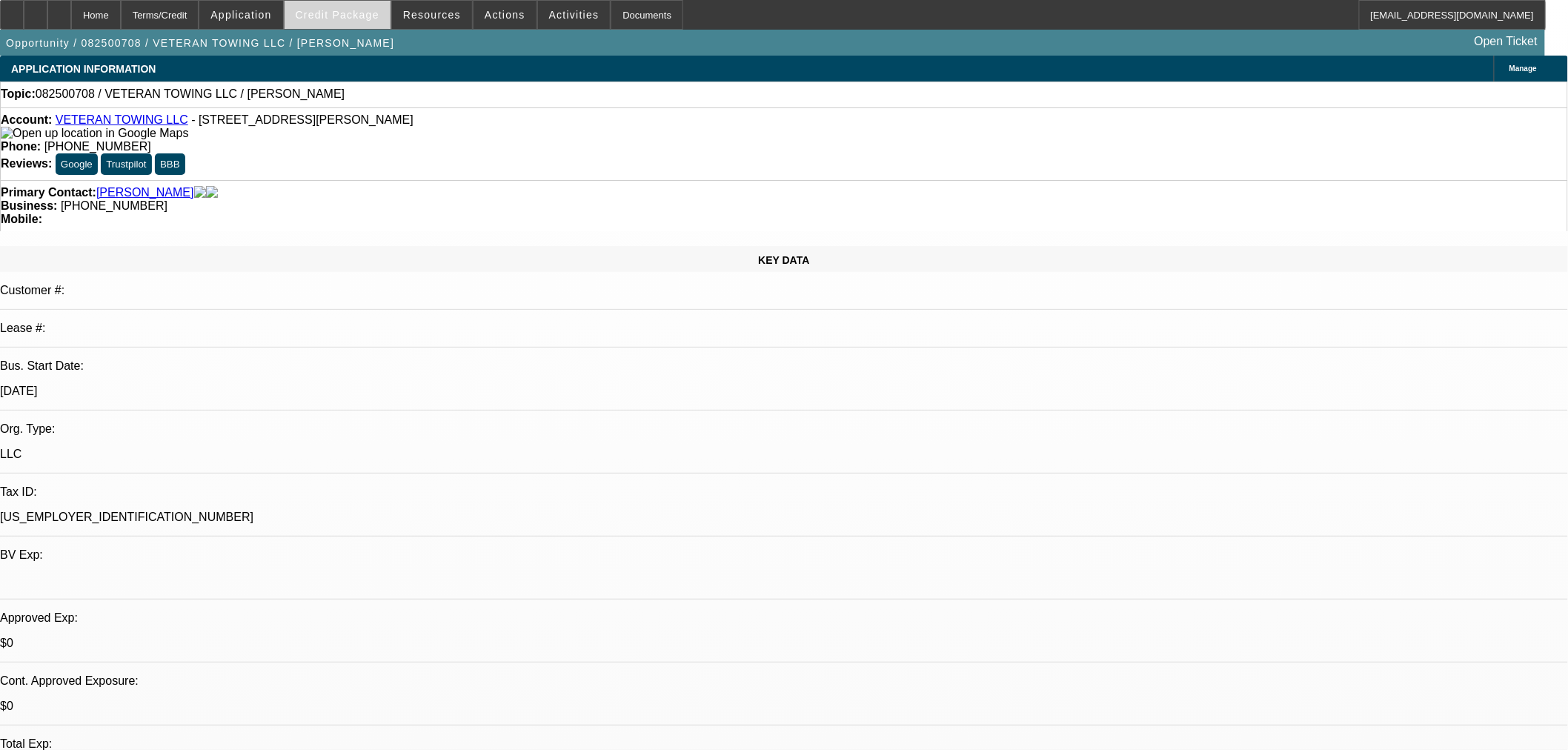
click at [329, 14] on span "Credit Package" at bounding box center [337, 15] width 84 height 12
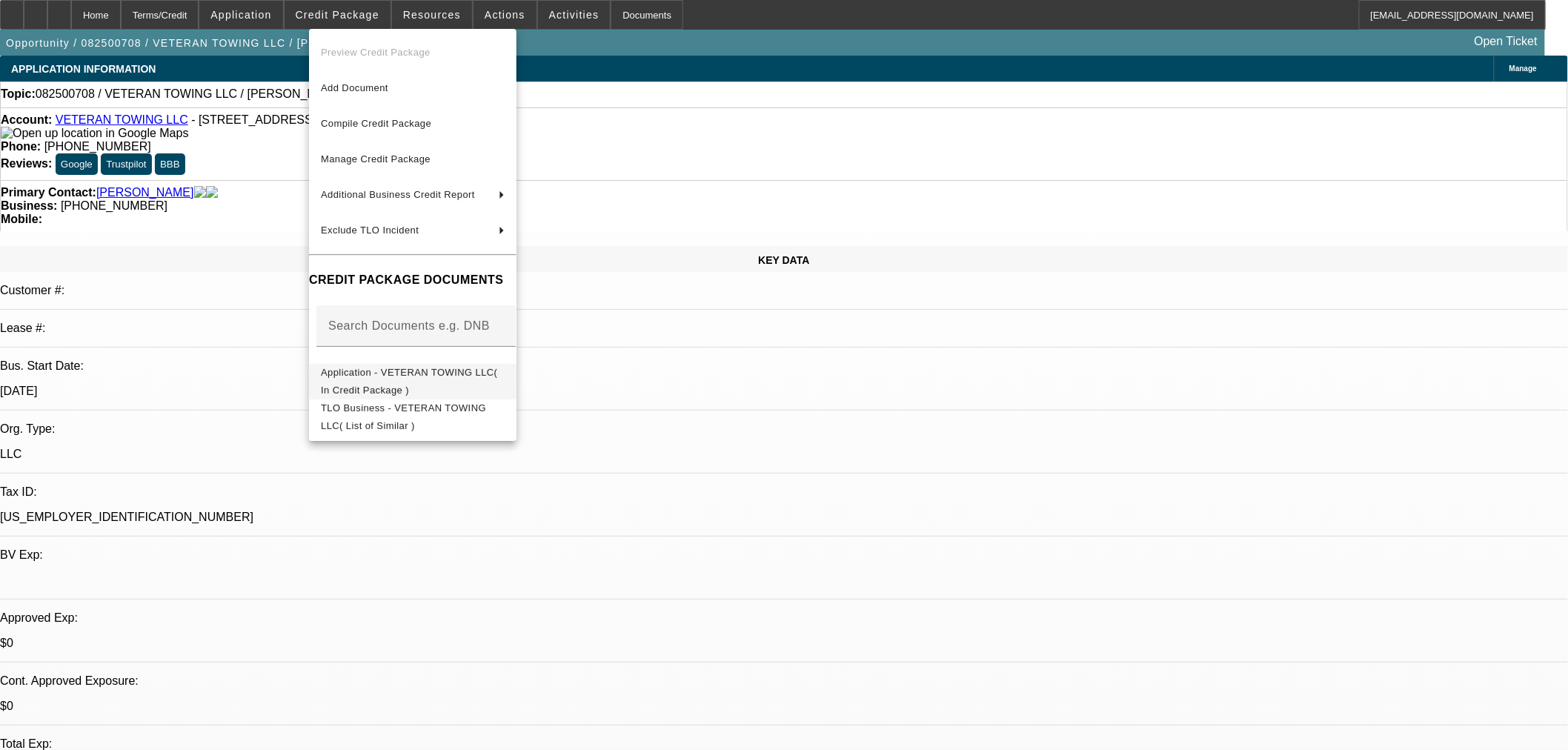
click at [456, 366] on span "Application - VETERAN TOWING LLC( In Credit Package )" at bounding box center [412, 381] width 184 height 35
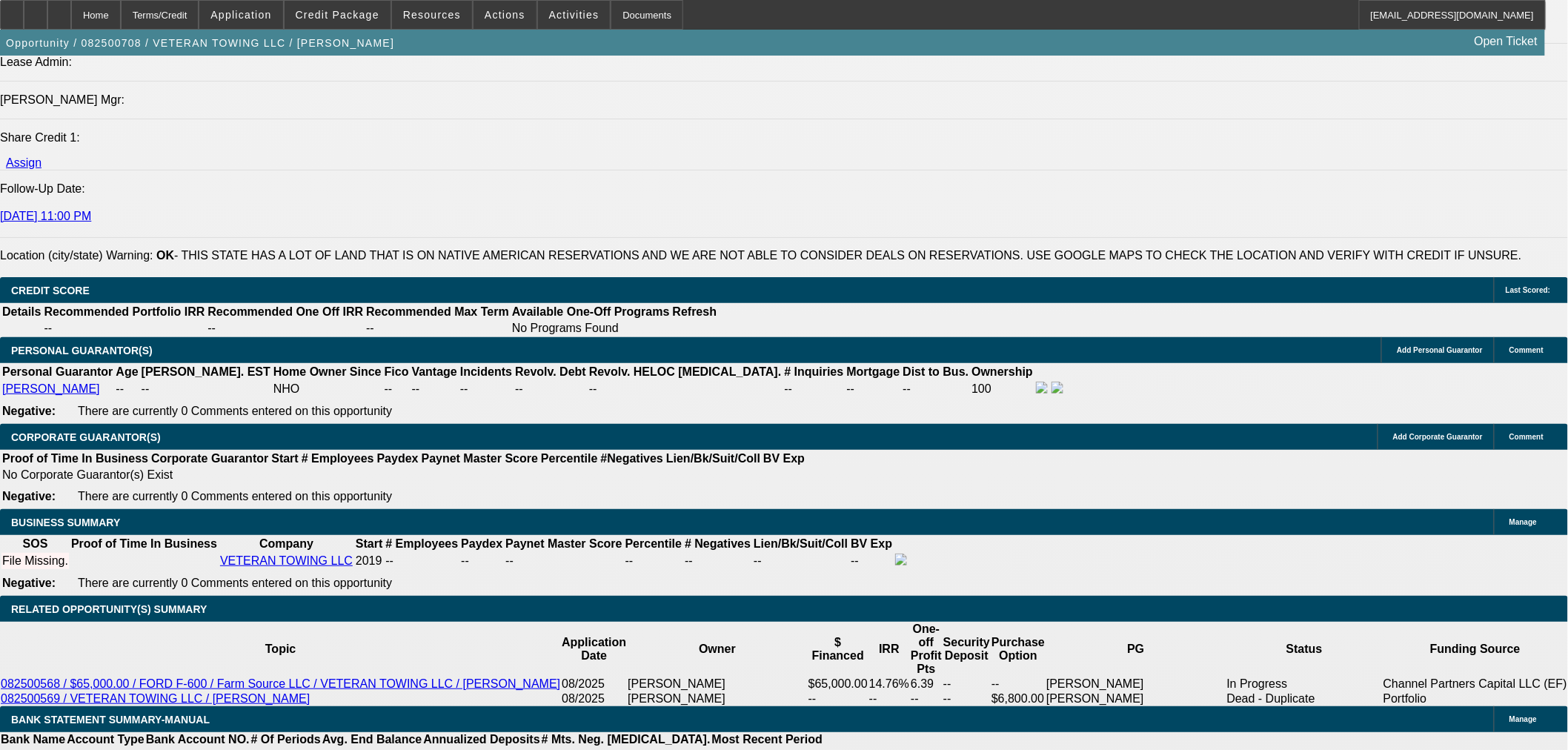
scroll to position [2140, 0]
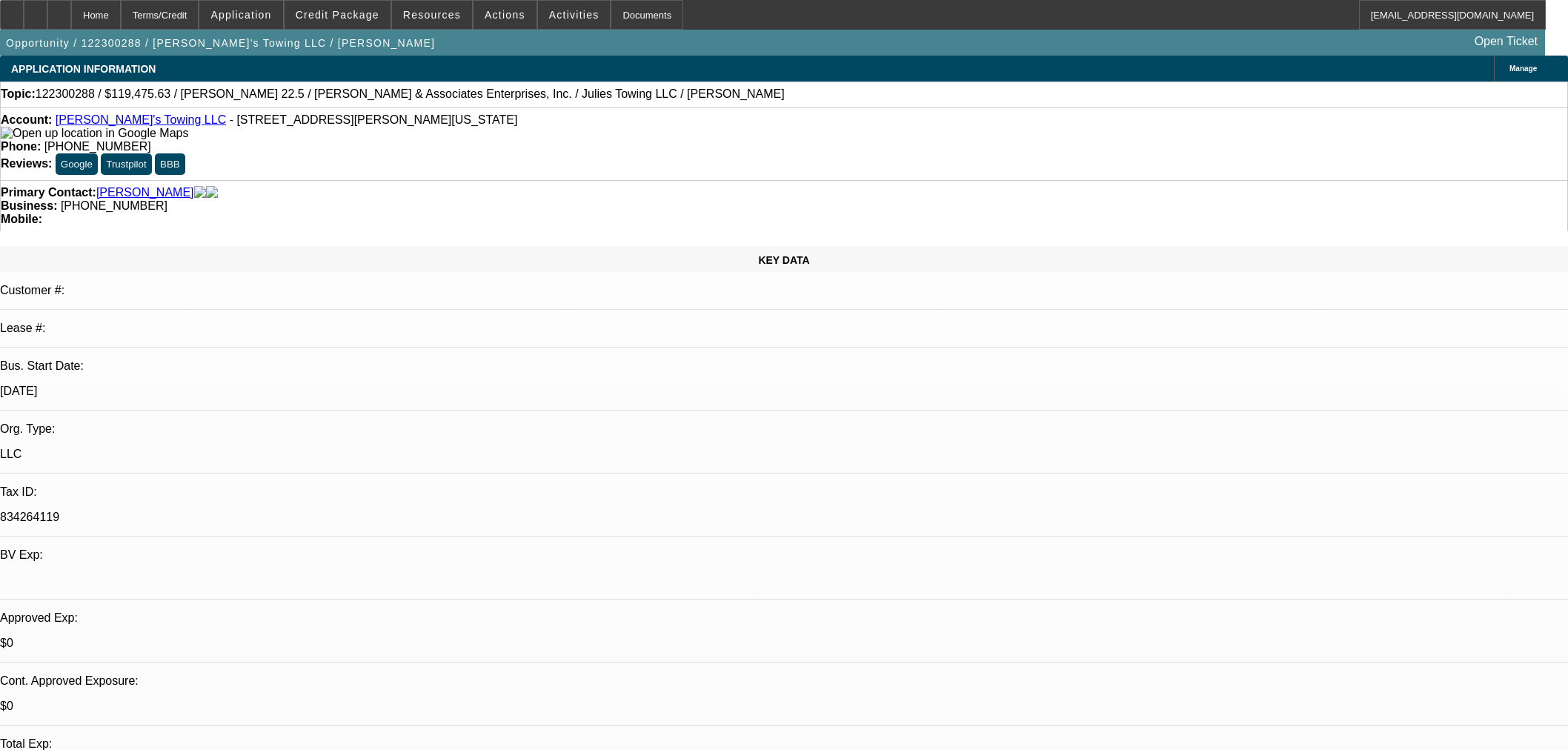
select select "0"
select select "6"
select select "0"
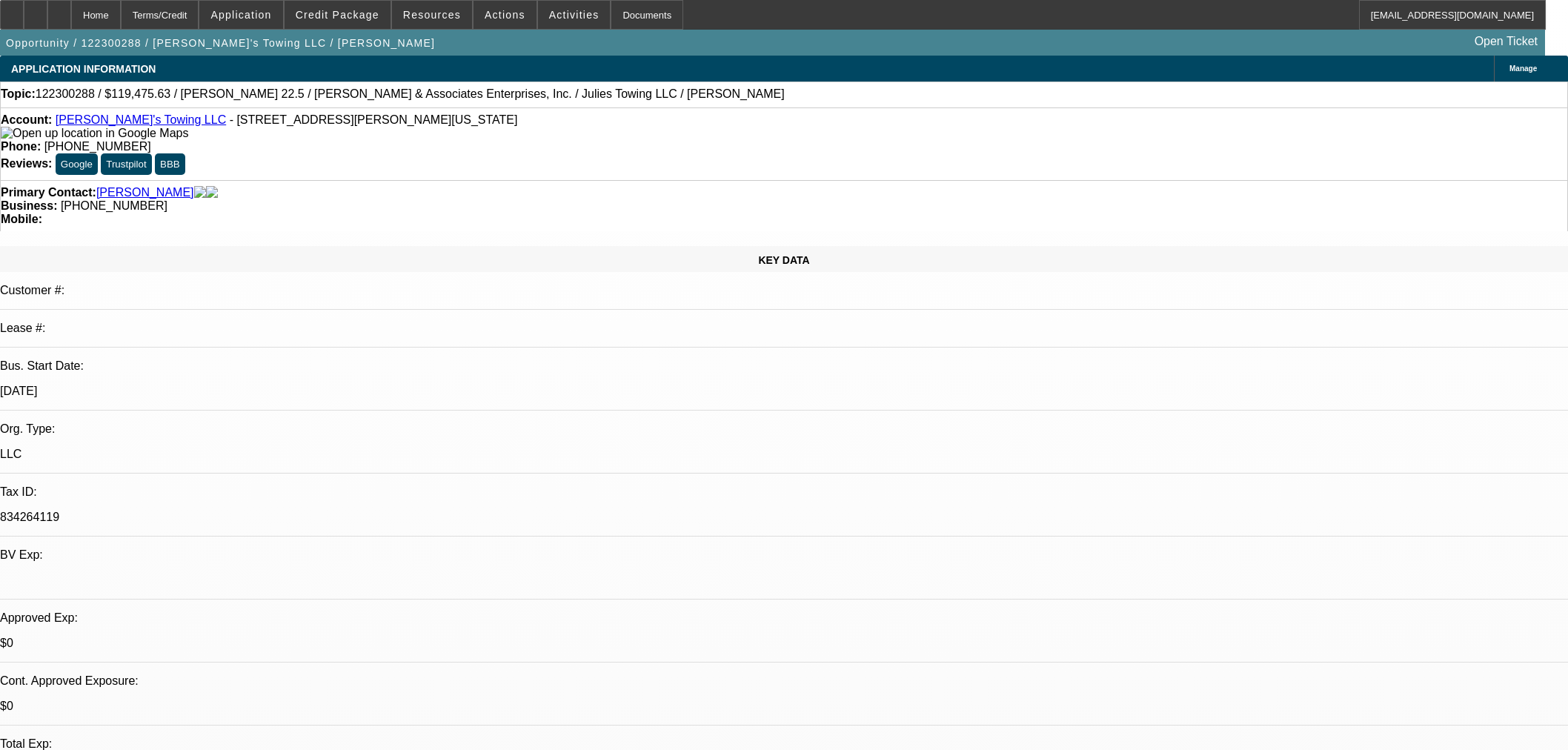
select select "0"
select select "6"
select select "0"
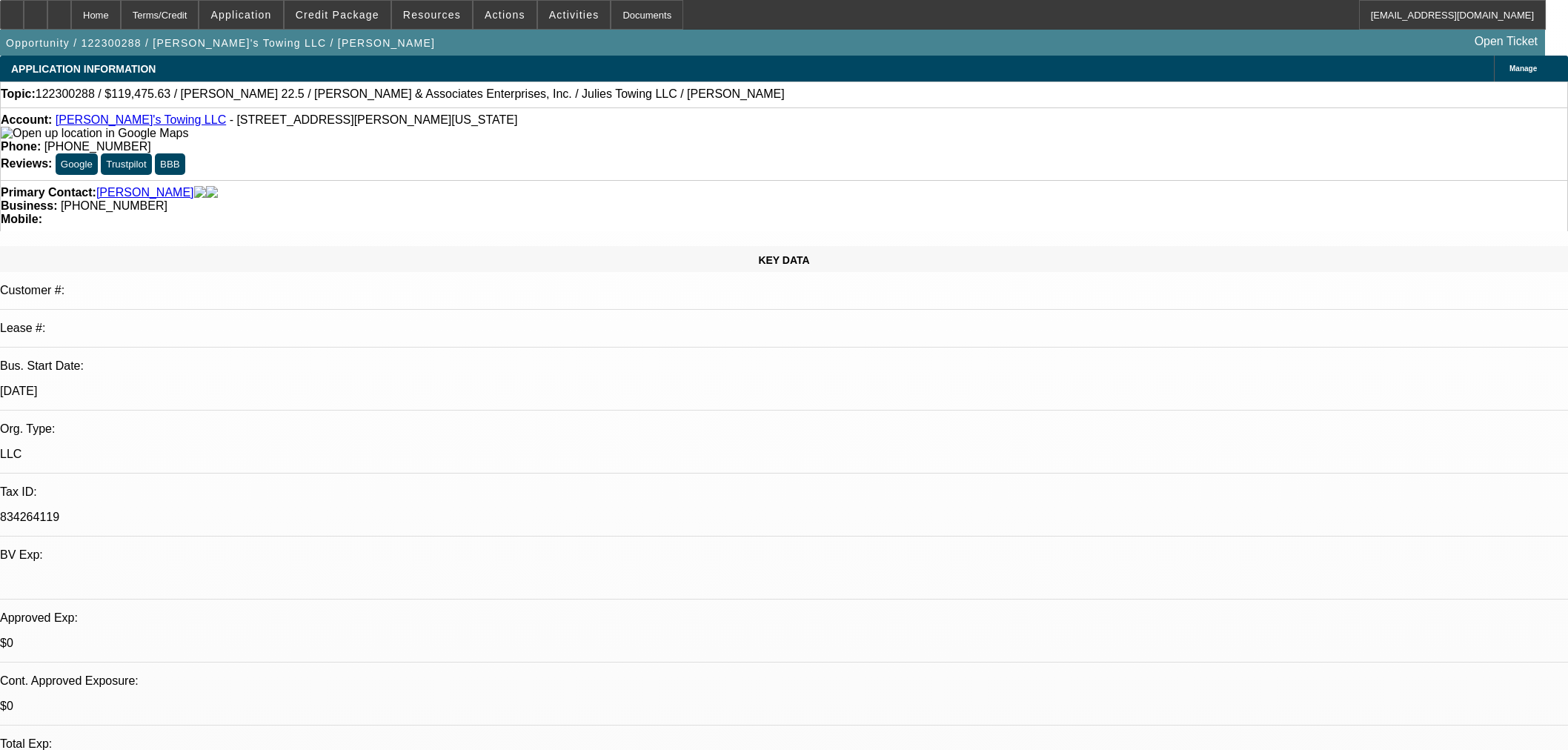
select select "0"
select select "6"
select select "0"
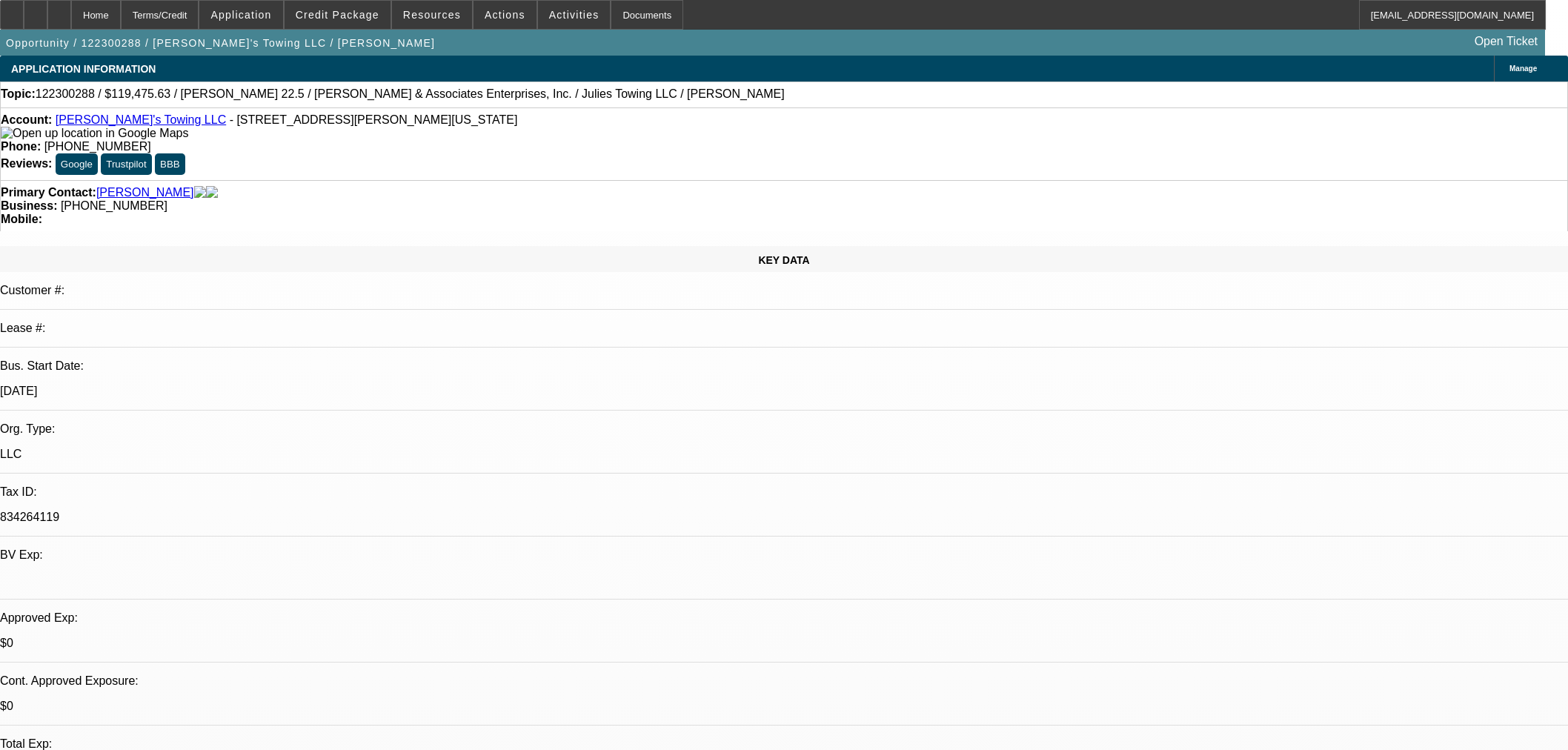
select select "6"
select select "2"
select select "0"
select select "6"
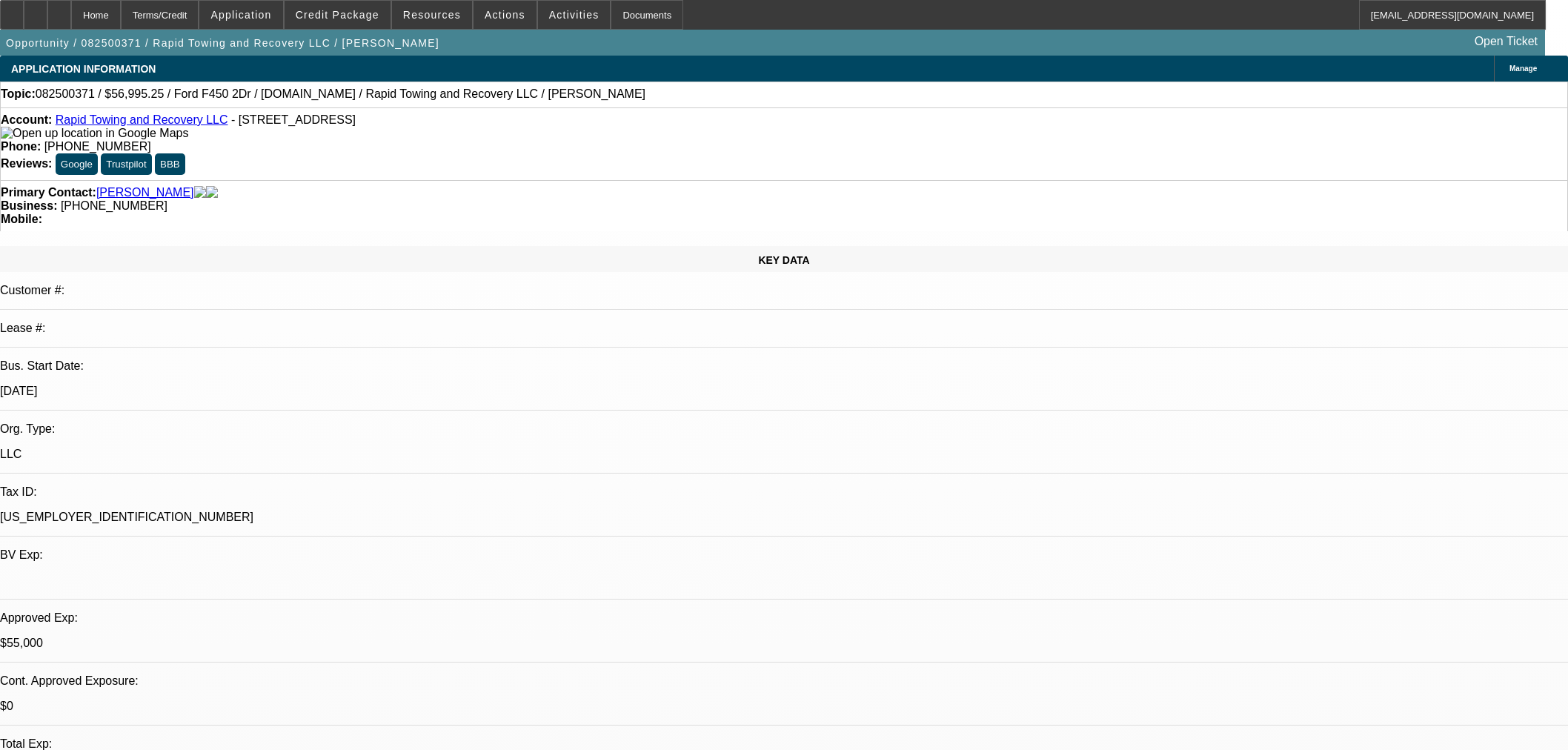
select select "2"
select select "0"
select select "6"
select select "0"
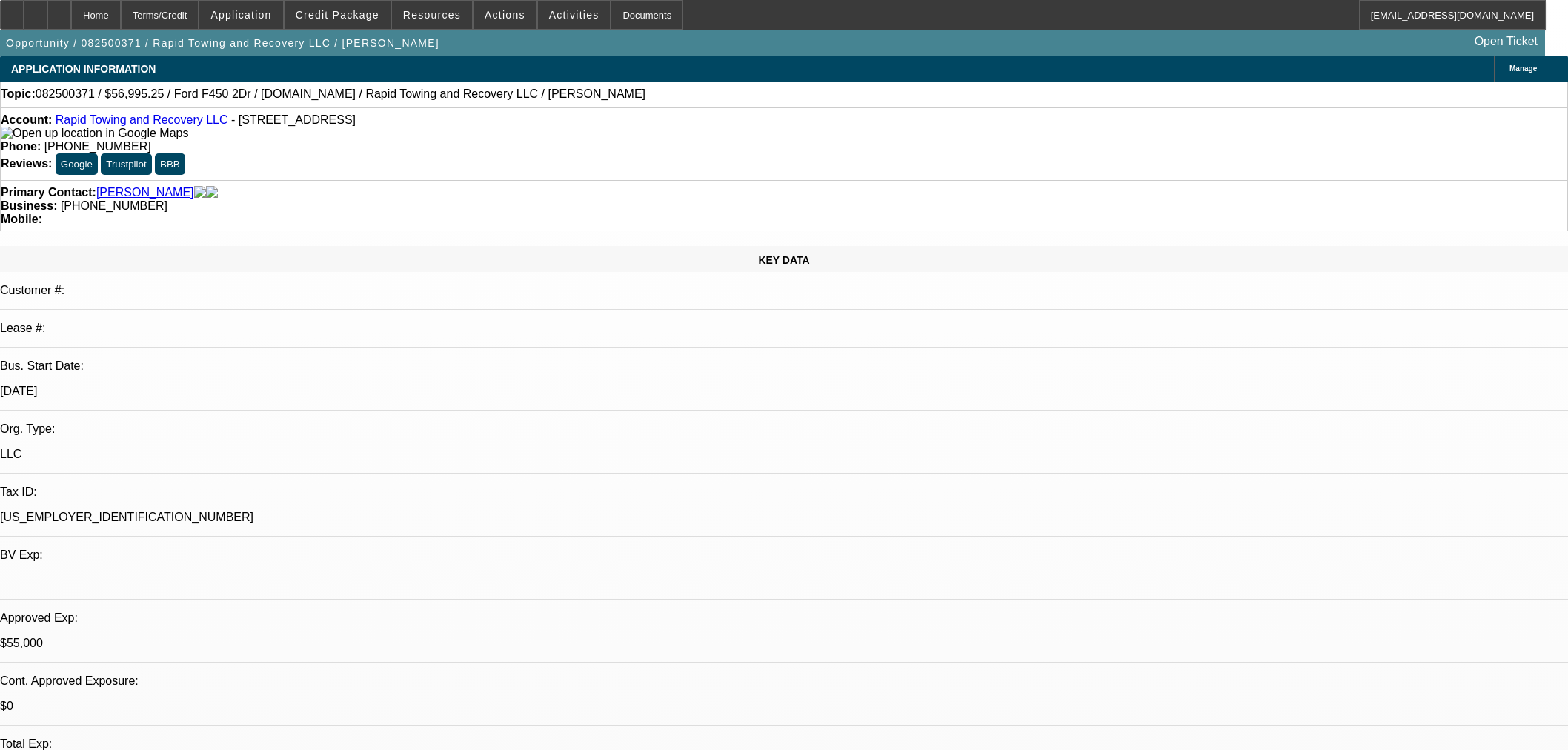
select select "2"
select select "0"
select select "6"
select select "0"
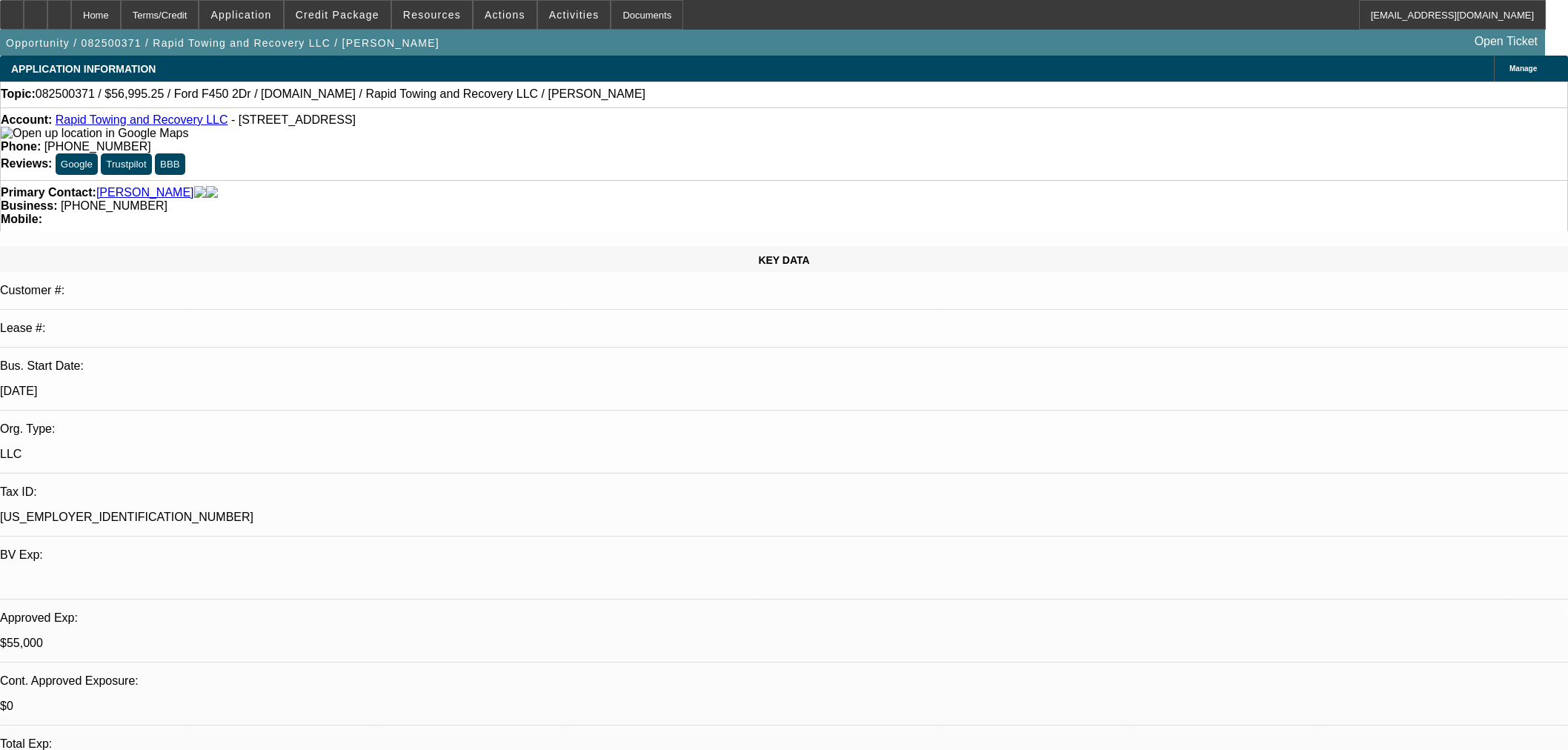
select select "2"
select select "0"
select select "6"
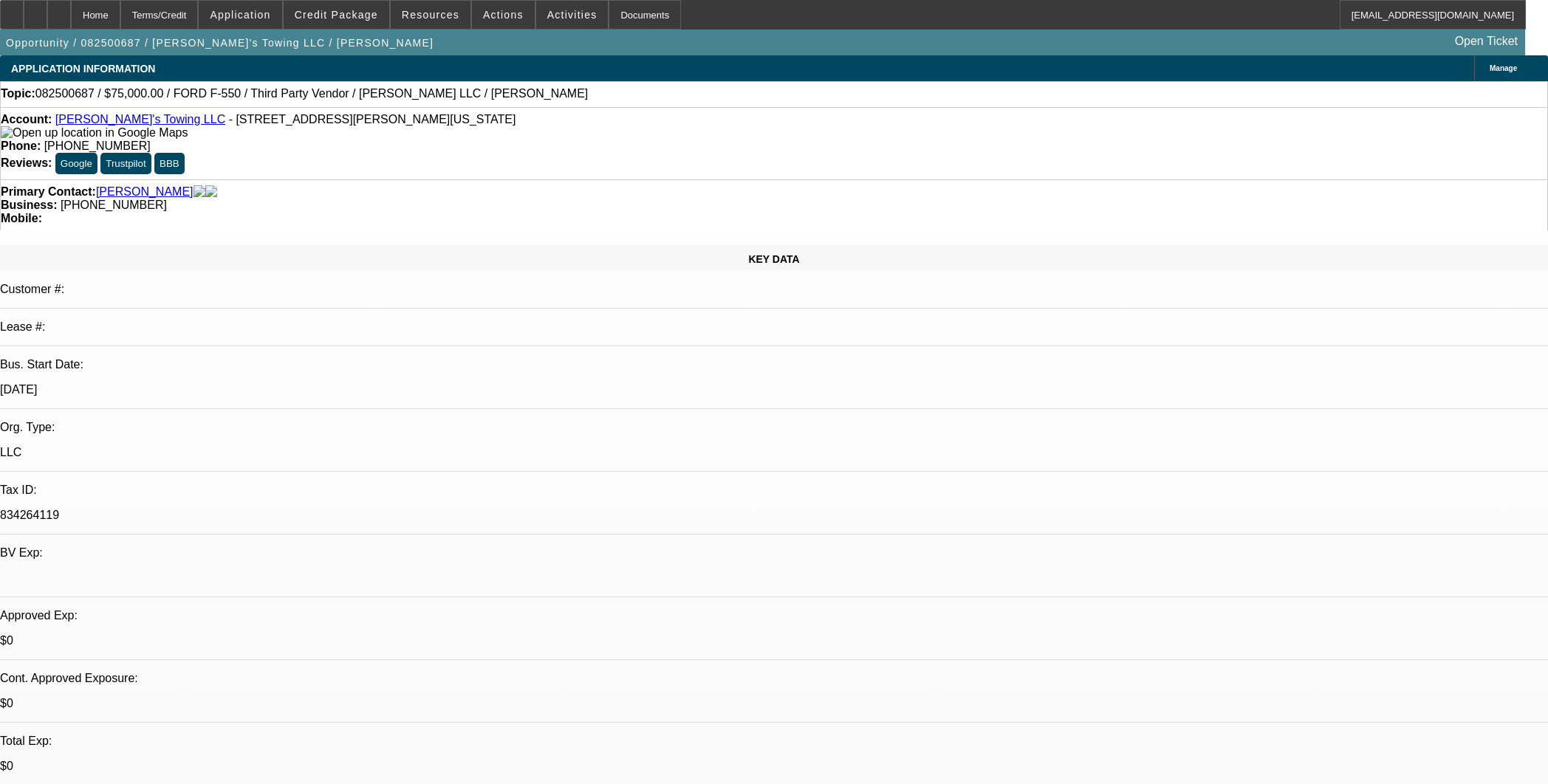
select select "0"
select select "2"
select select "0.1"
select select "4"
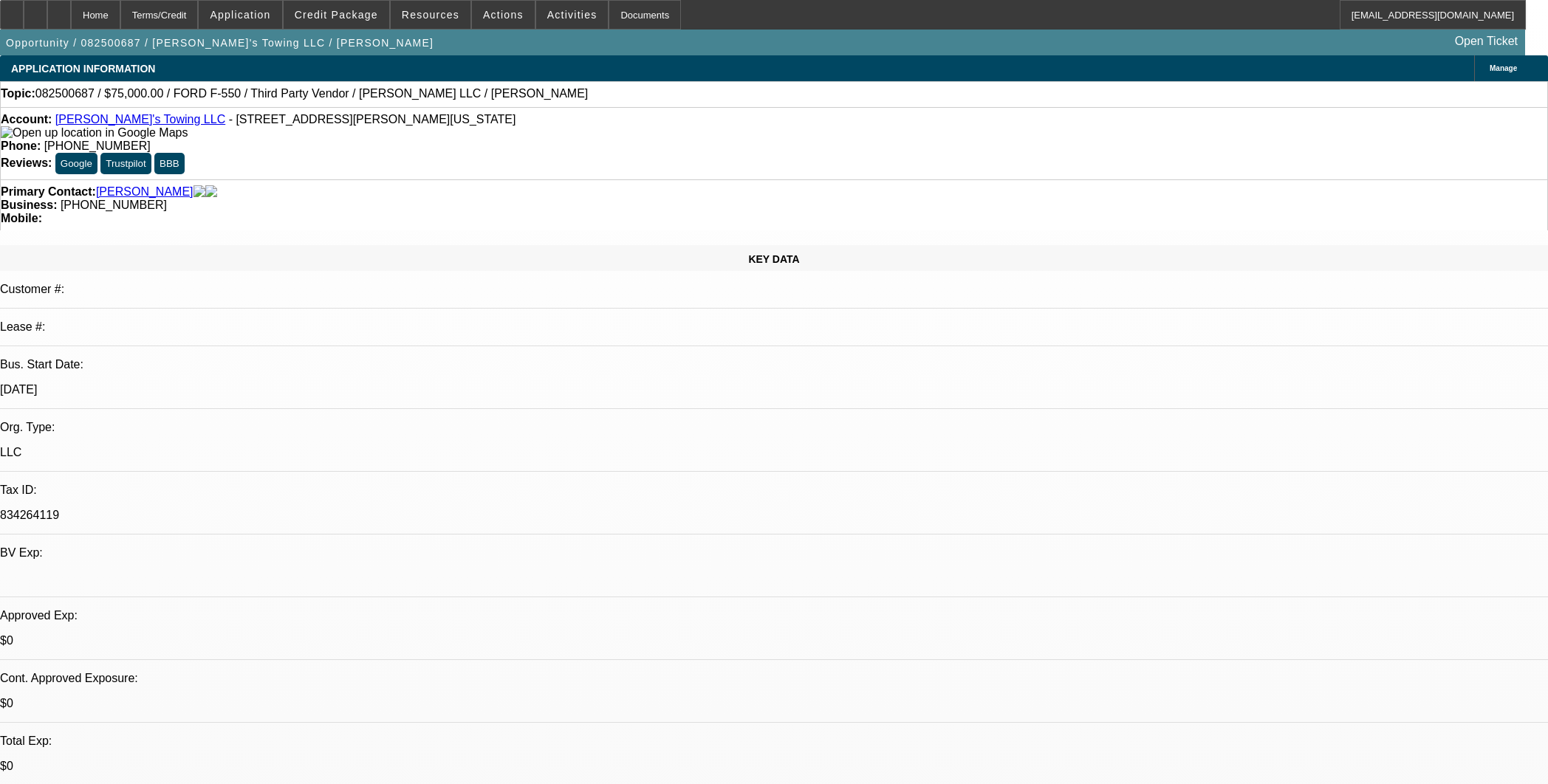
scroll to position [1805, 0]
